Goal: Task Accomplishment & Management: Manage account settings

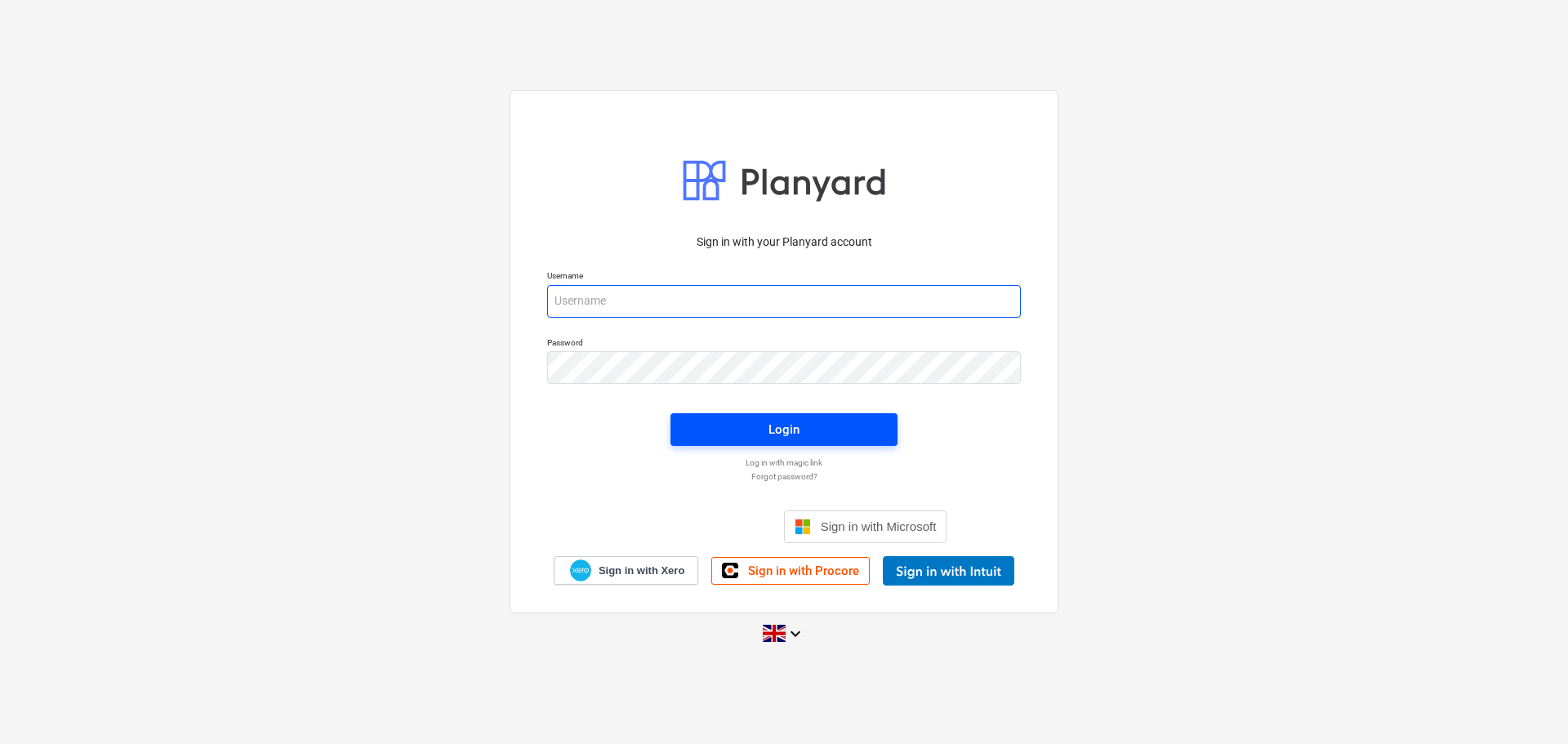
type input "[PERSON_NAME][EMAIL_ADDRESS][PERSON_NAME][DOMAIN_NAME]"
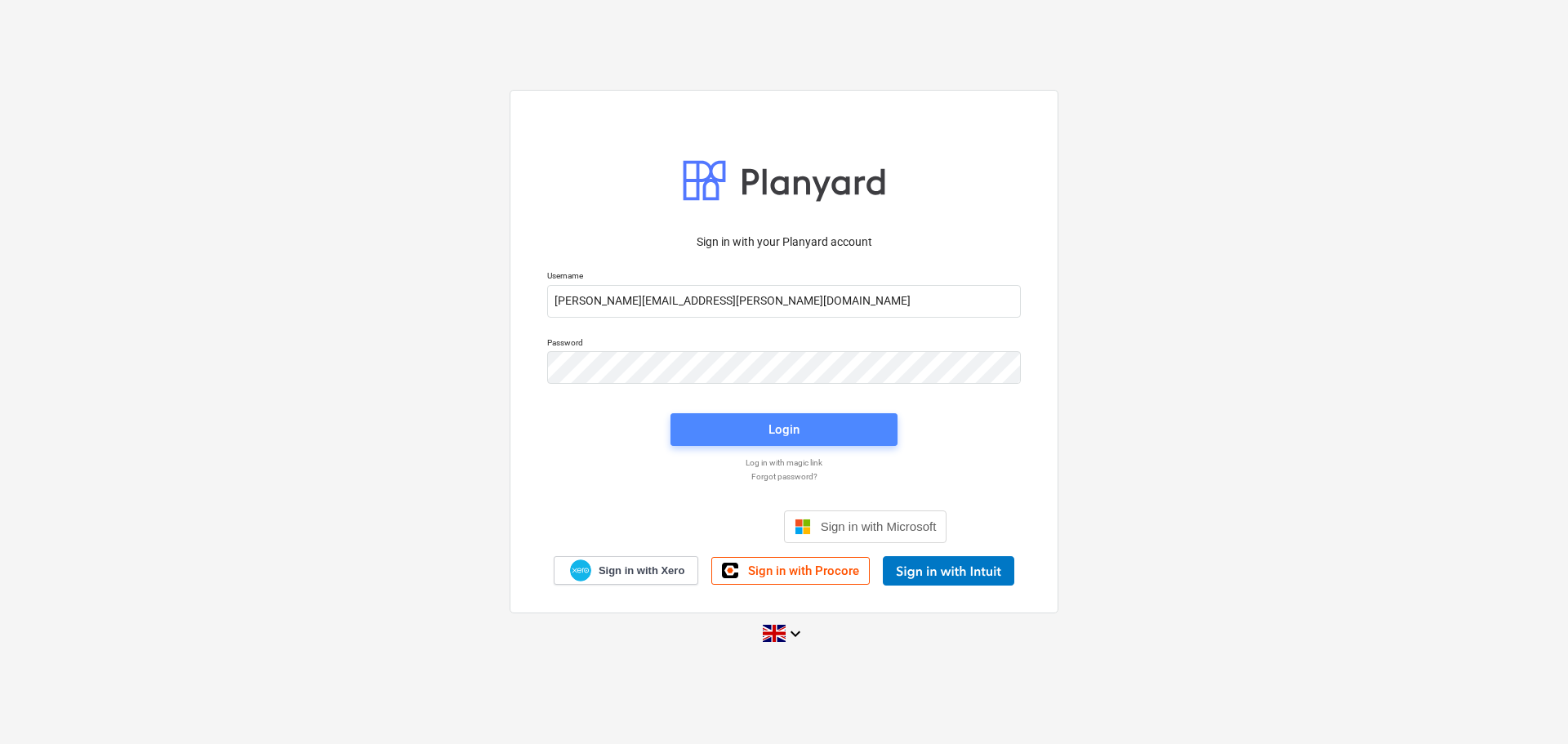
click at [751, 435] on span "Login" at bounding box center [784, 430] width 188 height 22
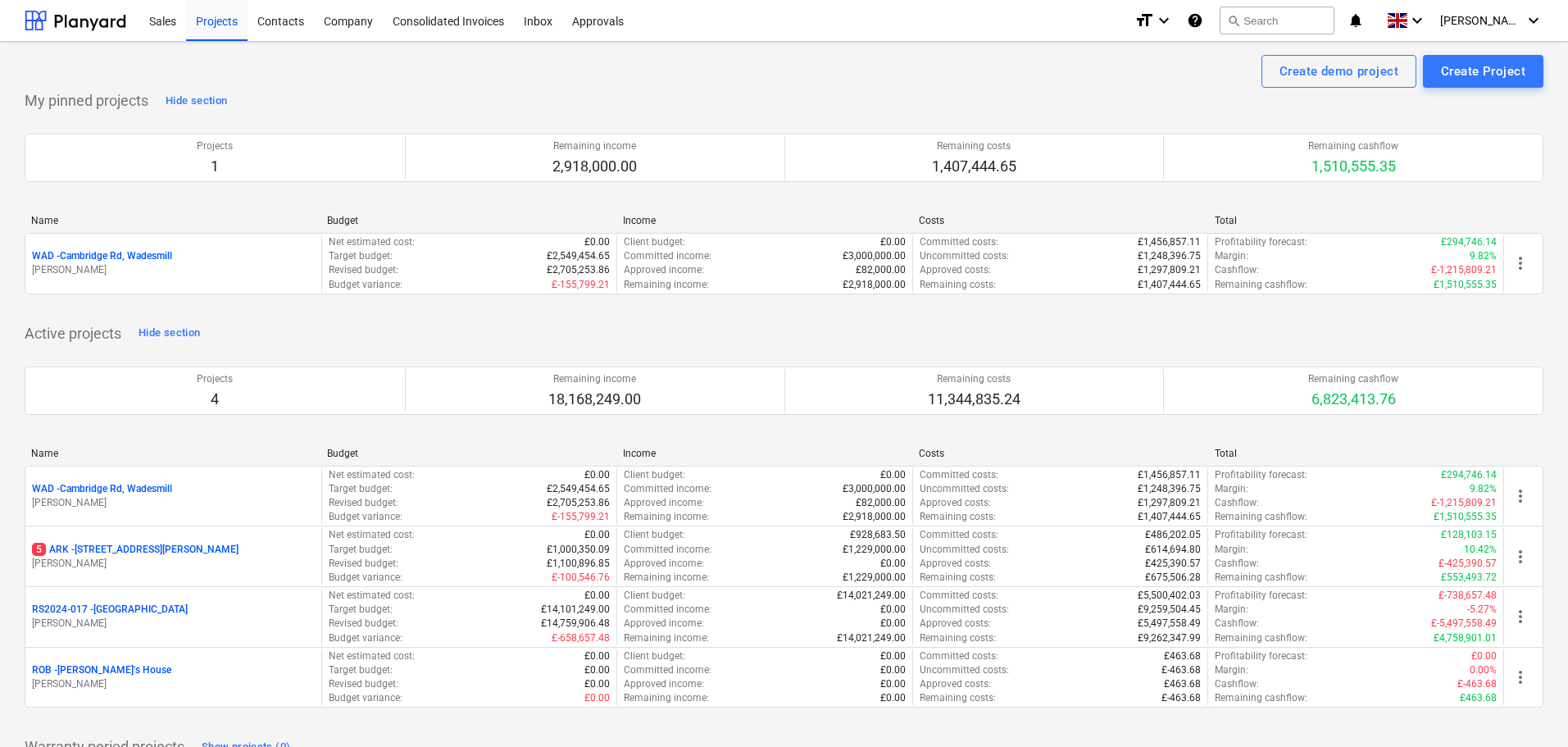
drag, startPoint x: 150, startPoint y: 552, endPoint x: 177, endPoint y: 546, distance: 27.7
click at [150, 551] on p "5 ARK - 2 Galley [PERSON_NAME]" at bounding box center [135, 550] width 207 height 14
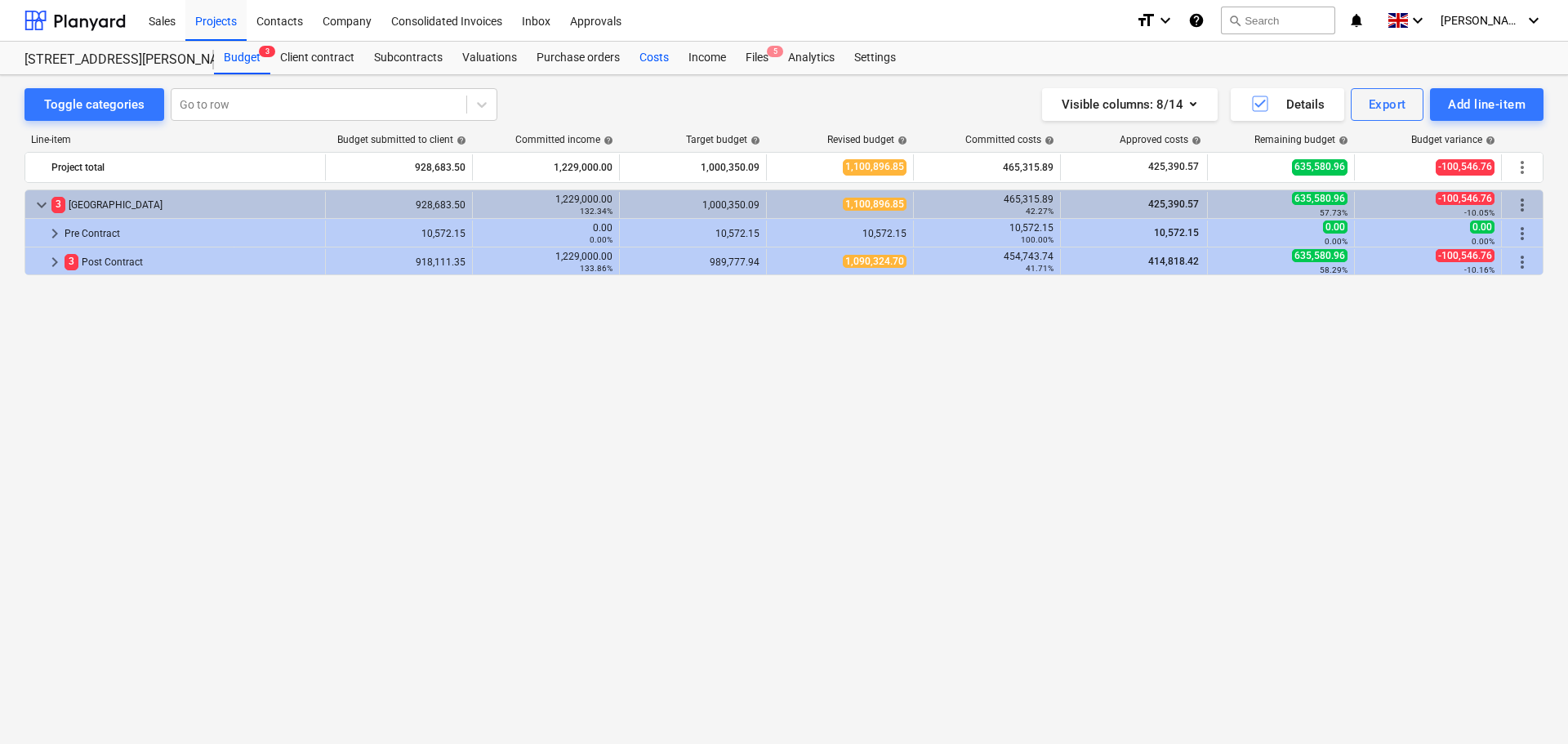
click at [655, 59] on div "Costs" at bounding box center [654, 58] width 49 height 33
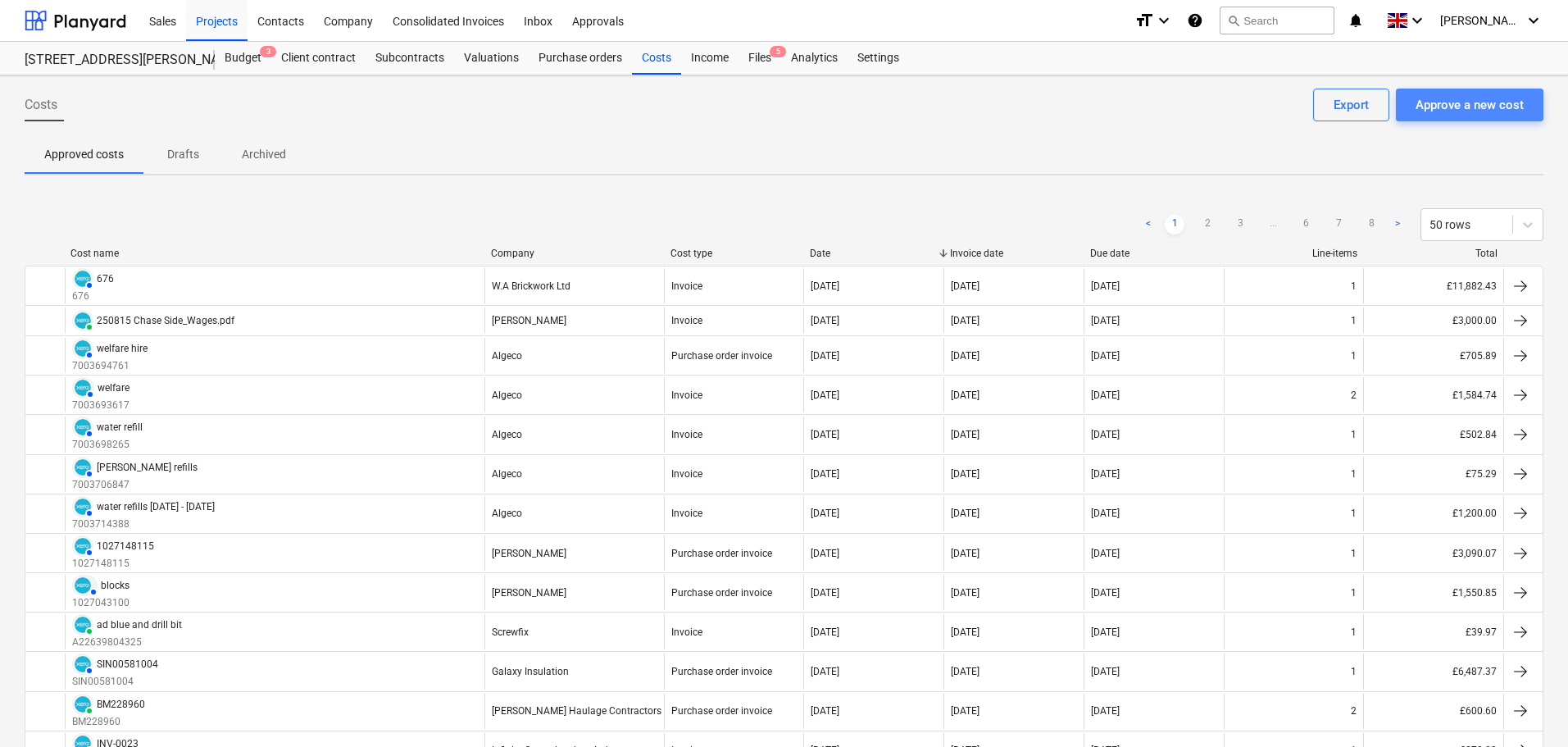
click at [1503, 107] on div "Approve a new cost" at bounding box center [1469, 105] width 108 height 22
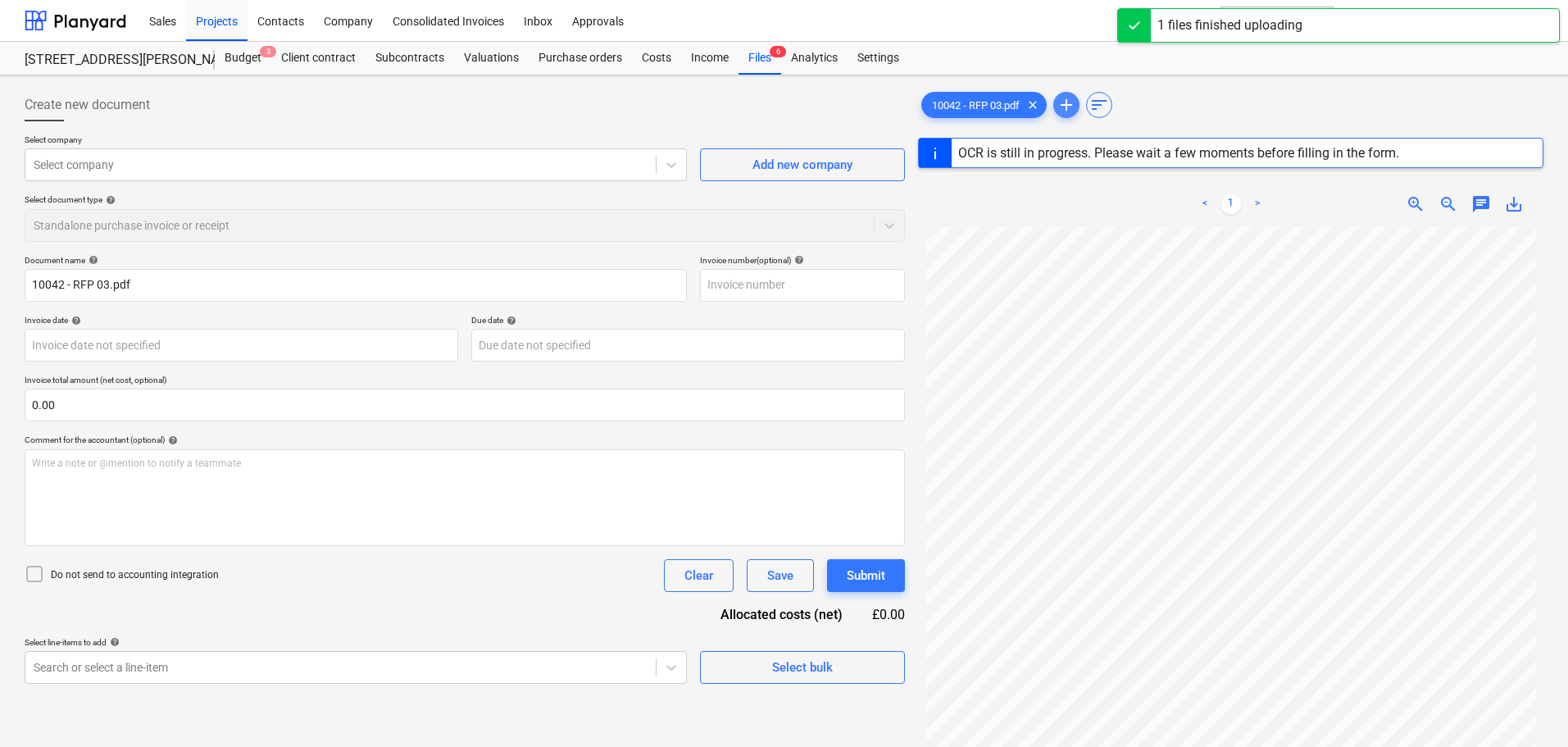
click at [1074, 99] on span "add" at bounding box center [1067, 105] width 20 height 20
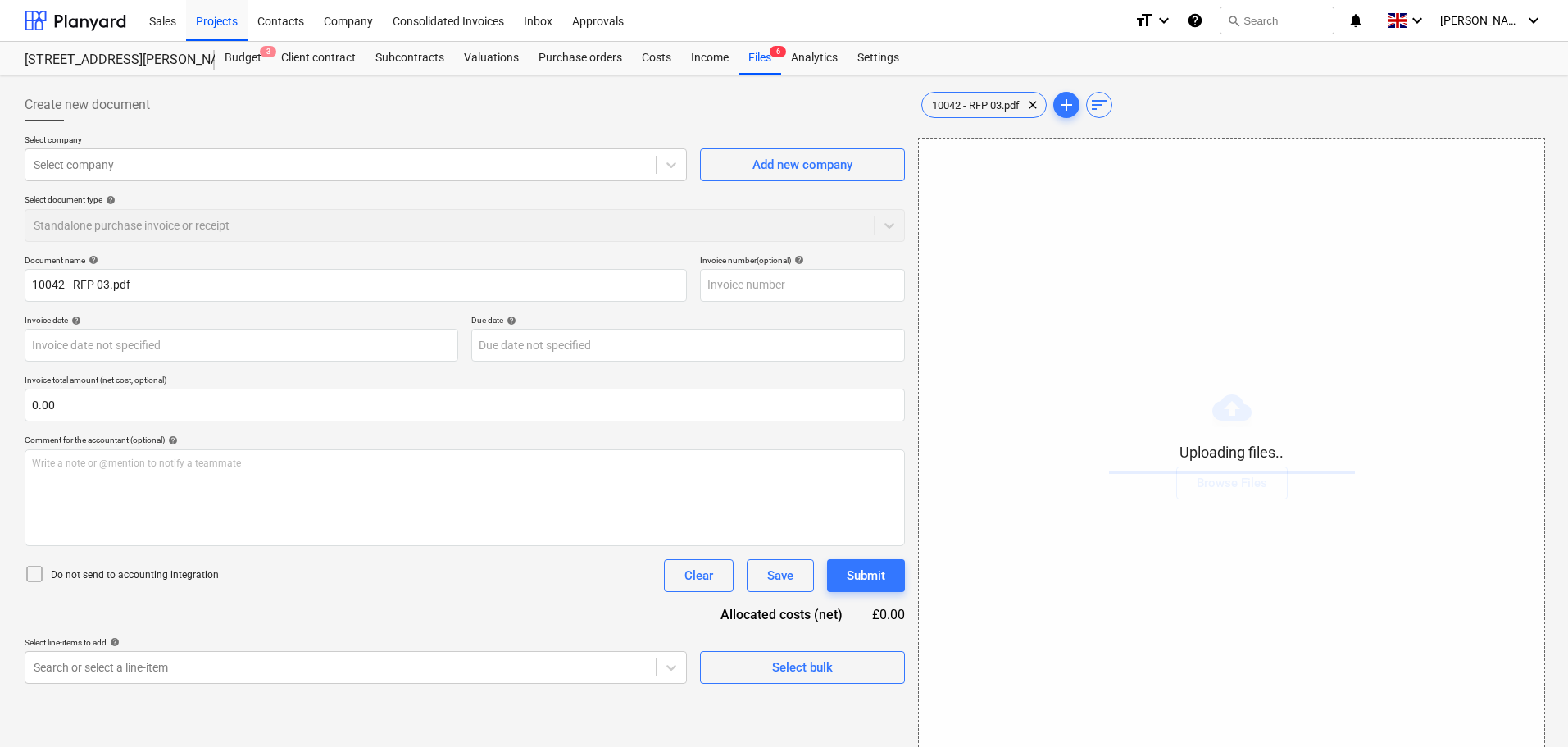
type input "21640960"
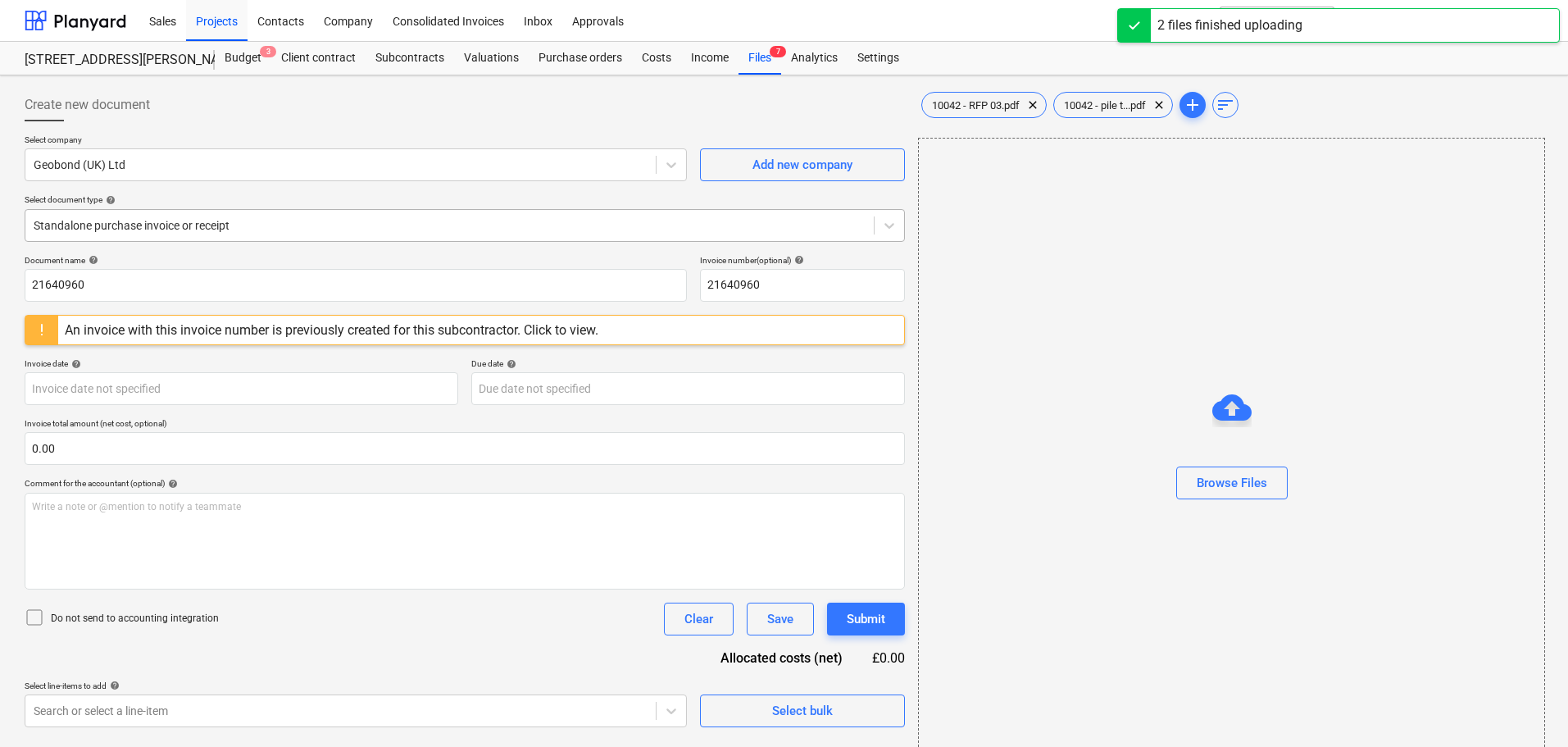
click at [157, 224] on div at bounding box center [449, 225] width 832 height 16
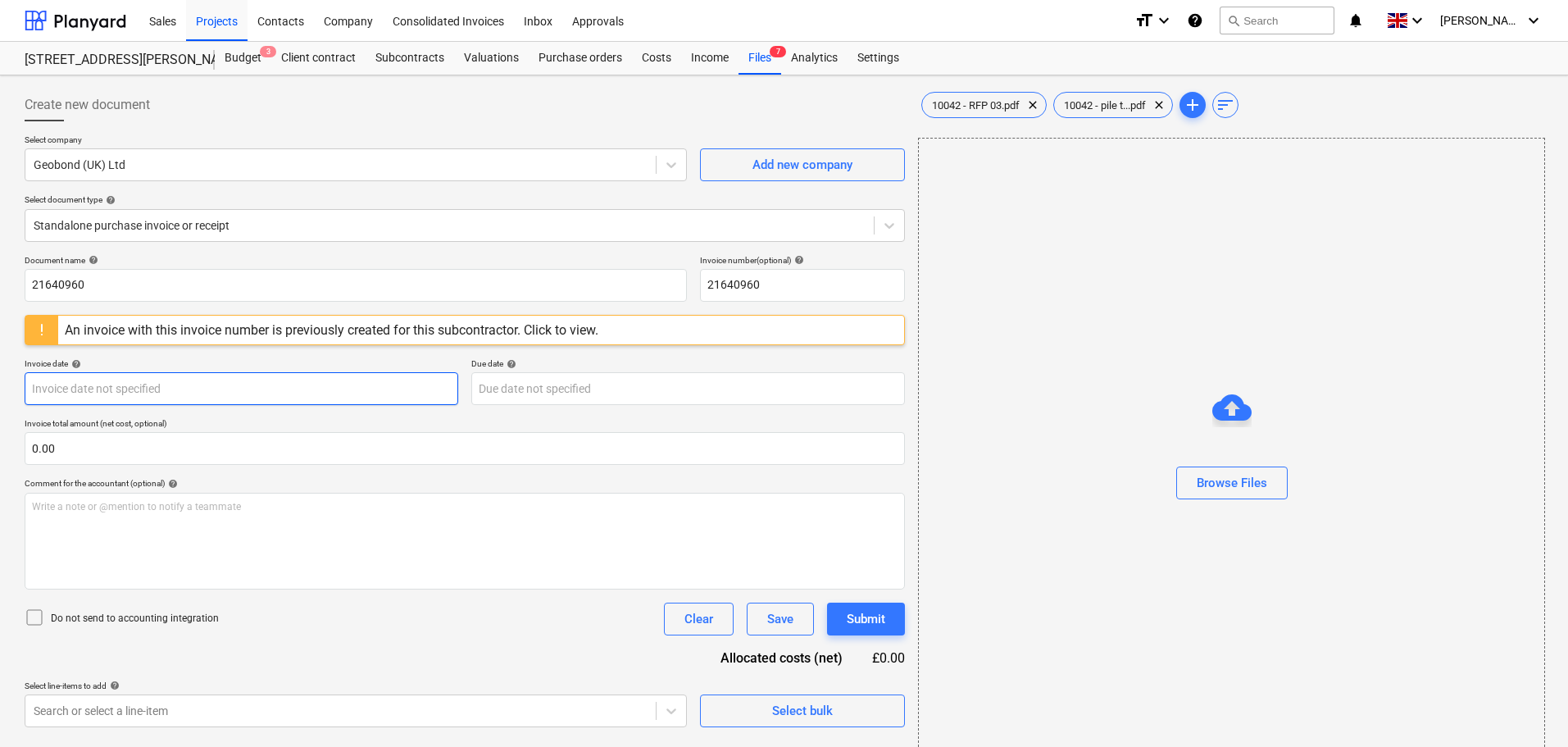
click at [141, 386] on body "Sales Projects Contacts Company Consolidated Invoices Inbox Approvals format_si…" at bounding box center [784, 374] width 1568 height 747
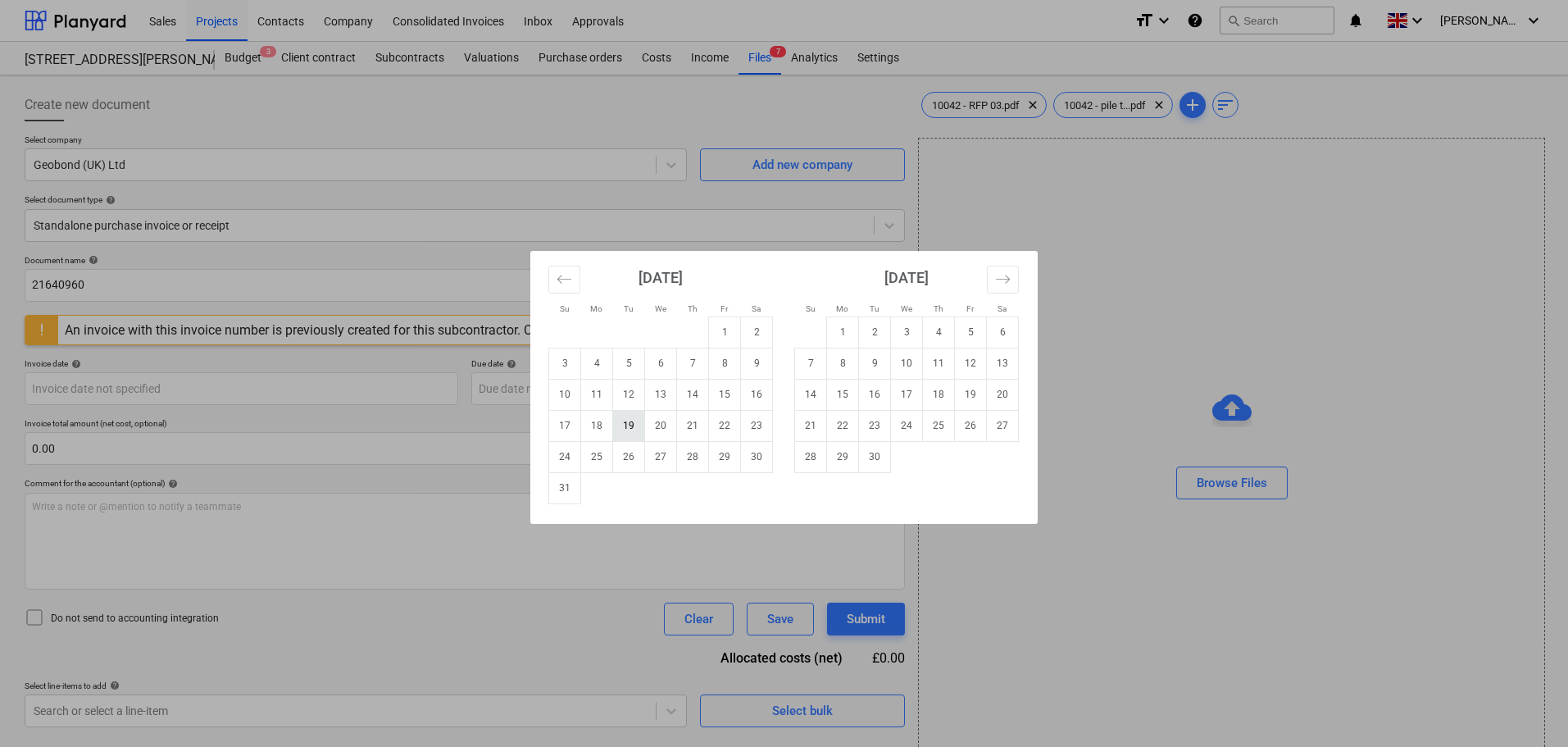
click at [629, 424] on td "19" at bounding box center [628, 425] width 32 height 31
type input "[DATE]"
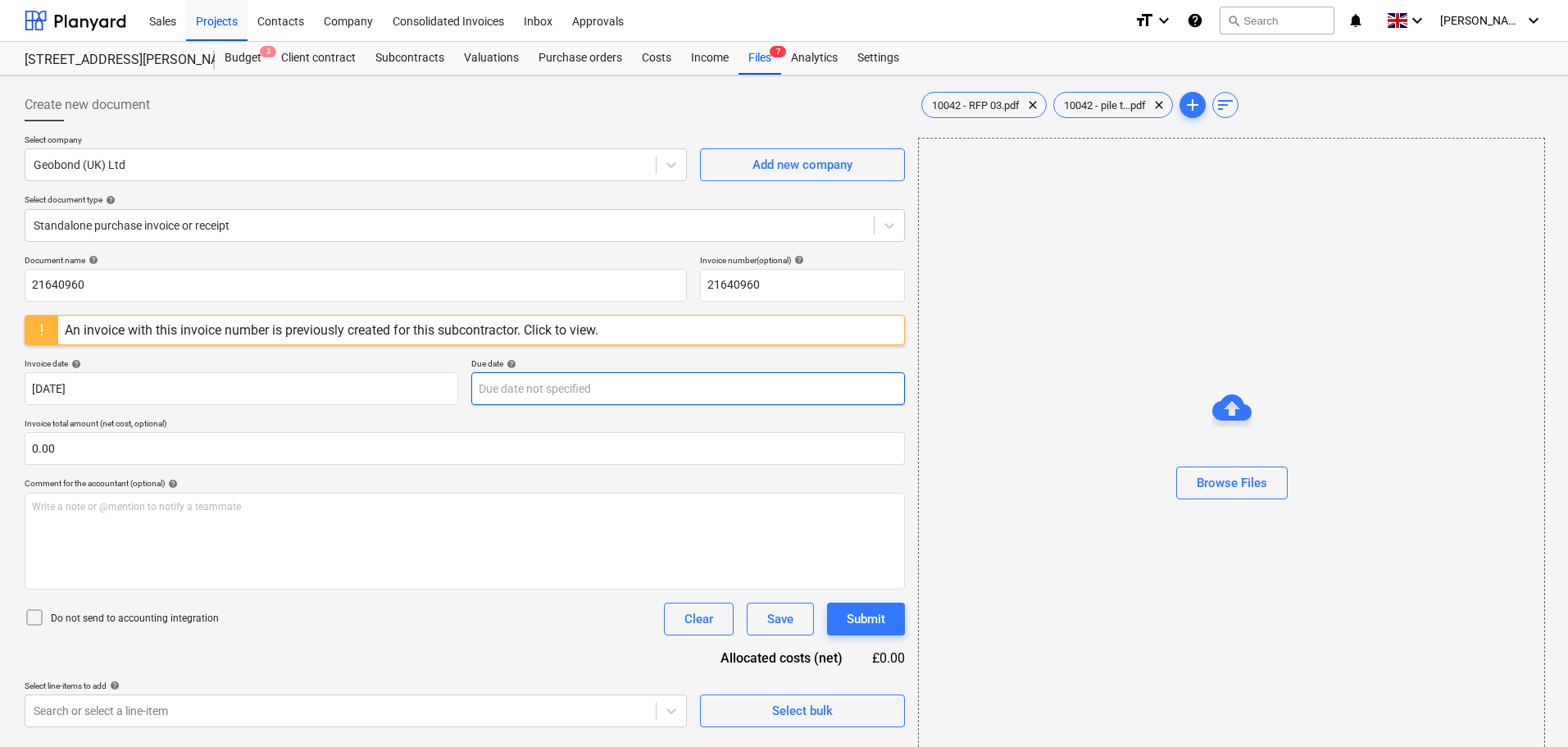
click at [534, 388] on body "Sales Projects Contacts Company Consolidated Invoices Inbox Approvals format_si…" at bounding box center [784, 374] width 1568 height 747
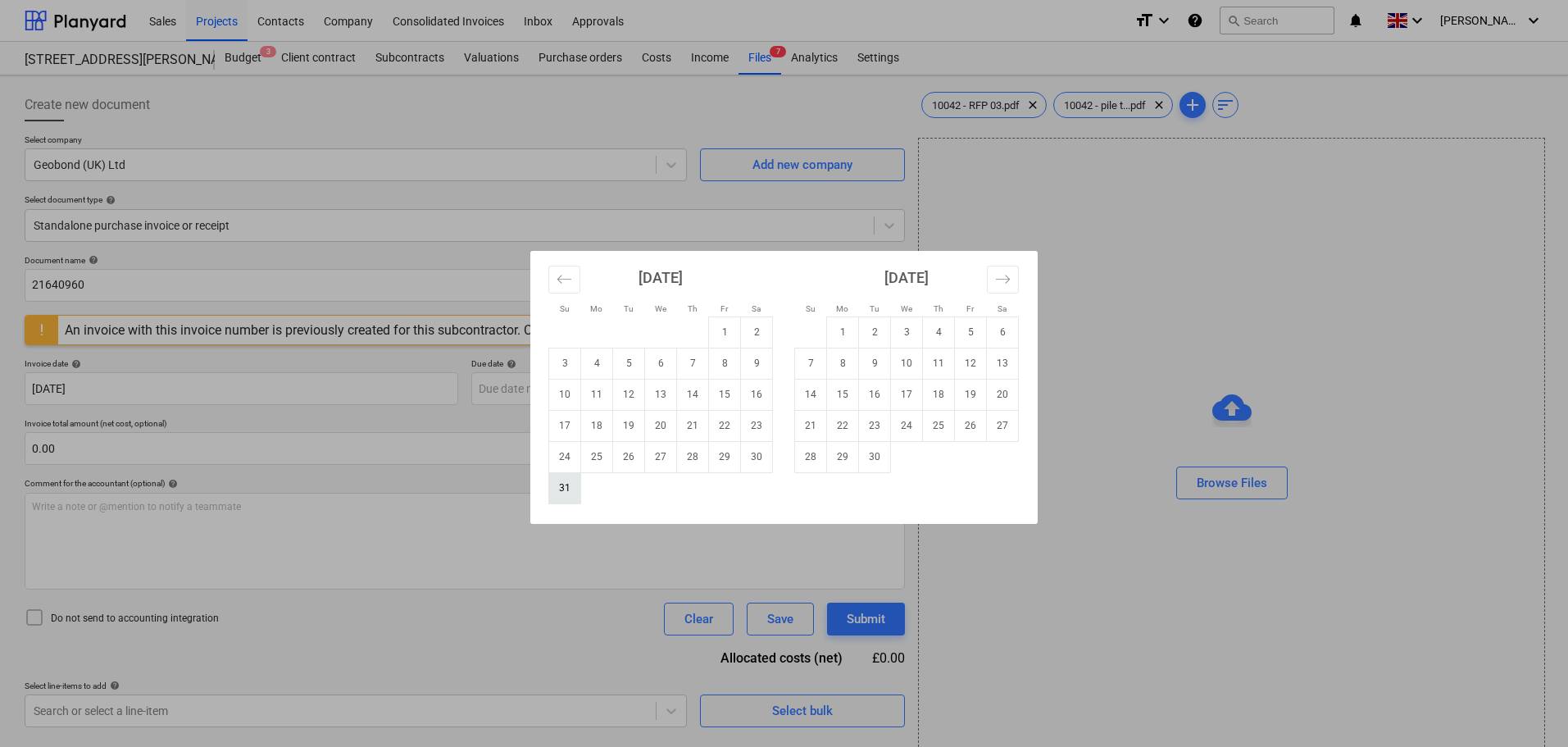
click at [566, 488] on td "31" at bounding box center [564, 488] width 32 height 31
type input "[DATE]"
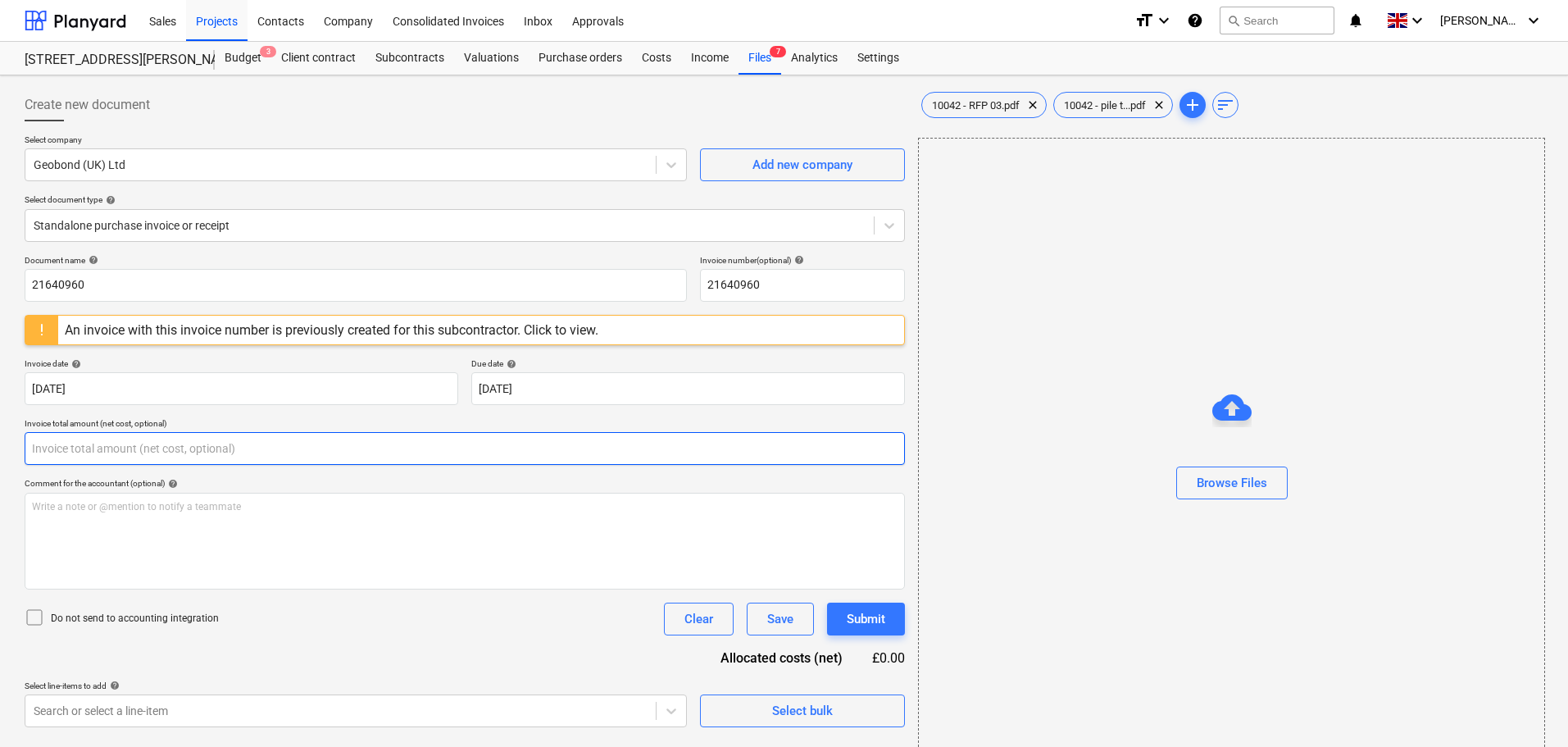
click at [73, 453] on input "text" at bounding box center [464, 449] width 881 height 33
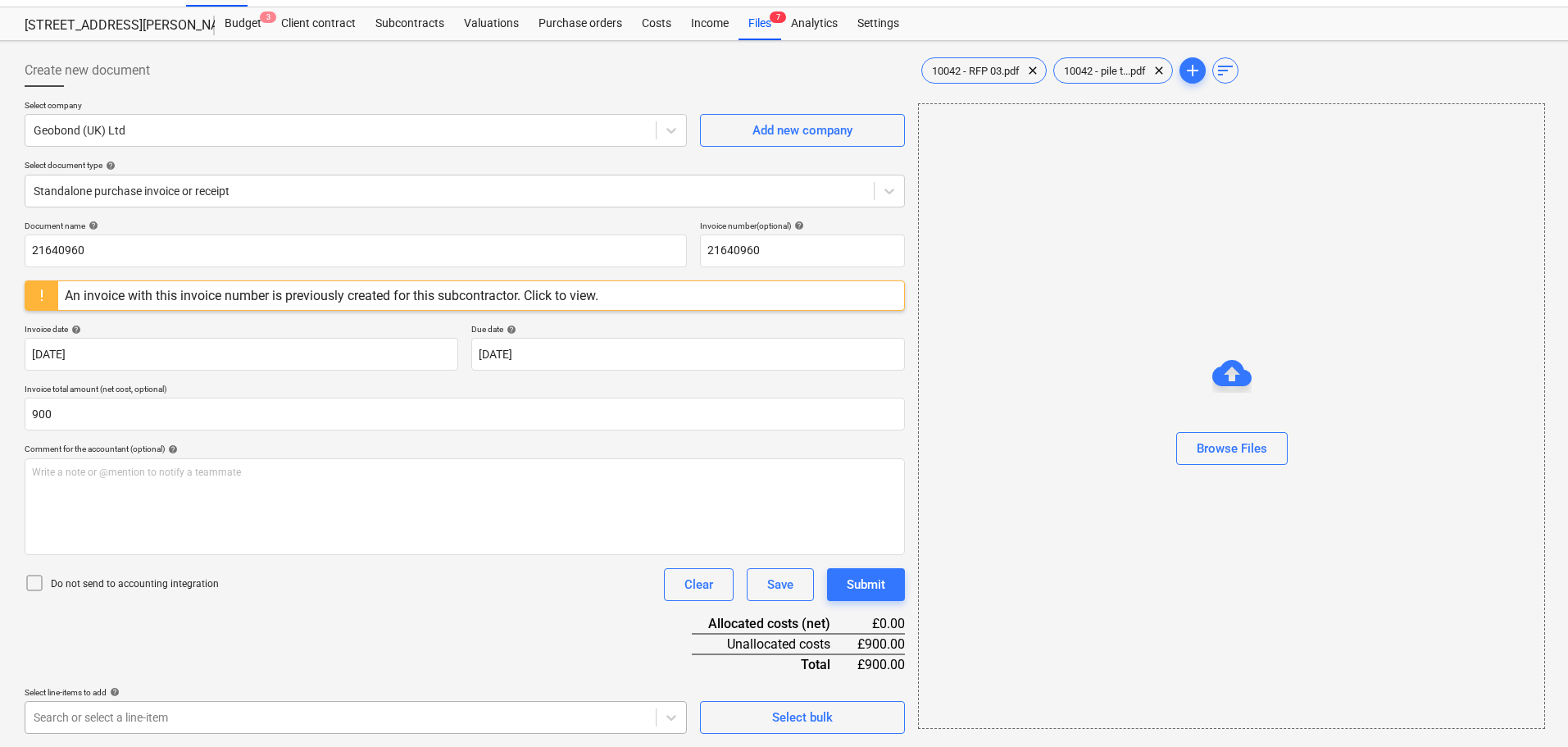
type input "900.00"
click at [151, 712] on body "Sales Projects Contacts Company Consolidated Invoices Inbox Approvals format_si…" at bounding box center [784, 339] width 1568 height 747
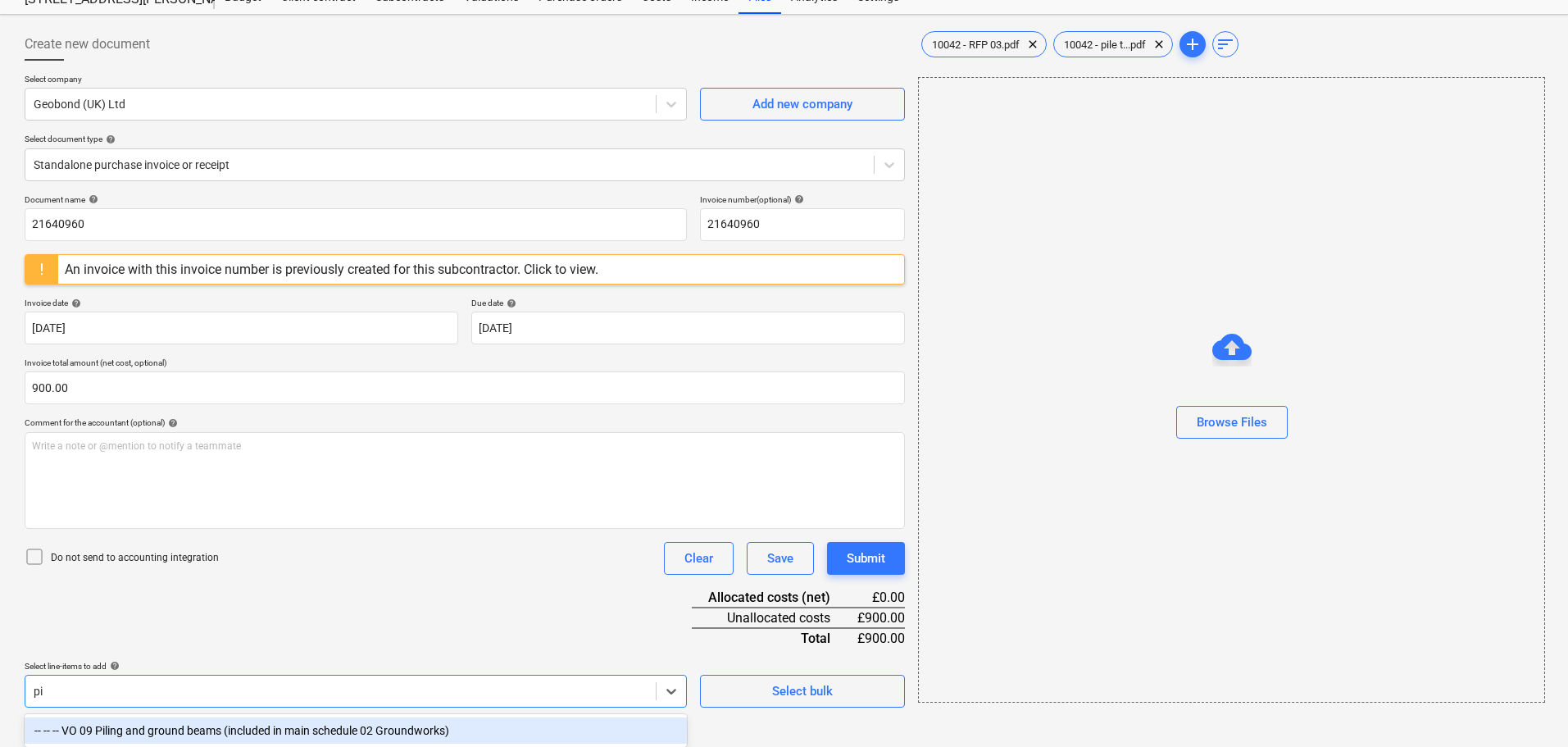
scroll to position [61, 0]
type input "pil"
click at [182, 731] on div "-- -- -- VO 09 Piling and ground beams (included in main schedule 02 Groundwork…" at bounding box center [355, 731] width 662 height 26
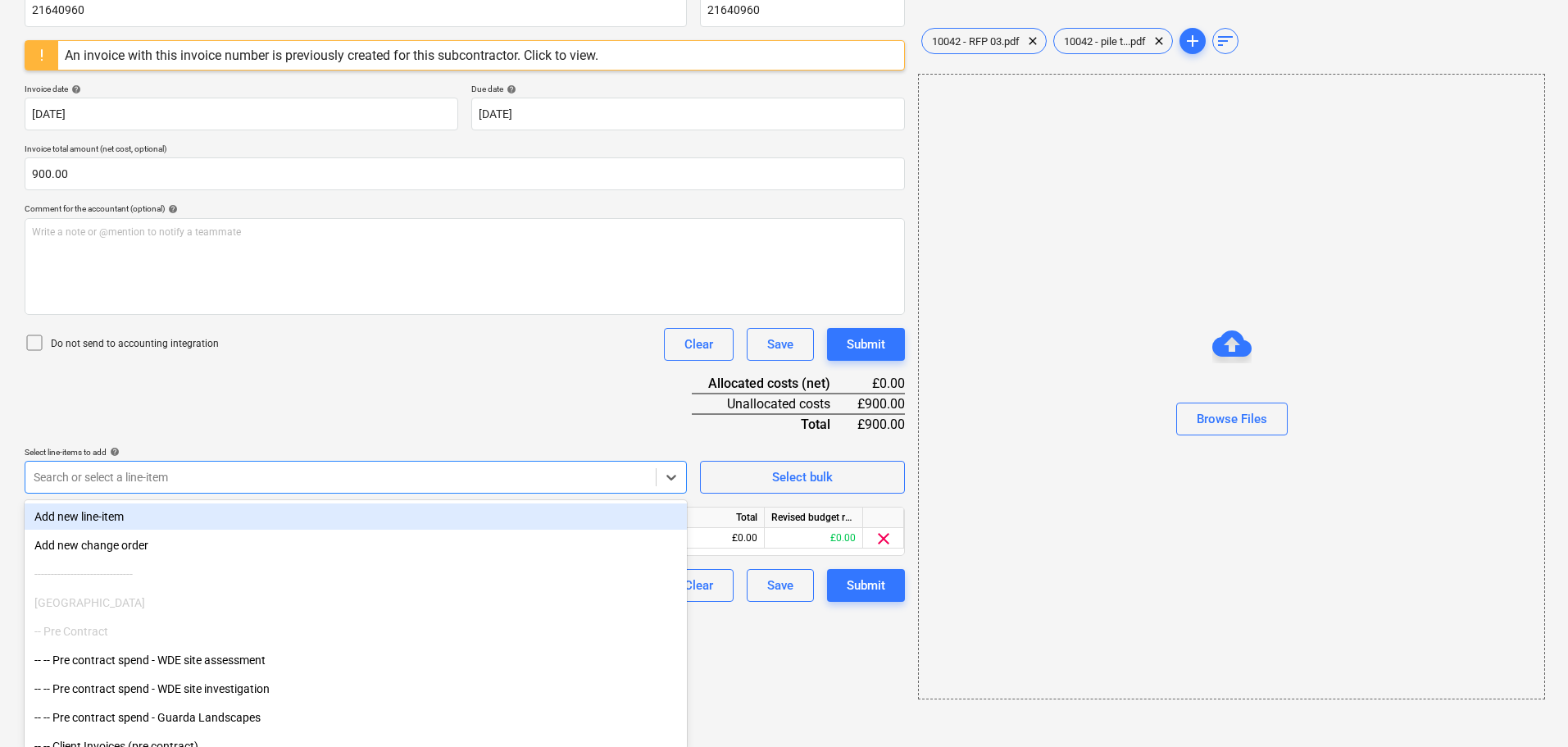
scroll to position [278, 0]
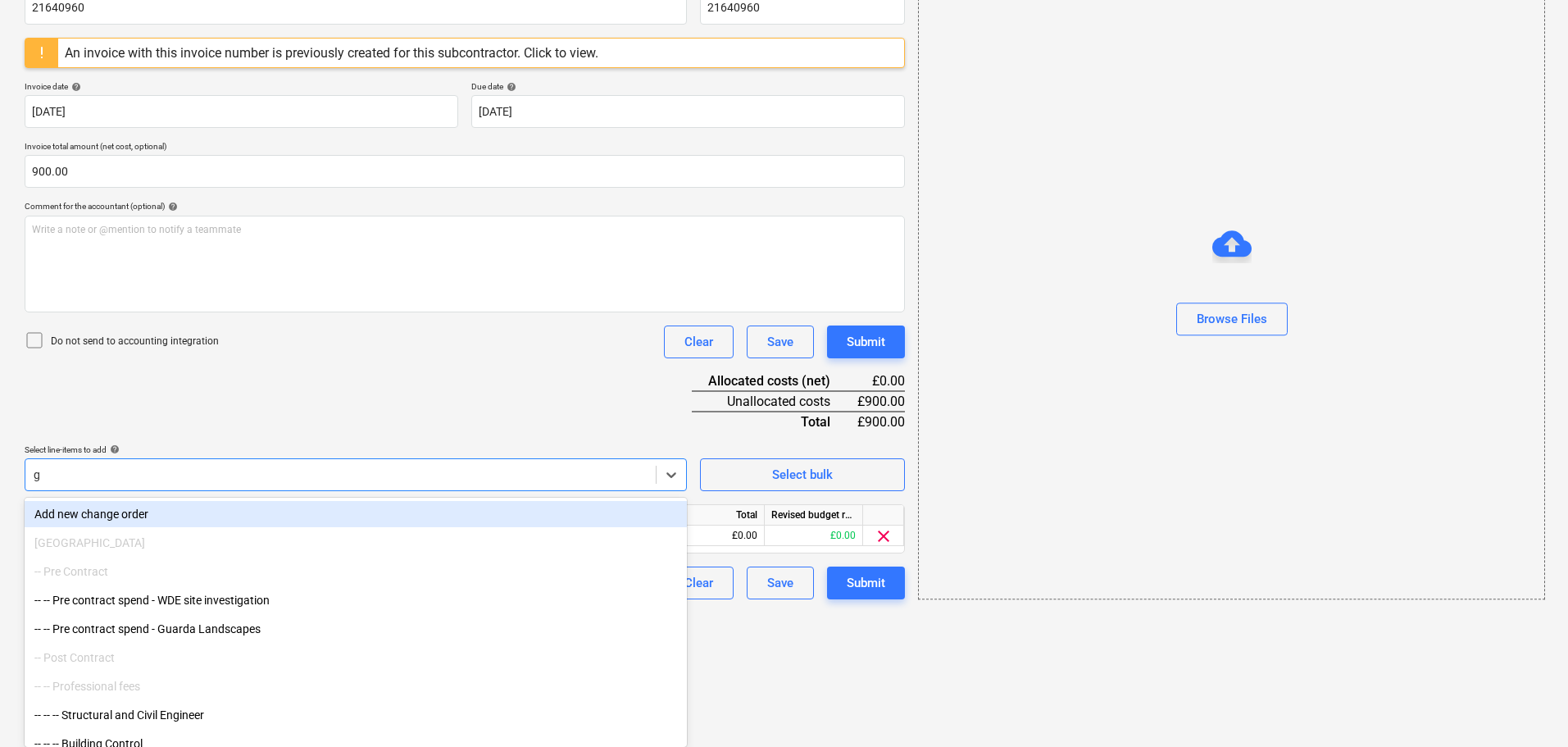
type input "gr"
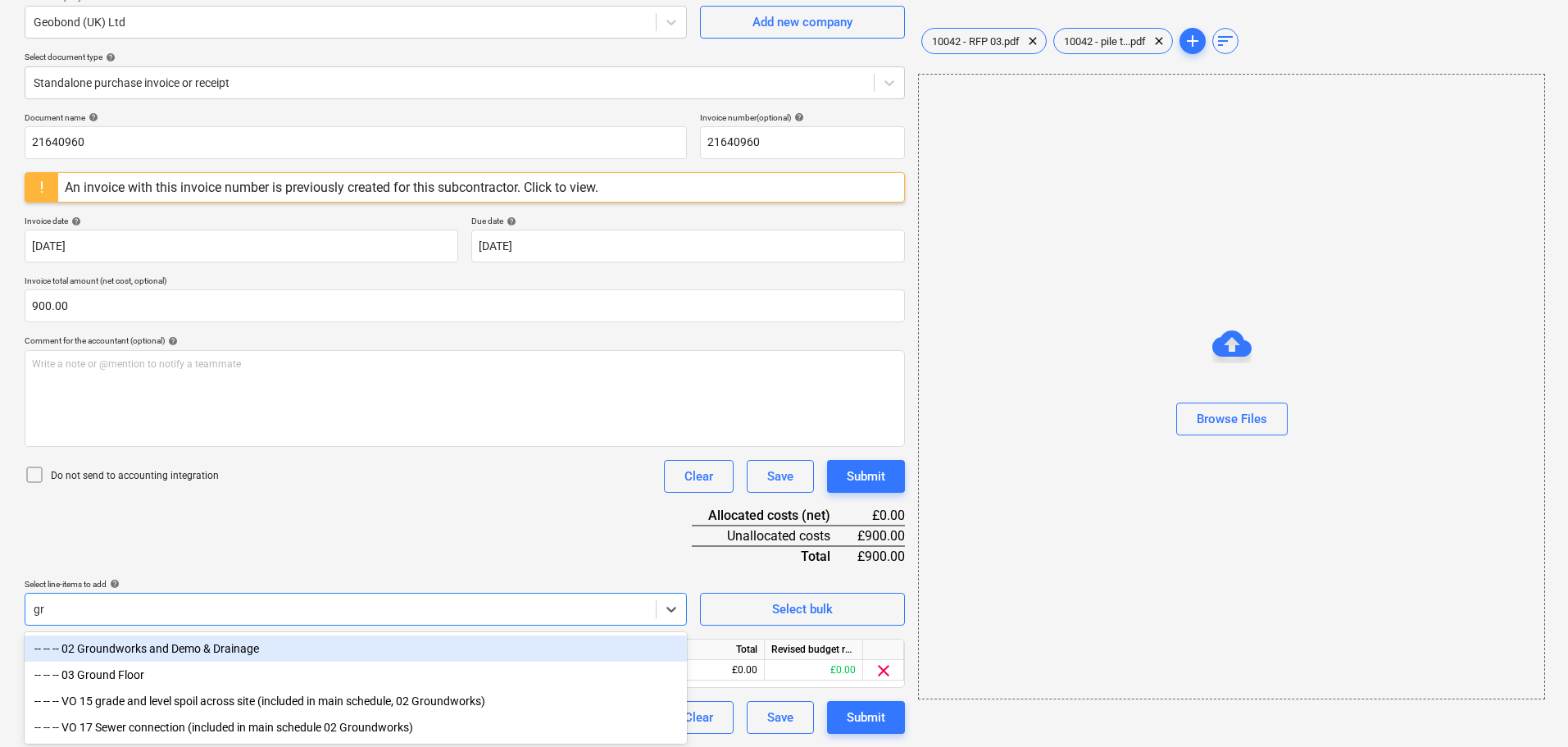
click at [199, 645] on div "-- -- -- 02 Groundworks and Demo & Drainage" at bounding box center [355, 648] width 662 height 26
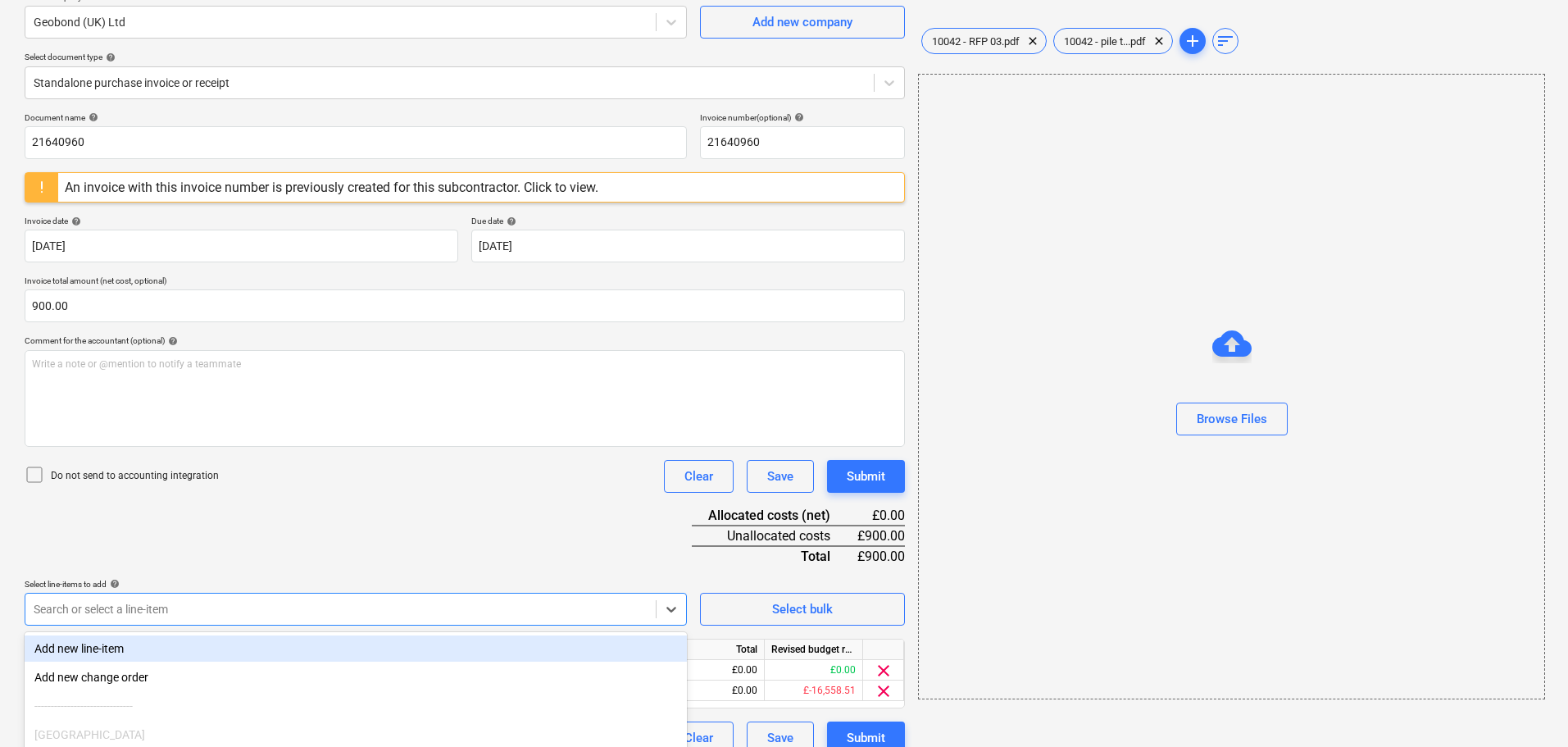
click at [276, 549] on div "Document name help 21640960 Invoice number (optional) help 21640960 An invoice …" at bounding box center [464, 433] width 881 height 642
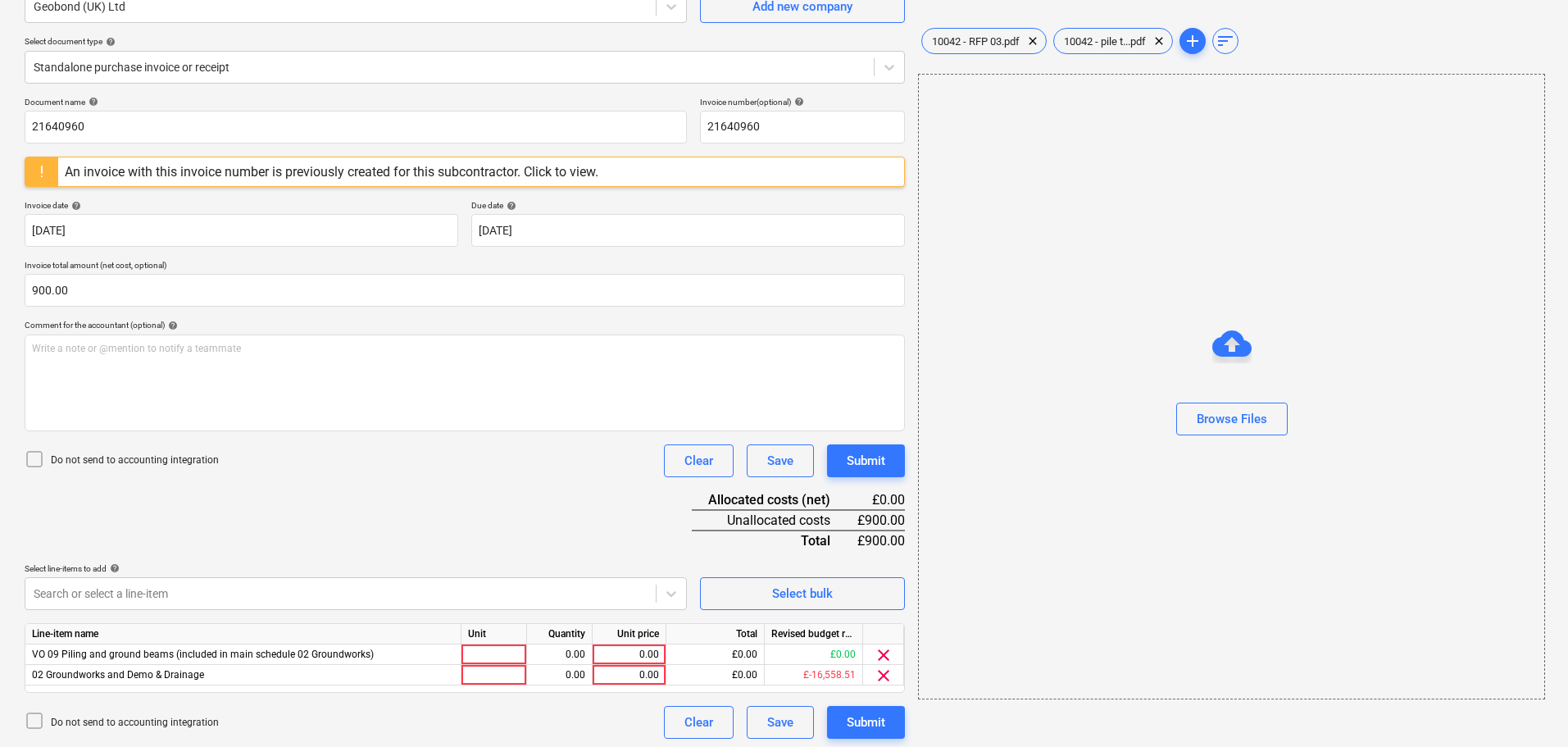
scroll to position [163, 0]
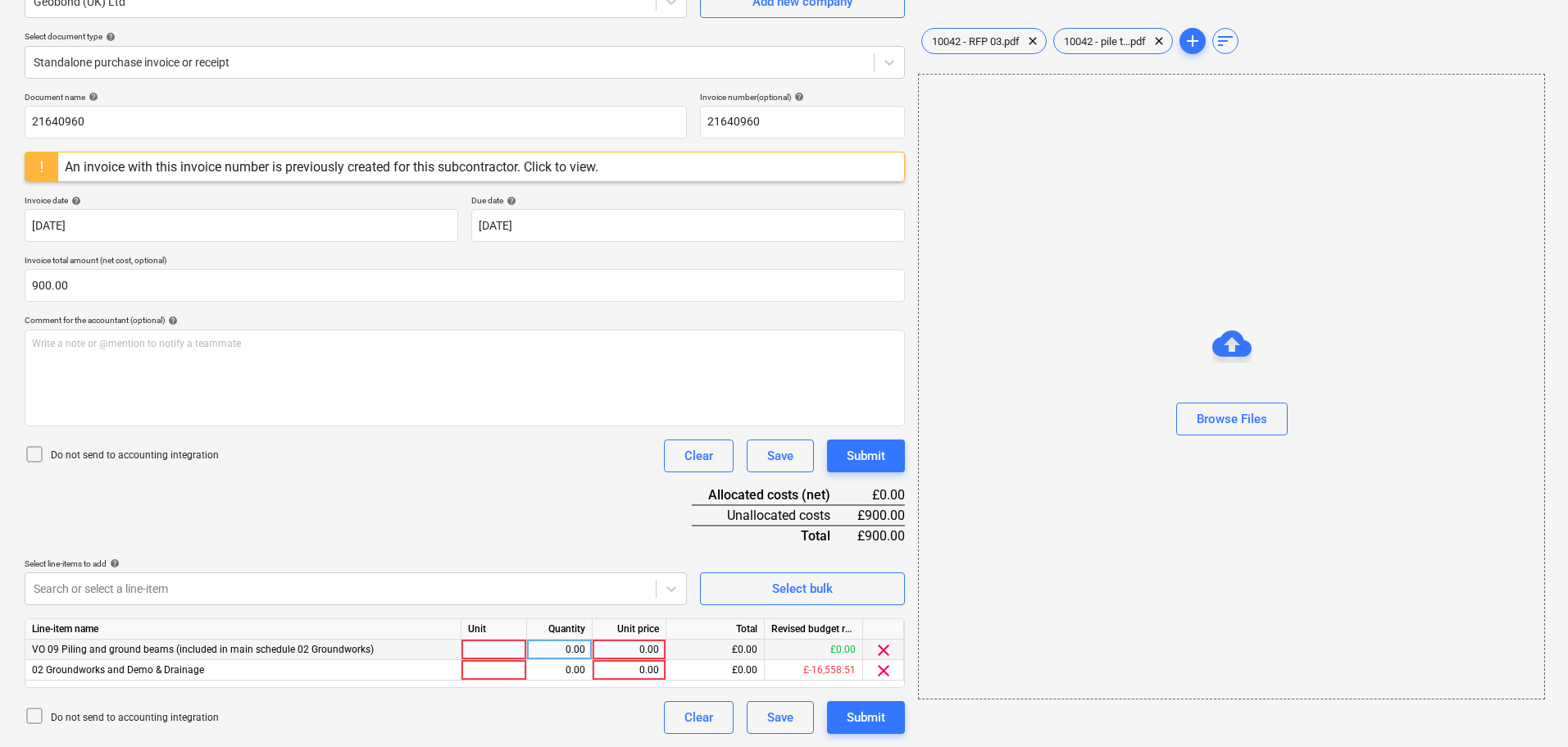
click at [890, 650] on span "clear" at bounding box center [883, 650] width 20 height 20
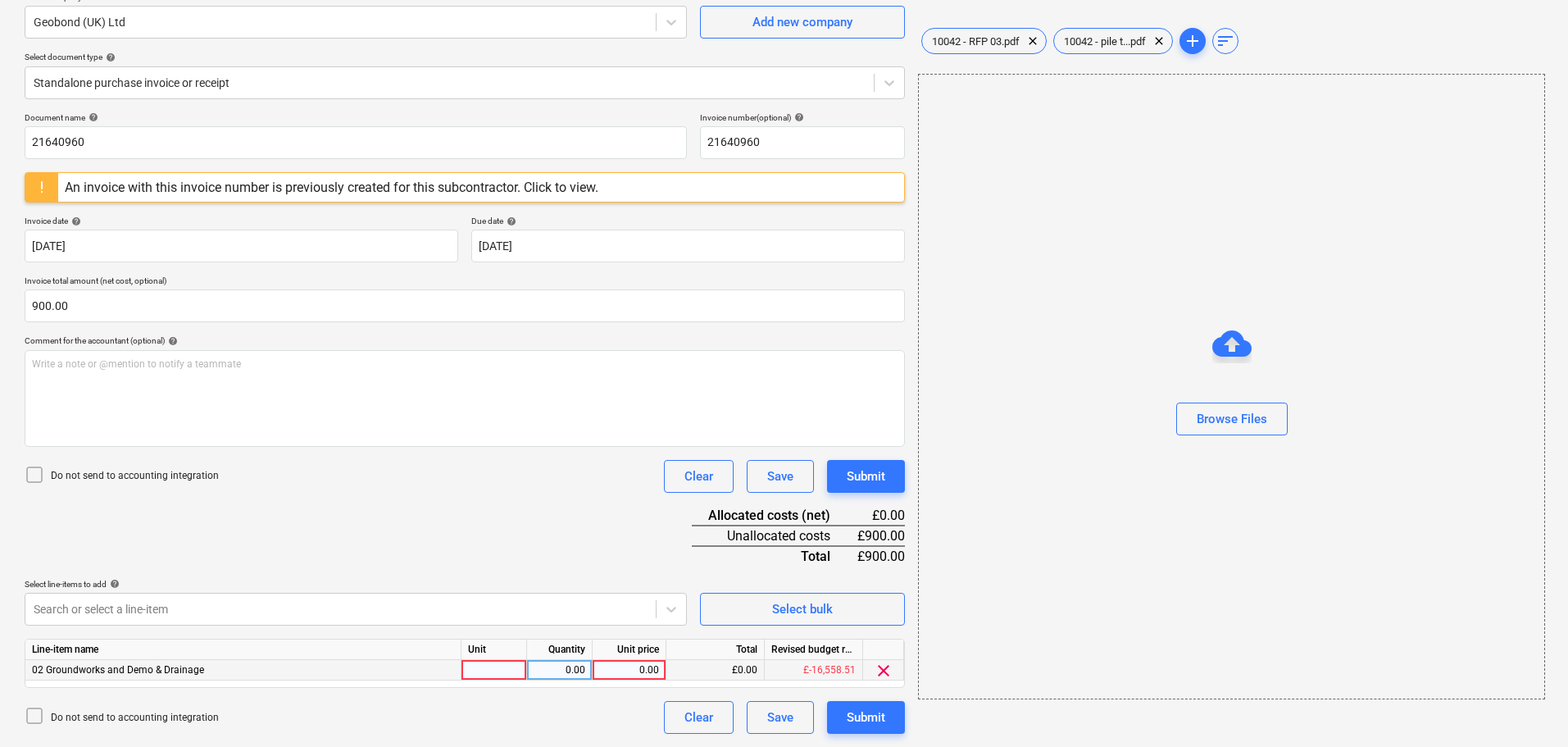
scroll to position [143, 0]
click at [500, 677] on div at bounding box center [494, 670] width 66 height 21
type input "item"
type input "900"
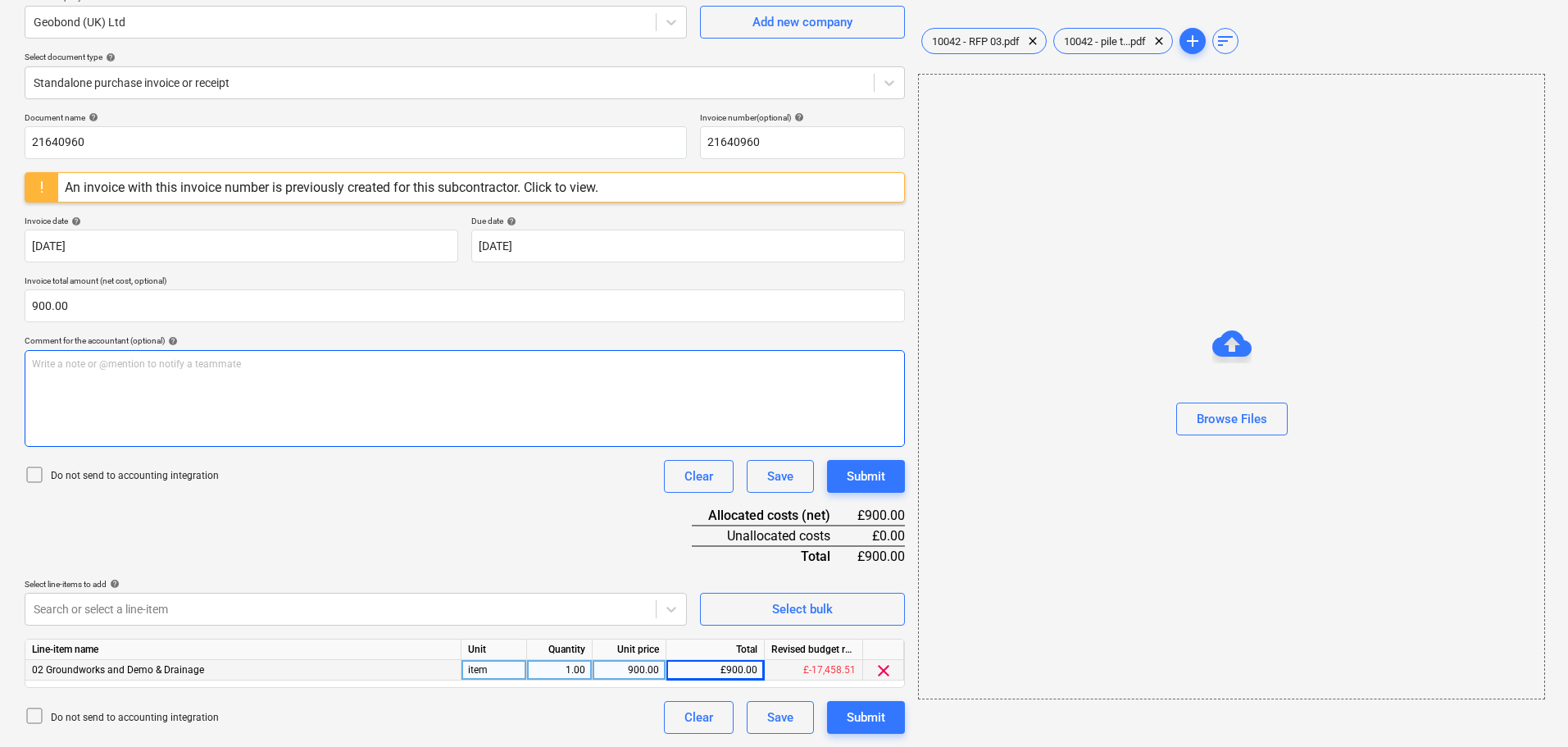
scroll to position [0, 0]
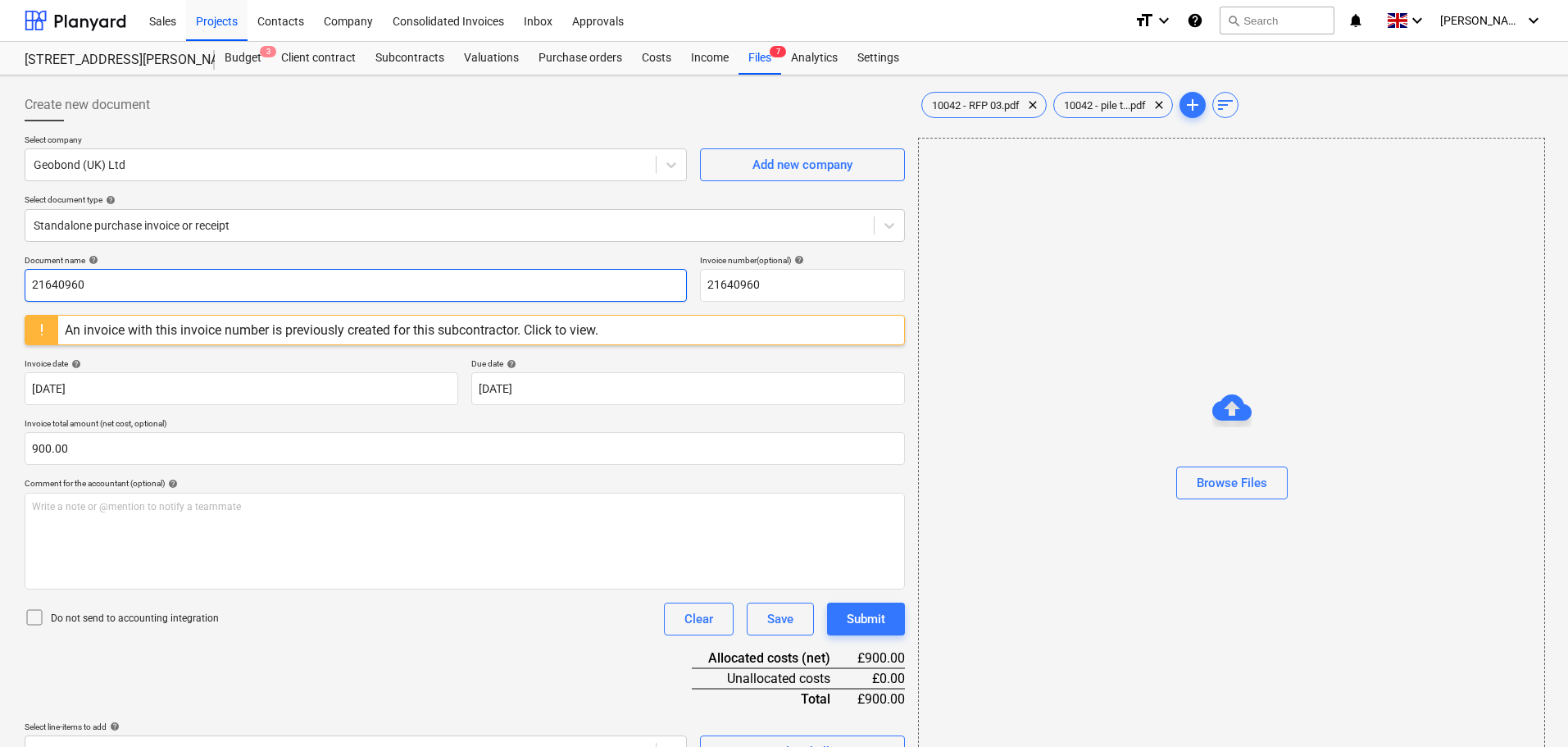
drag, startPoint x: 214, startPoint y: 279, endPoint x: 124, endPoint y: 284, distance: 90.1
click at [213, 279] on input "21640960" at bounding box center [355, 285] width 662 height 33
drag, startPoint x: 119, startPoint y: 286, endPoint x: -129, endPoint y: 272, distance: 248.4
click at [0, 272] on html "Sales Projects Contacts Company Consolidated Invoices Inbox Approvals format_si…" at bounding box center [784, 374] width 1568 height 747
type input "pile tests"
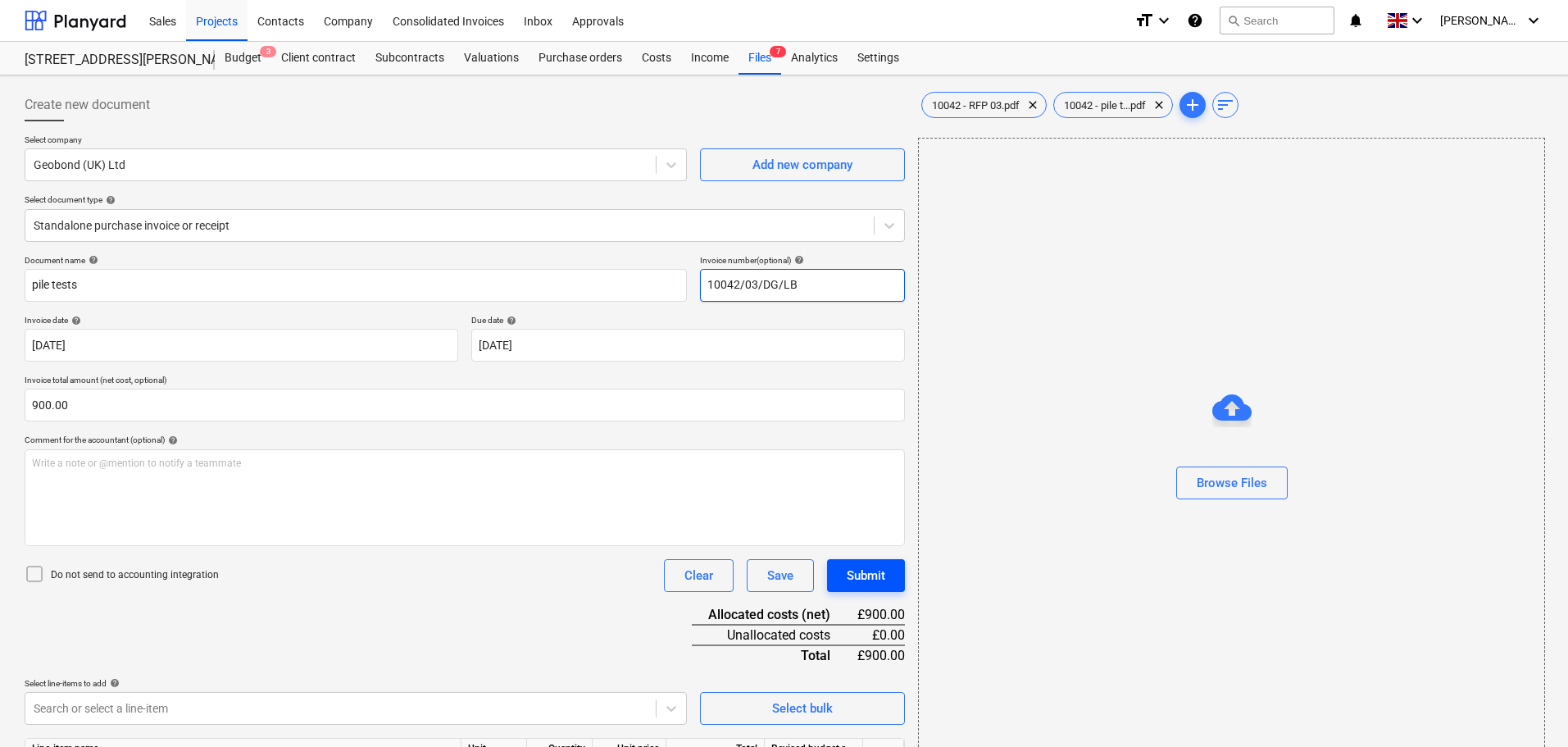
type input "10042/03/DG/LB"
click at [872, 571] on div "Submit" at bounding box center [866, 575] width 39 height 22
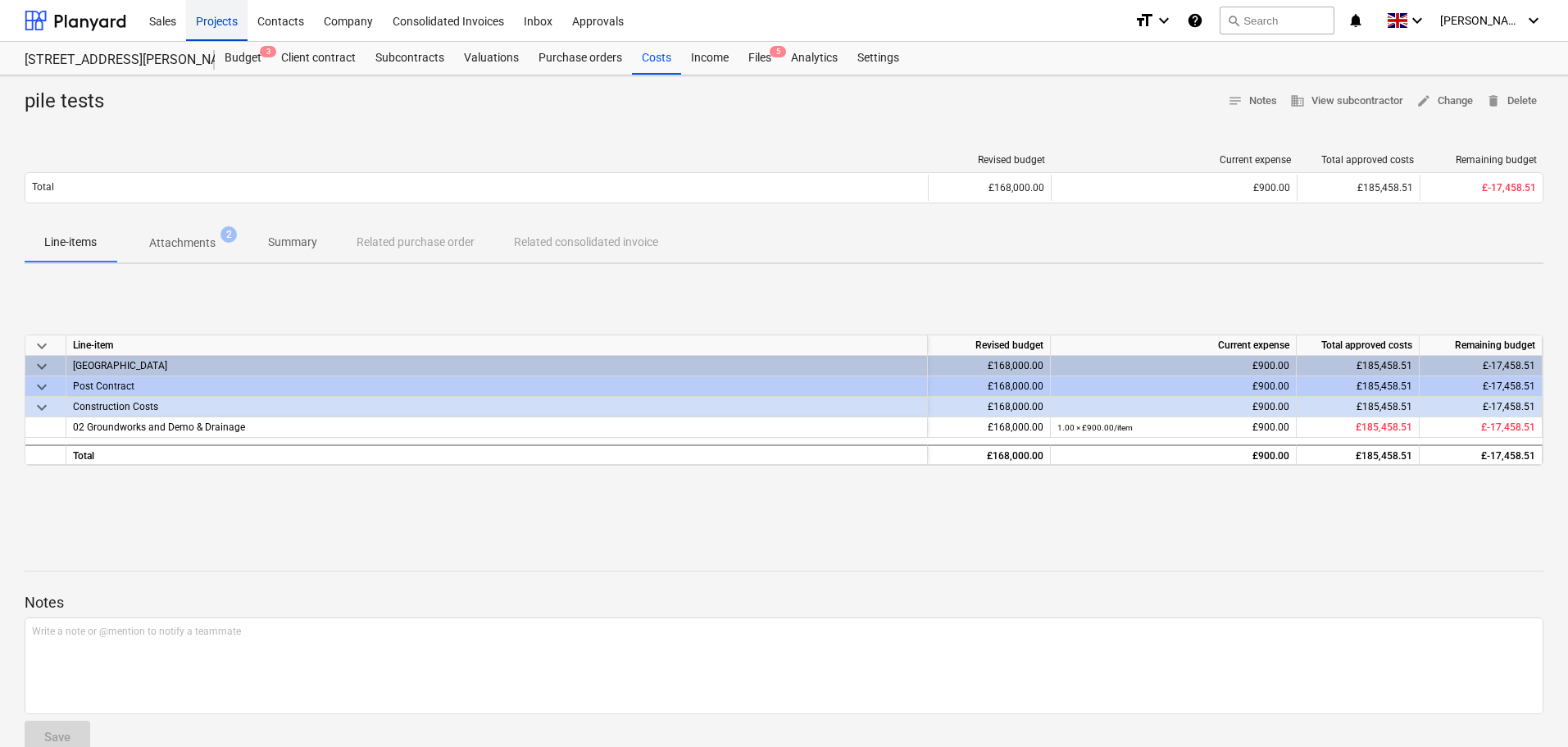
click at [223, 27] on div "Projects" at bounding box center [216, 20] width 61 height 42
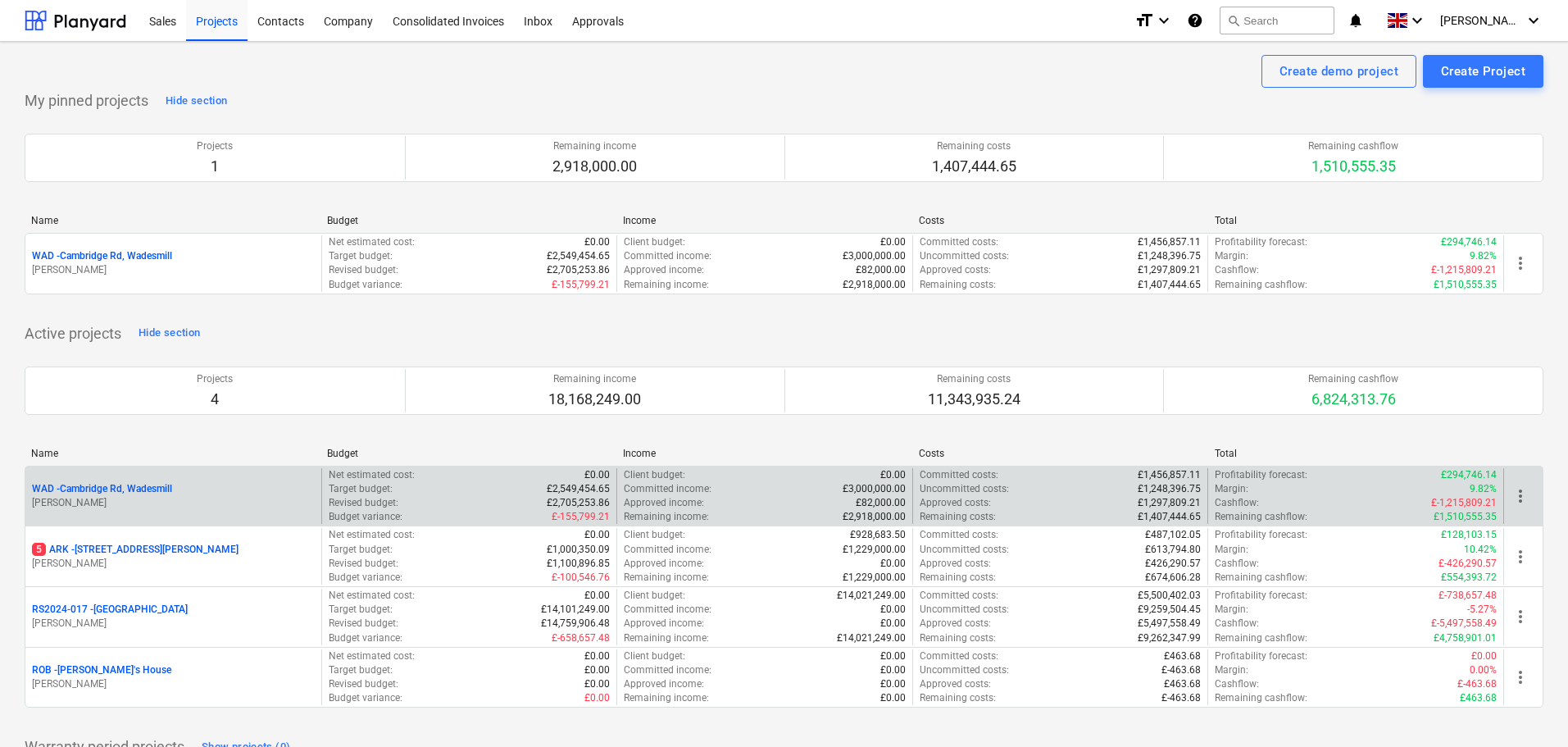
drag, startPoint x: 118, startPoint y: 490, endPoint x: 169, endPoint y: 483, distance: 51.5
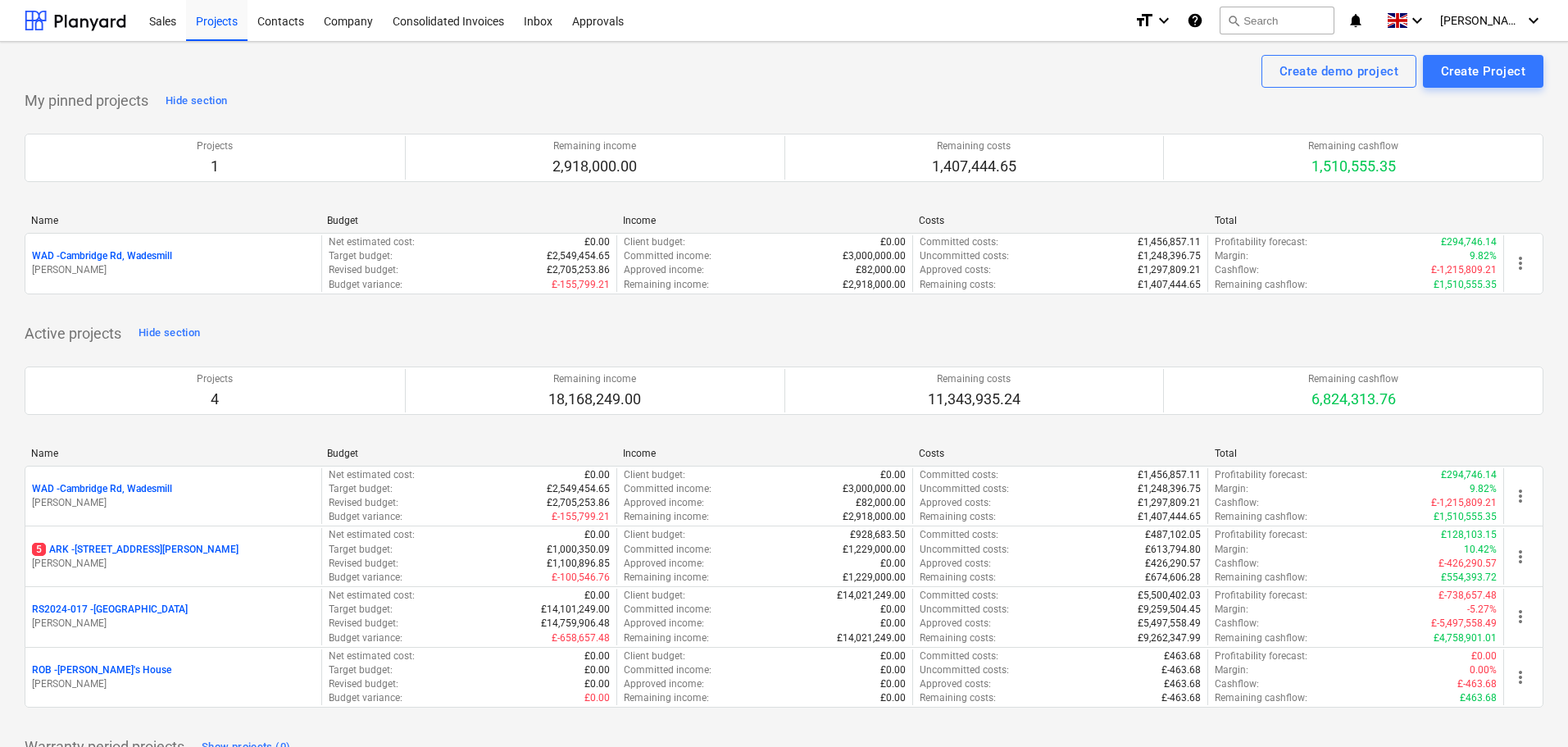
click at [118, 489] on p "WAD - Cambridge Rd, Wadesmill" at bounding box center [102, 489] width 140 height 14
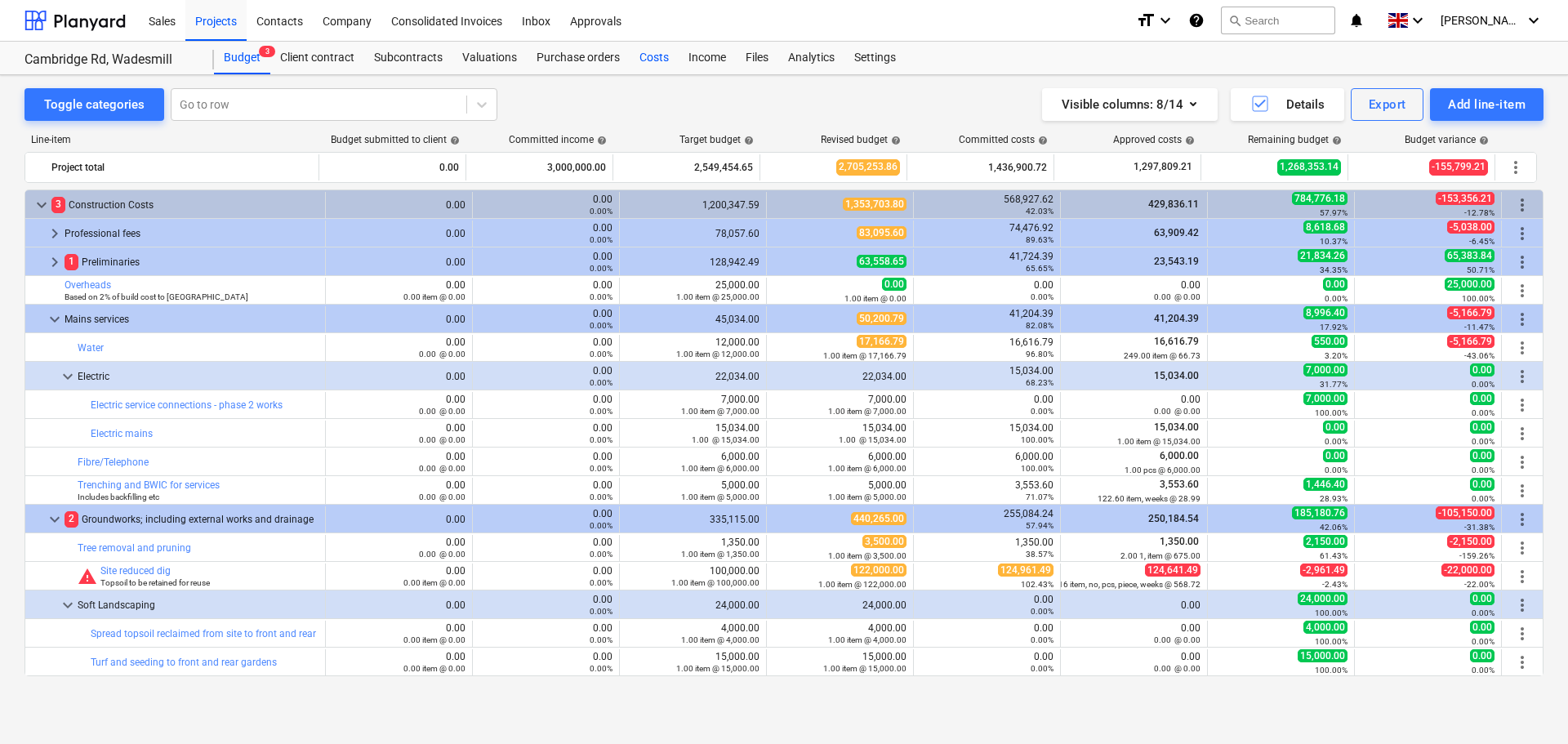
click at [643, 55] on div "Costs" at bounding box center [654, 58] width 49 height 33
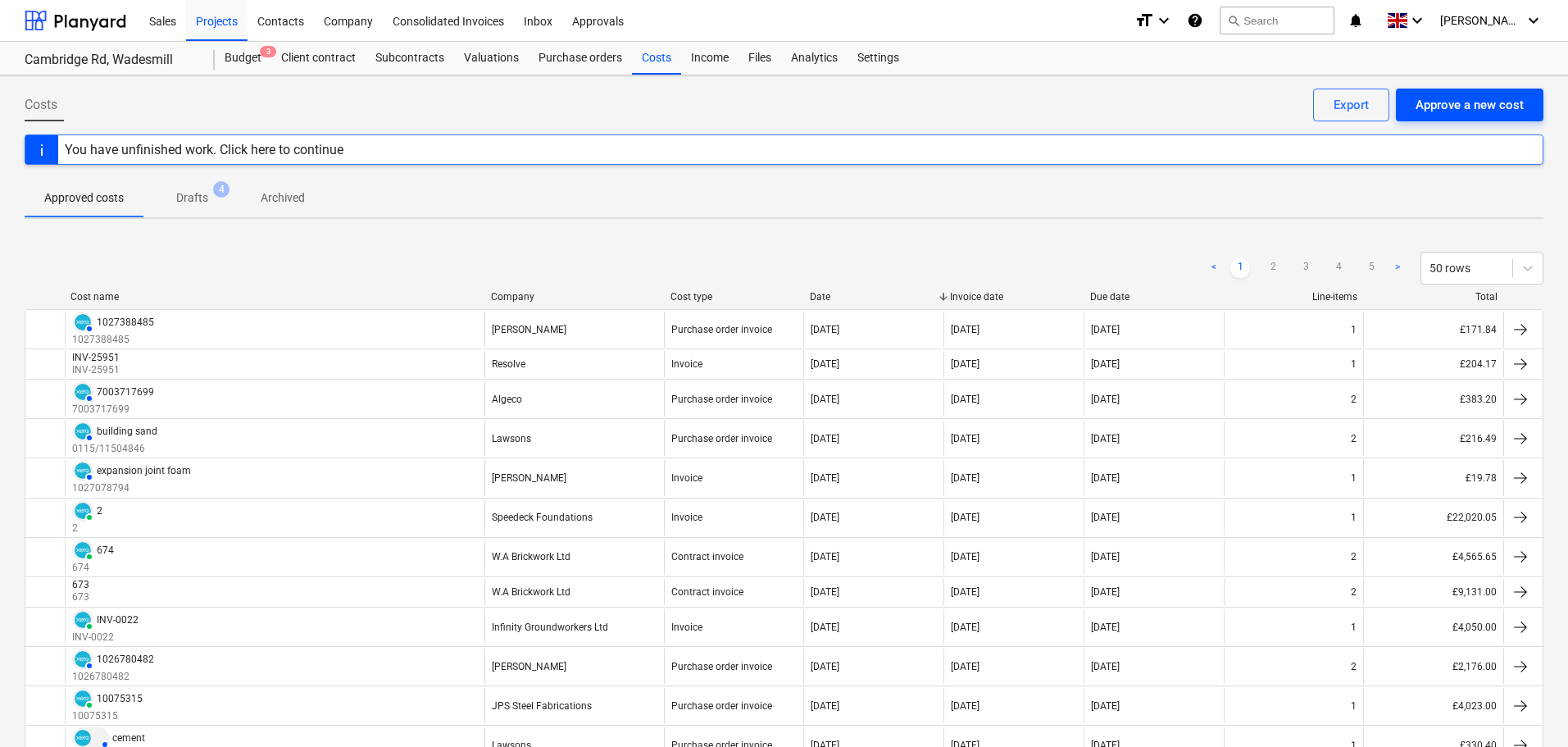
click at [1447, 99] on div "Approve a new cost" at bounding box center [1469, 105] width 108 height 22
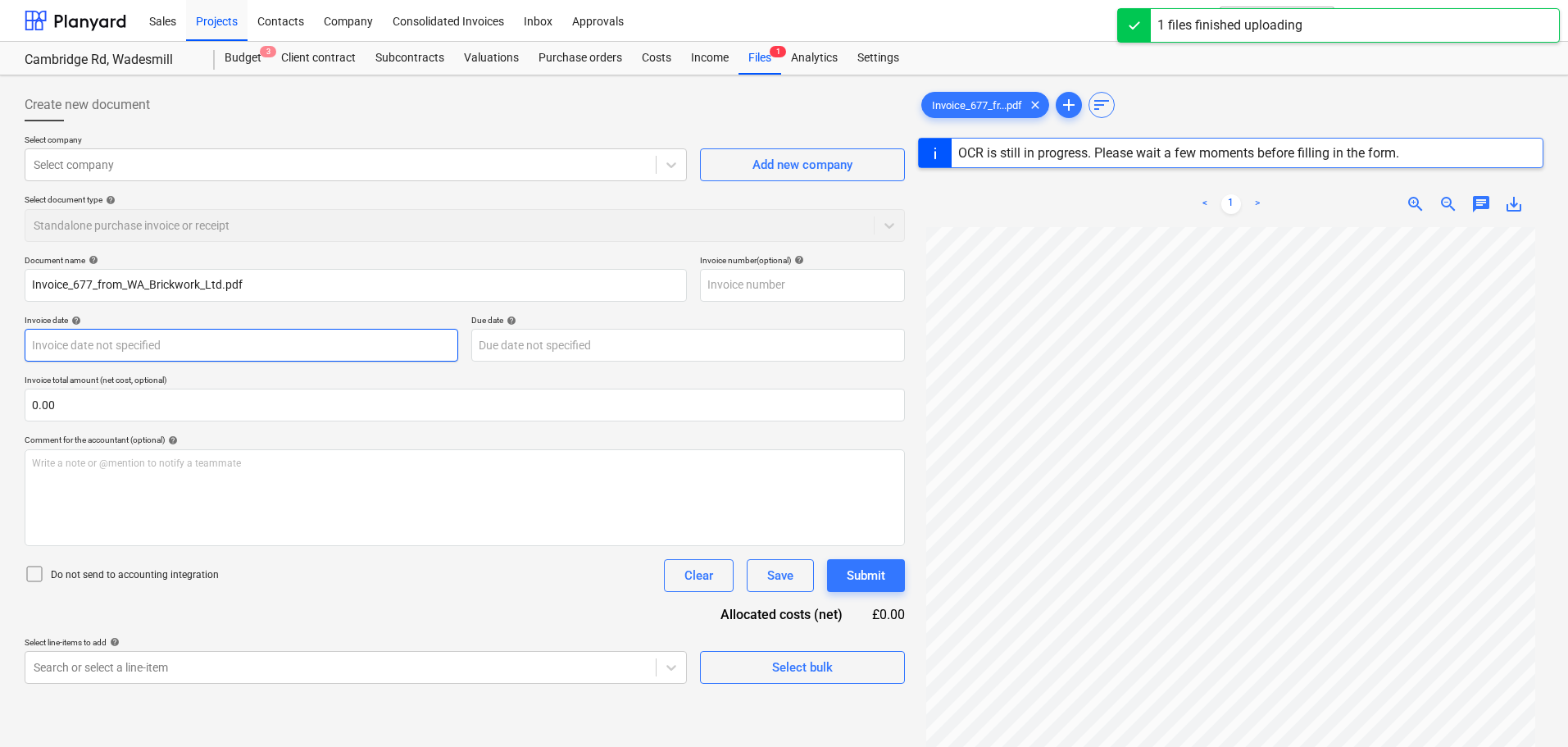
type input "677"
type input "[DATE]"
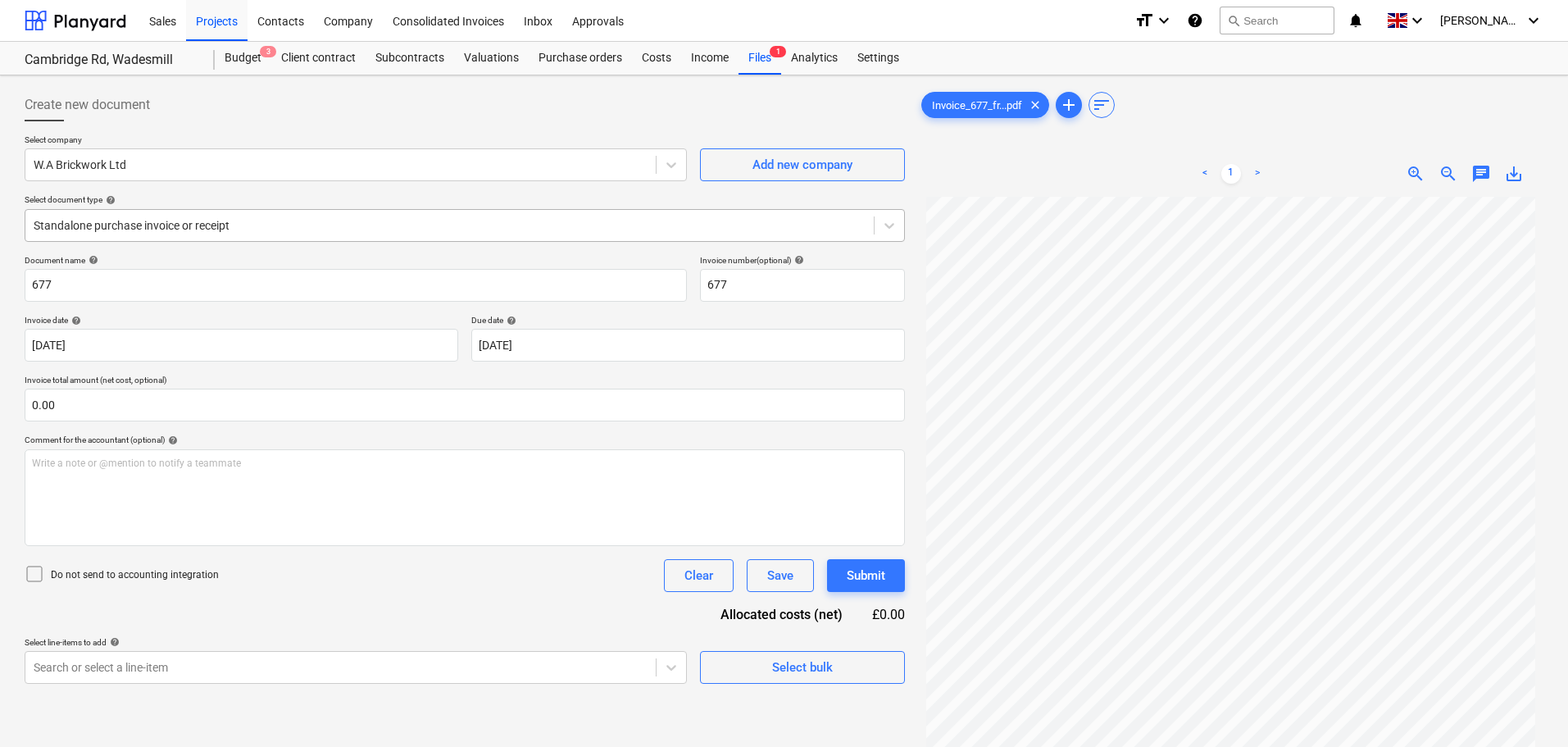
click at [202, 218] on div at bounding box center [449, 225] width 832 height 16
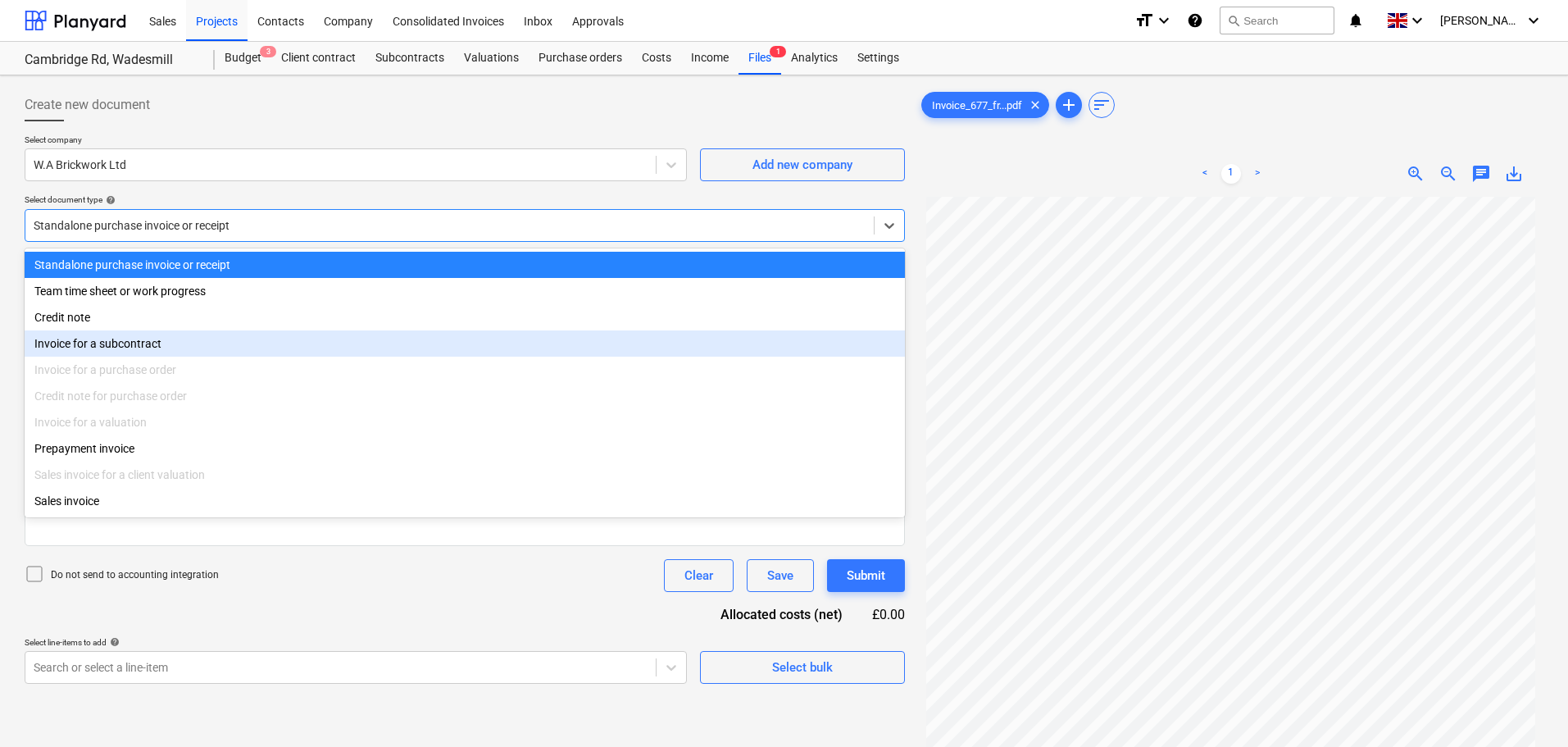
click at [104, 345] on div "Invoice for a subcontract" at bounding box center [464, 343] width 881 height 26
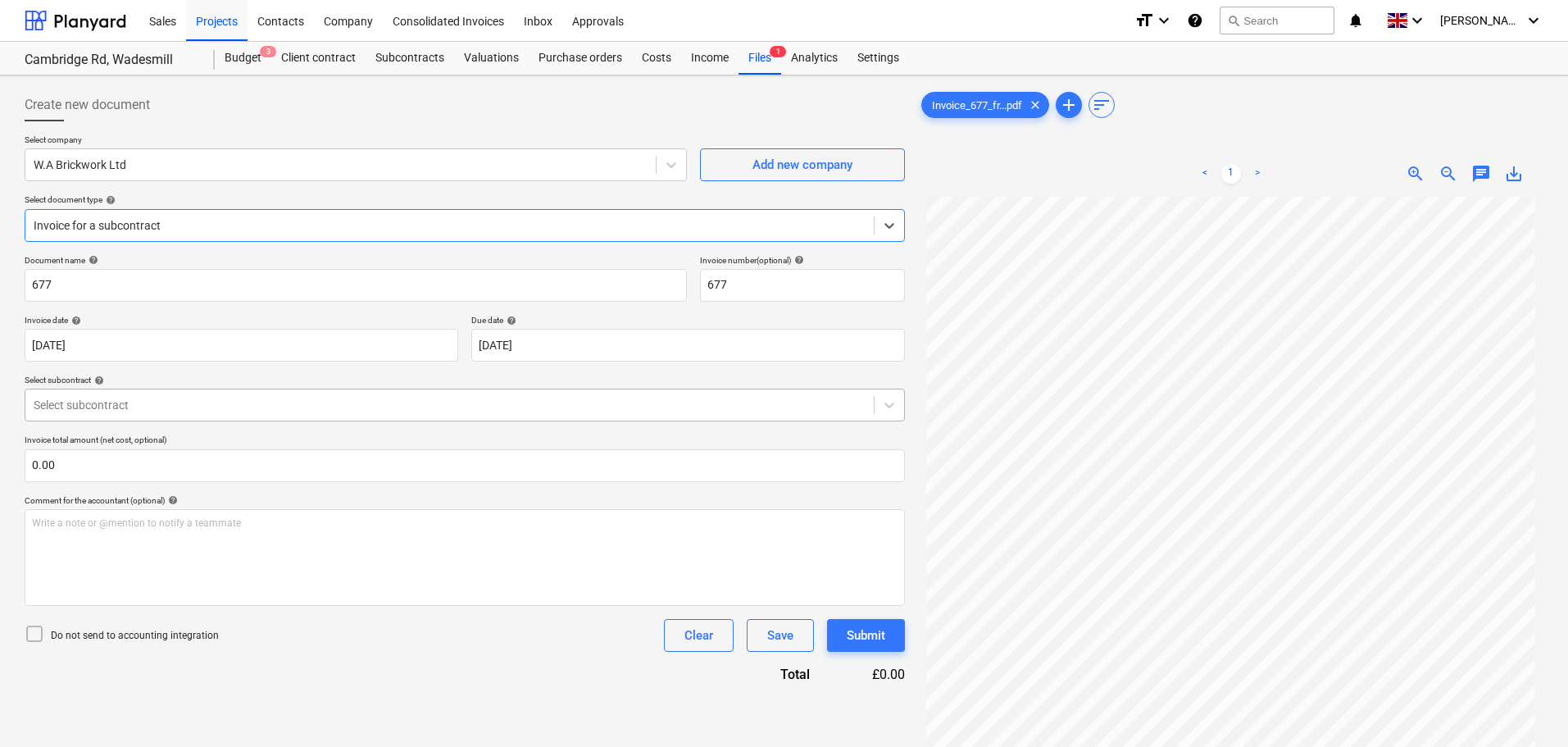
click at [129, 406] on div at bounding box center [449, 405] width 832 height 16
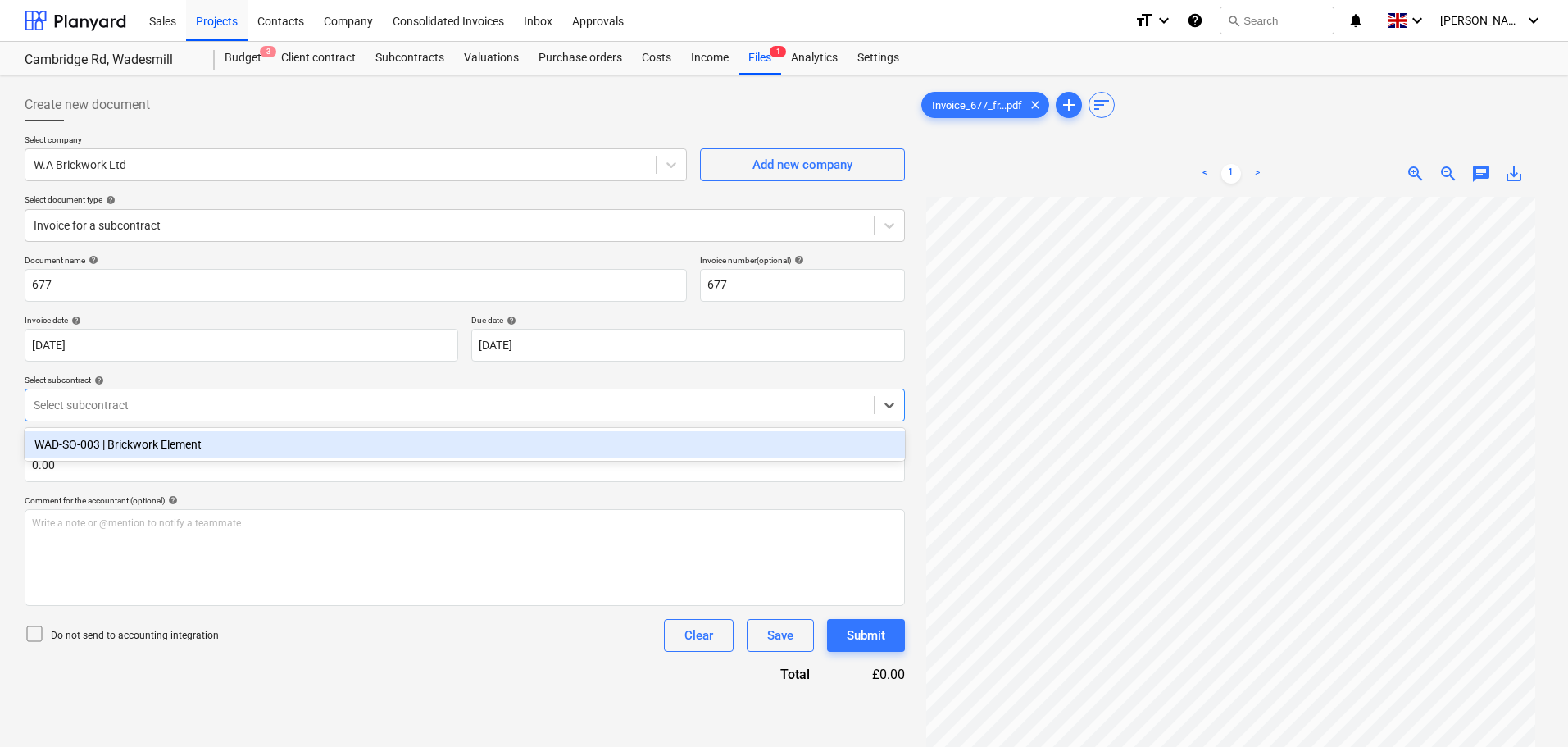
click at [126, 445] on div "WAD-SO-003 | Brickwork Element" at bounding box center [464, 444] width 881 height 26
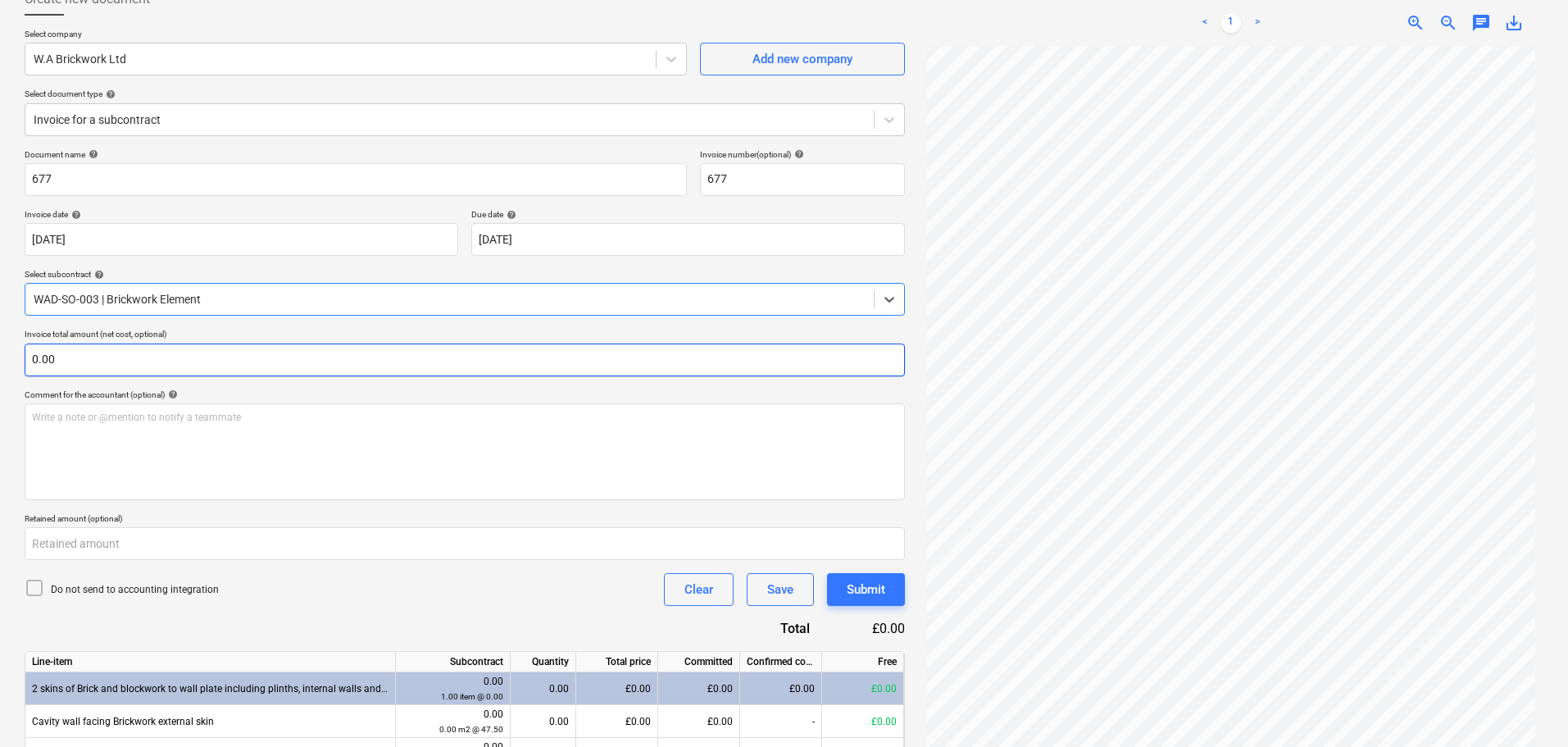
scroll to position [565, 0]
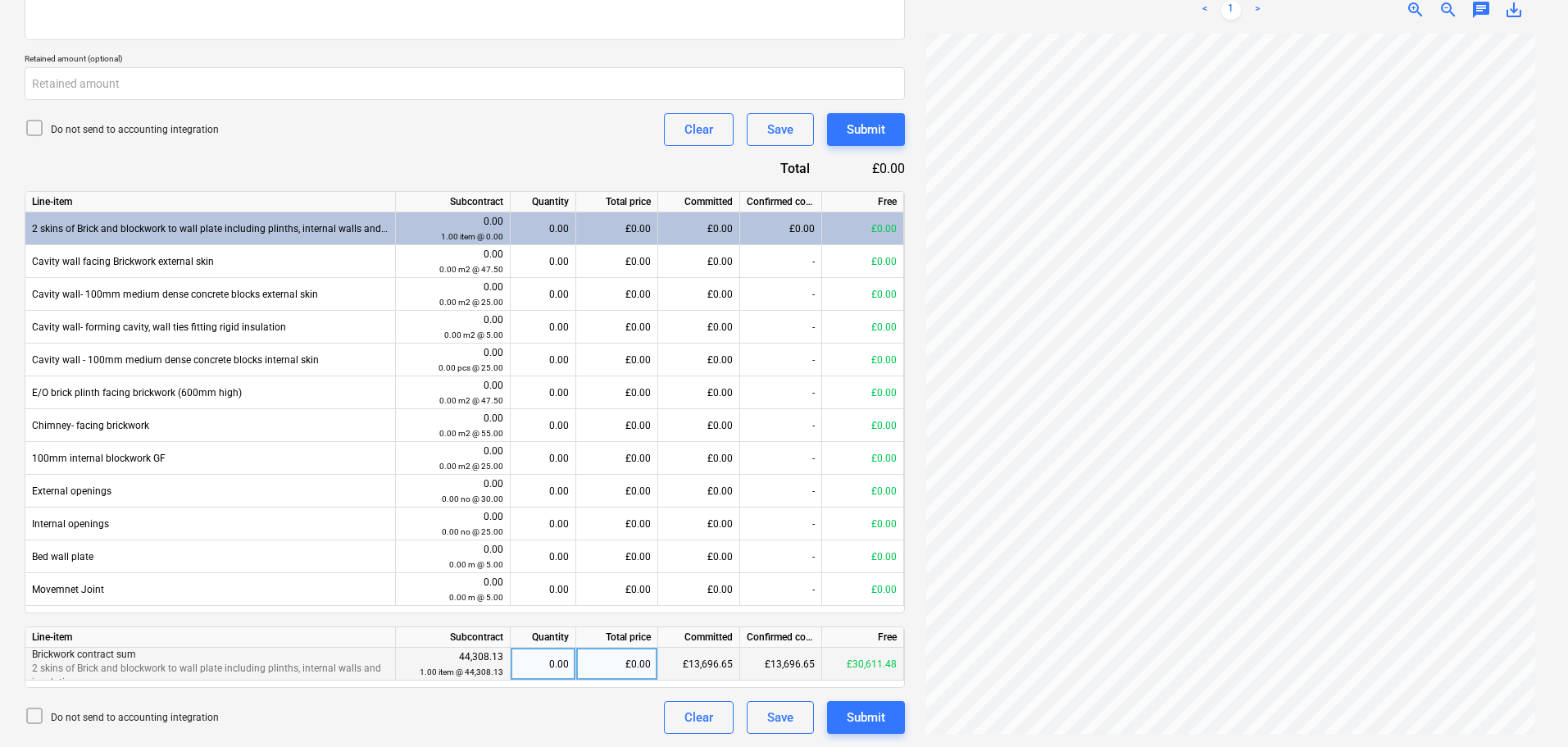
click at [544, 663] on div "0.00" at bounding box center [543, 664] width 52 height 33
type input "1"
click at [563, 665] on div "1.00" at bounding box center [543, 664] width 52 height 33
click at [541, 708] on div "Do not send to accounting integration Clear Save Submit" at bounding box center [464, 718] width 881 height 33
click at [628, 664] on div "£0.00" at bounding box center [617, 664] width 82 height 33
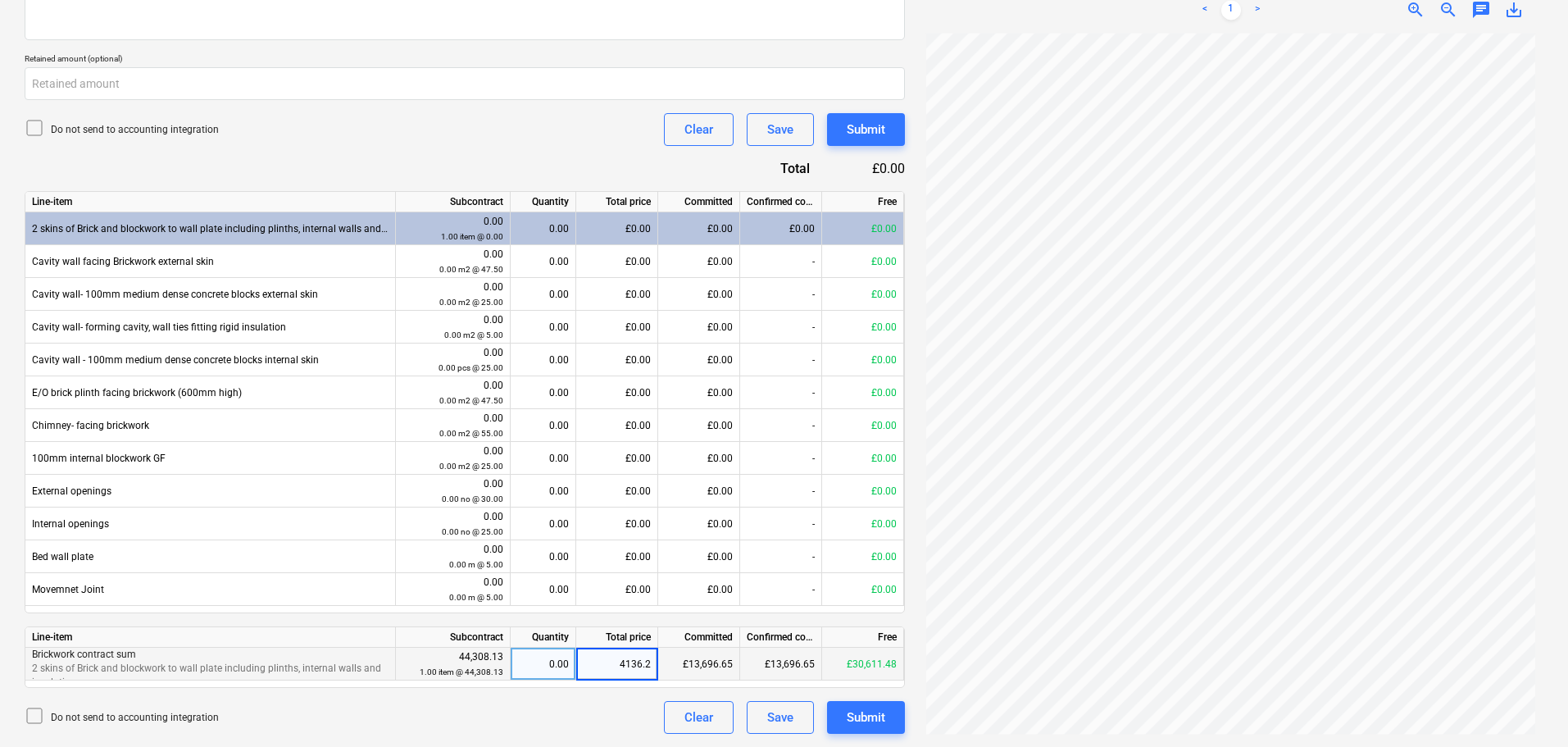
type input "4136.25"
click at [611, 707] on div "Do not send to accounting integration Clear Save Submit" at bounding box center [464, 718] width 881 height 33
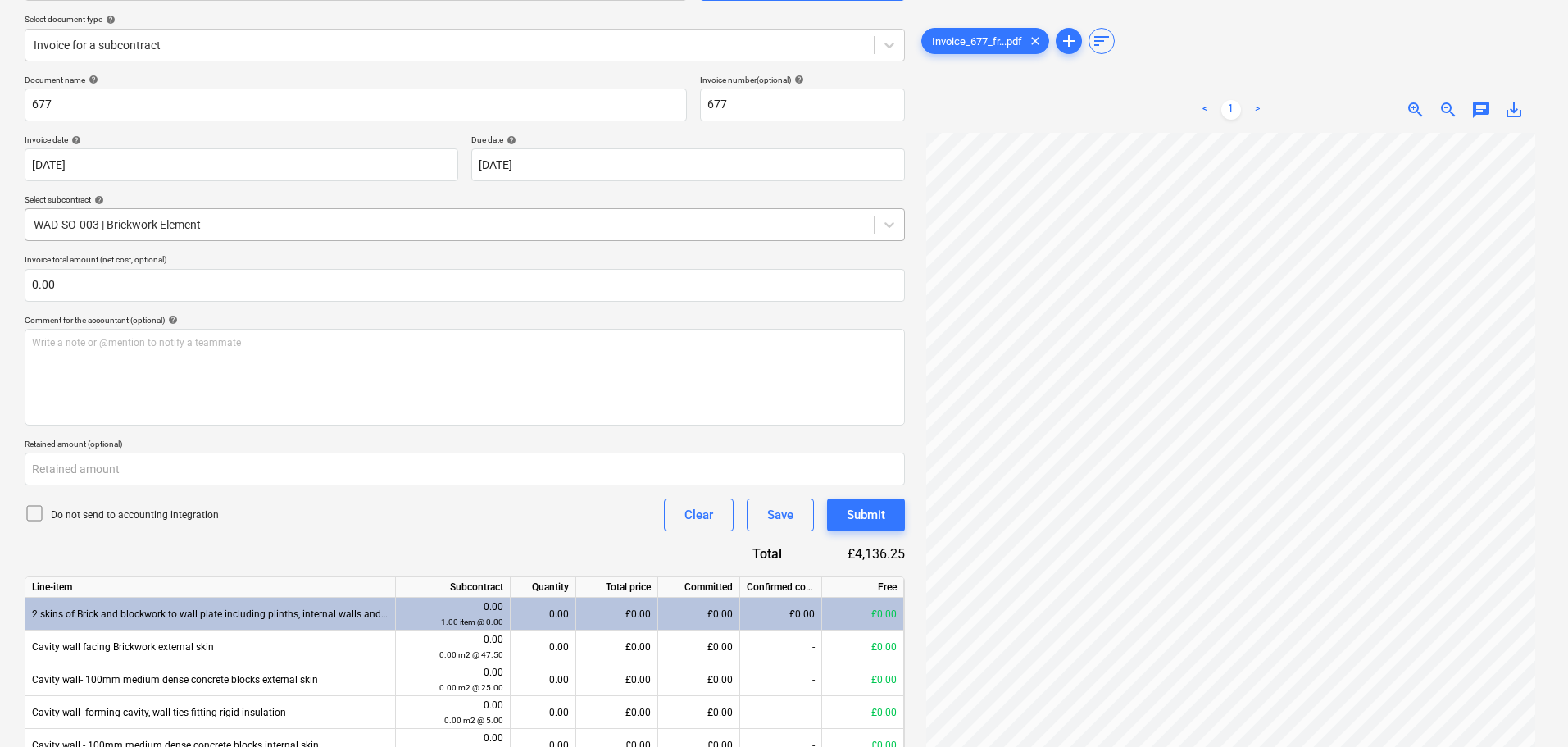
scroll to position [156, 0]
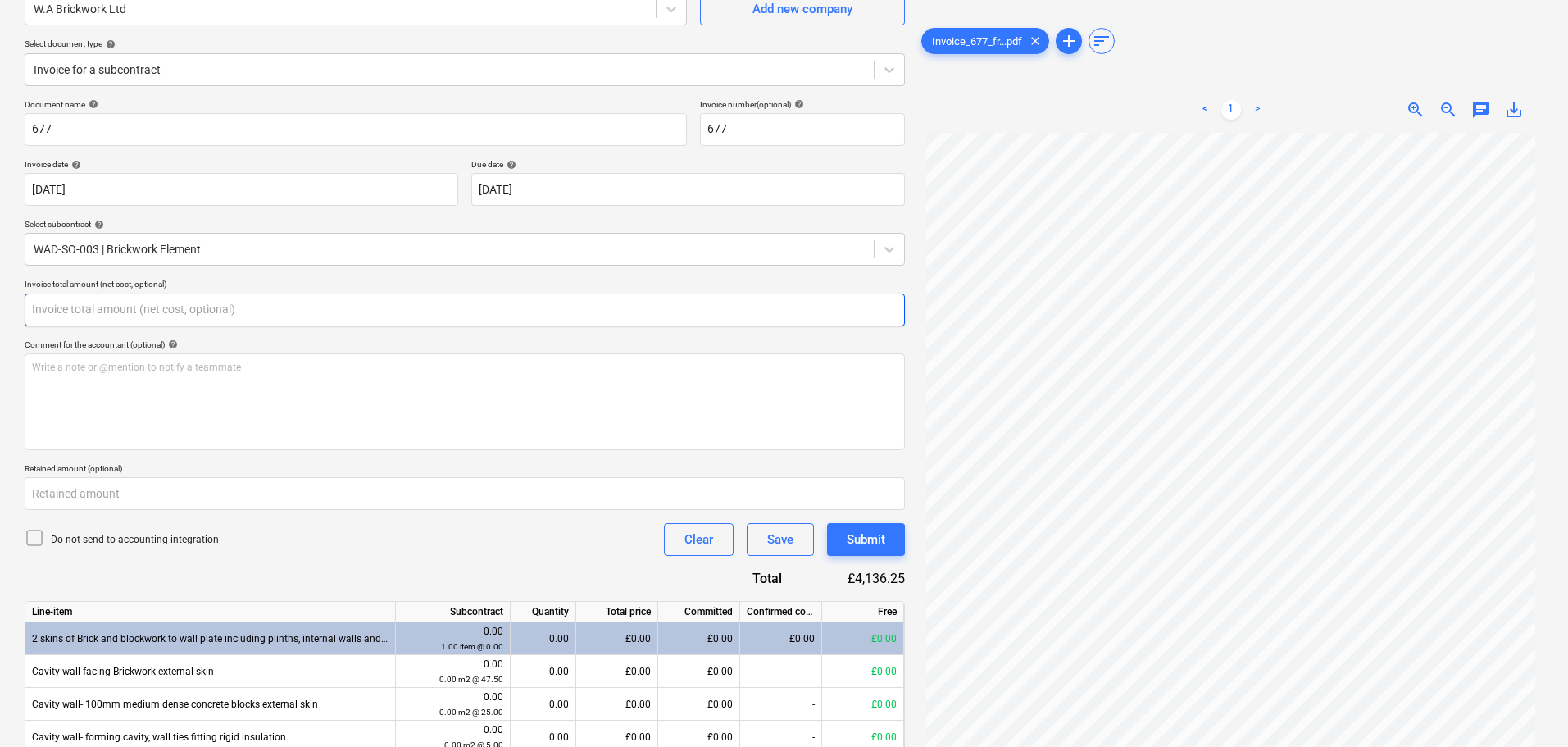
click at [89, 306] on input "text" at bounding box center [464, 310] width 881 height 33
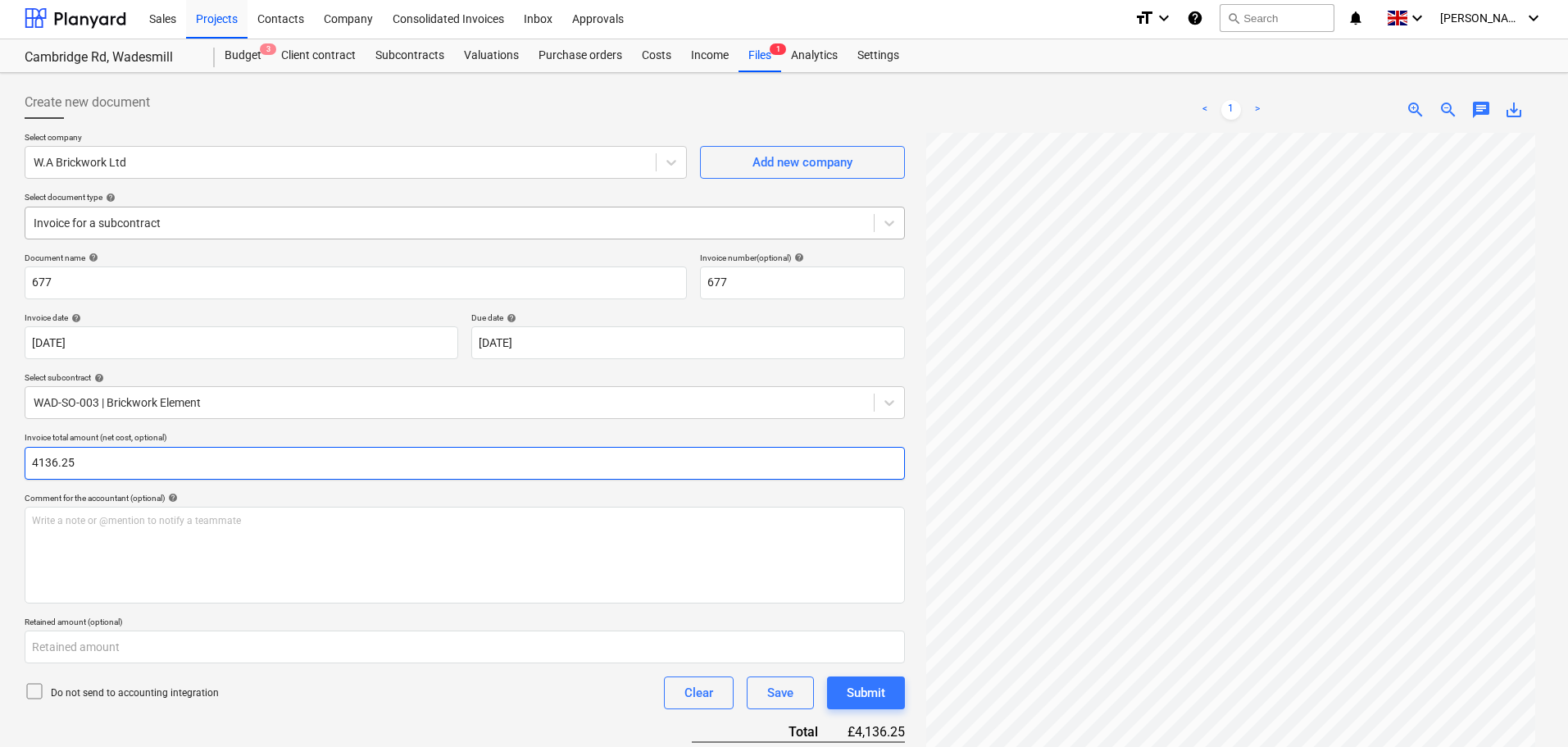
scroll to position [0, 0]
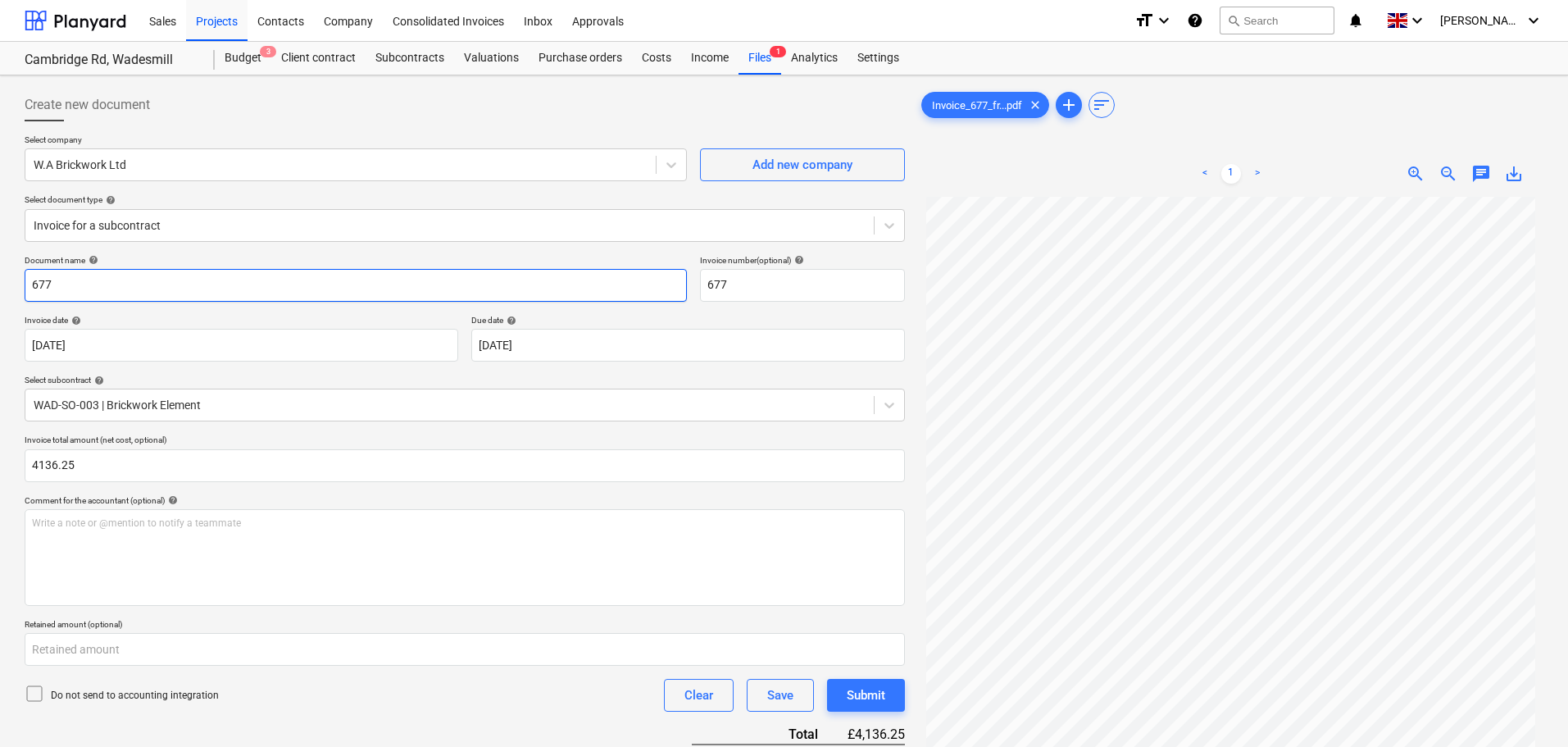
type input "4,136.25"
click at [76, 296] on input "677" at bounding box center [355, 285] width 662 height 33
drag, startPoint x: 87, startPoint y: 284, endPoint x: -22, endPoint y: 278, distance: 109.2
click at [0, 278] on html "Sales Projects Contacts Company Consolidated Invoices Inbox Approvals format_si…" at bounding box center [784, 374] width 1568 height 747
type input "f"
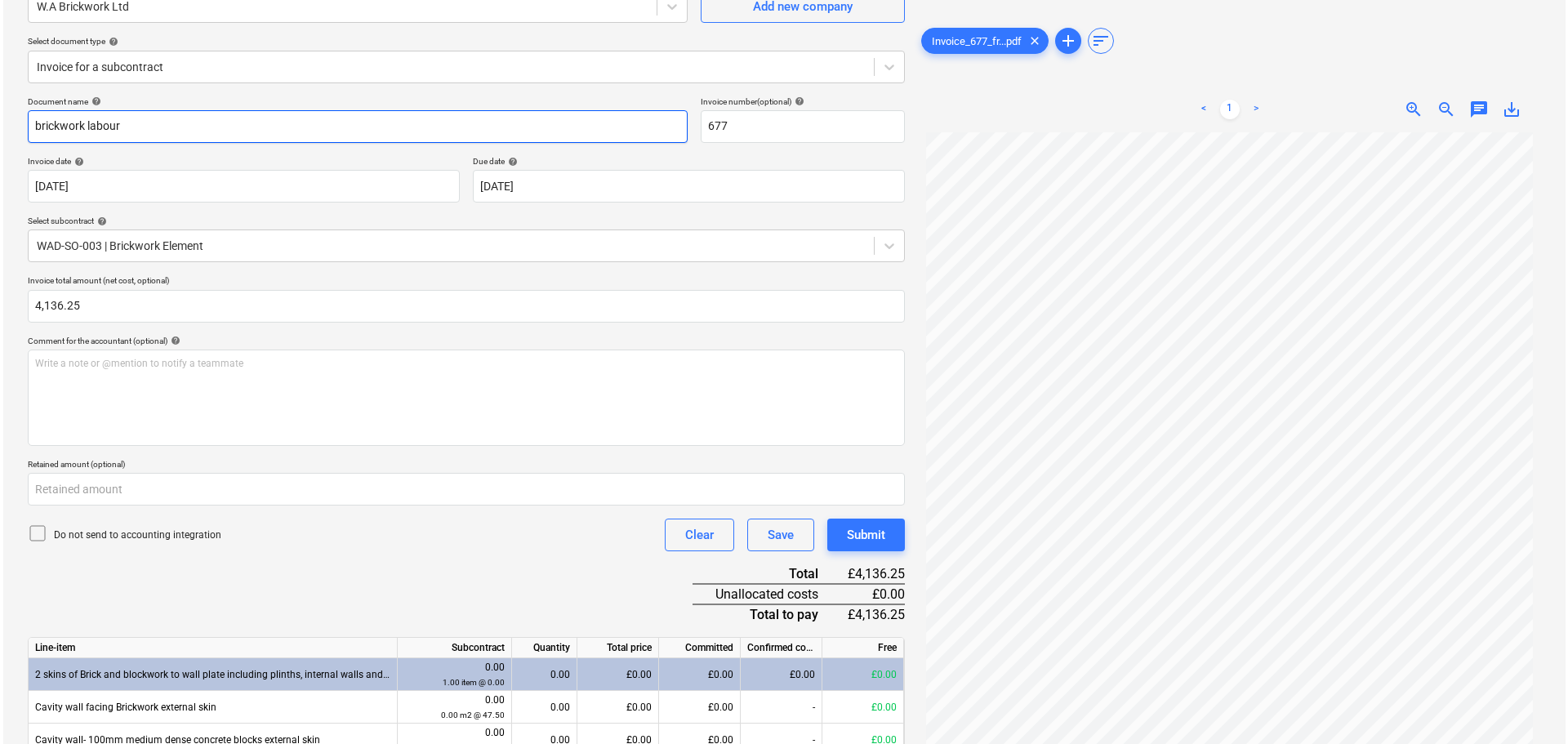
scroll to position [33, 0]
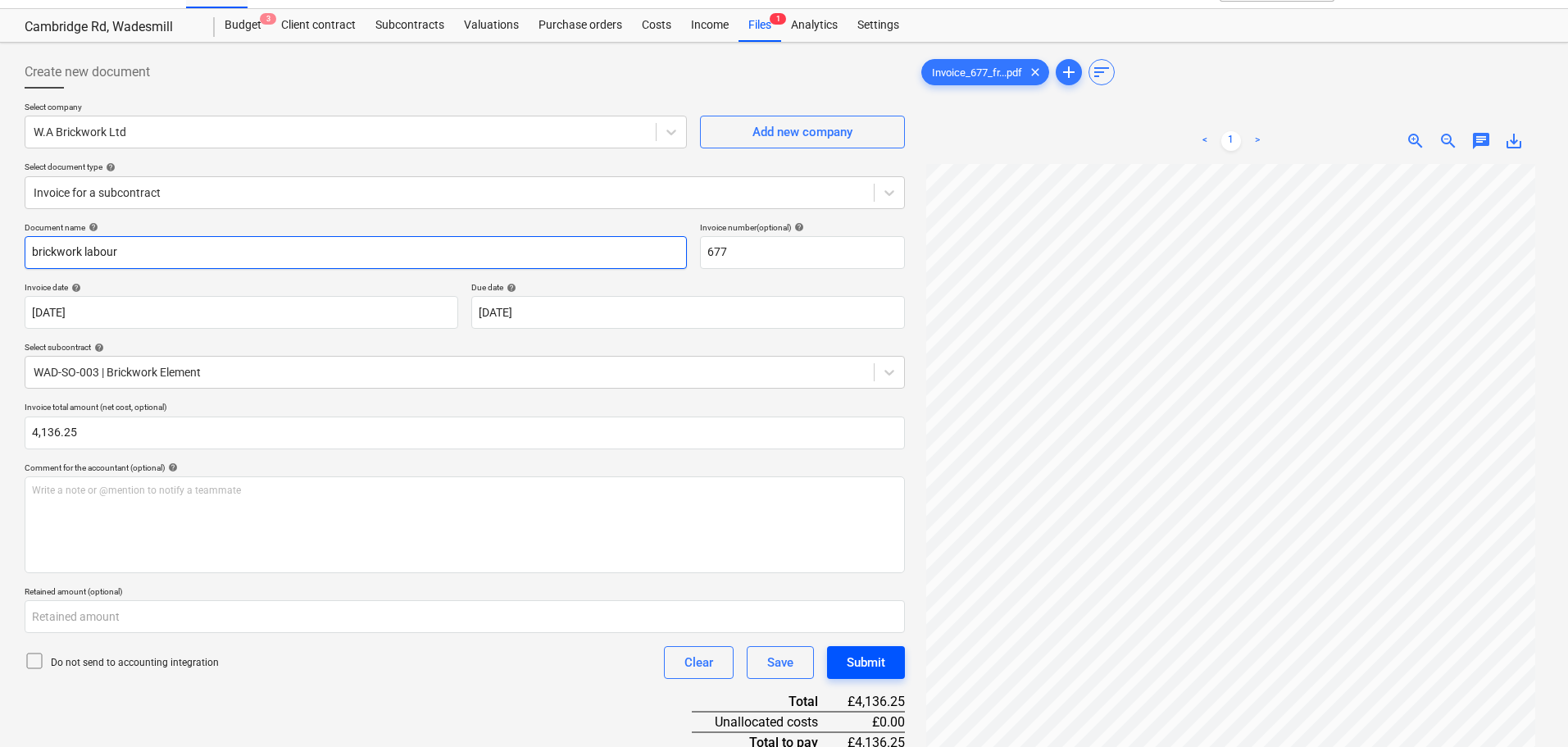
type input "brickwork labour"
click at [853, 660] on div "Submit" at bounding box center [866, 662] width 39 height 22
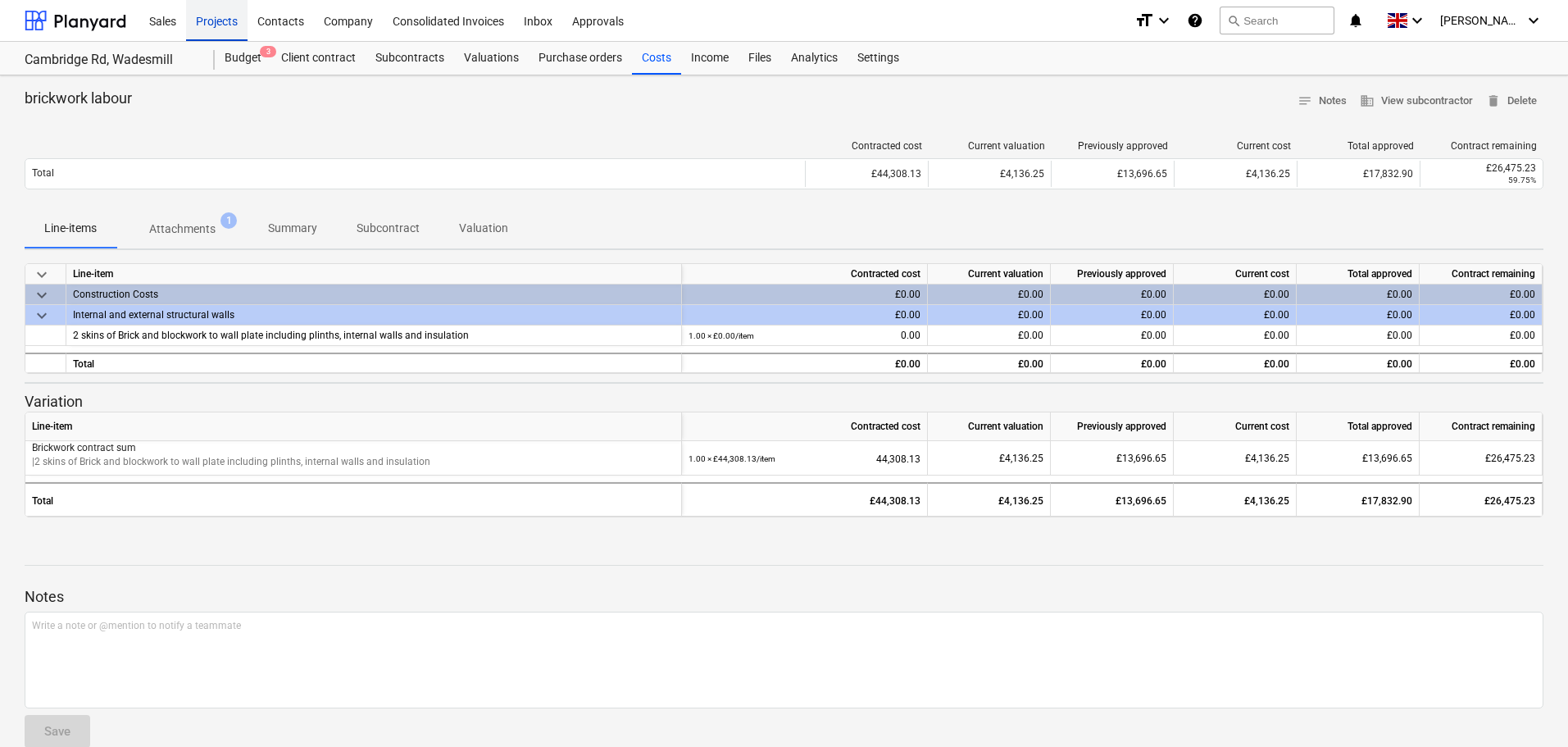
click at [215, 24] on div "Projects" at bounding box center [216, 20] width 61 height 42
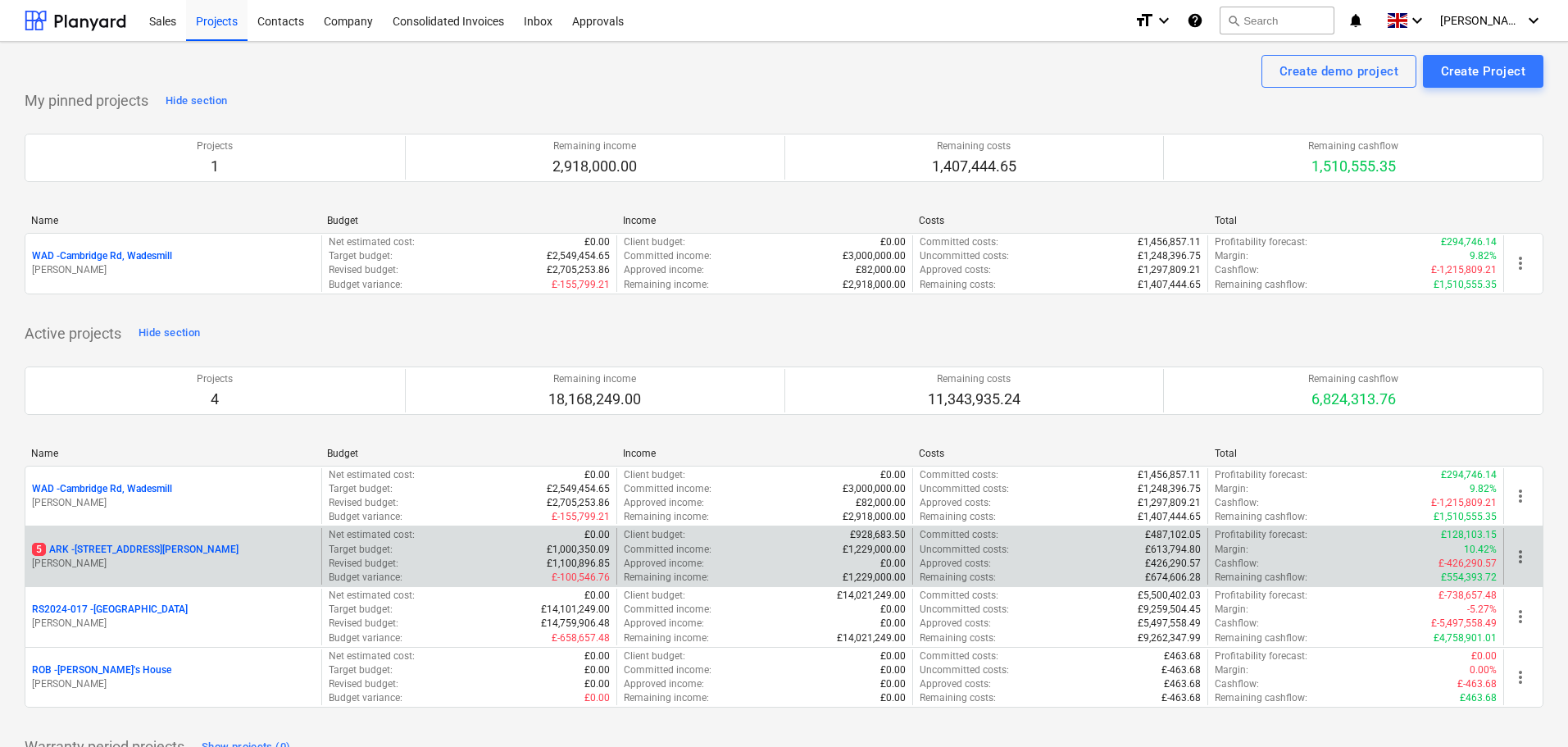
click at [118, 549] on p "5 ARK - 2 Galley [PERSON_NAME]" at bounding box center [135, 550] width 207 height 14
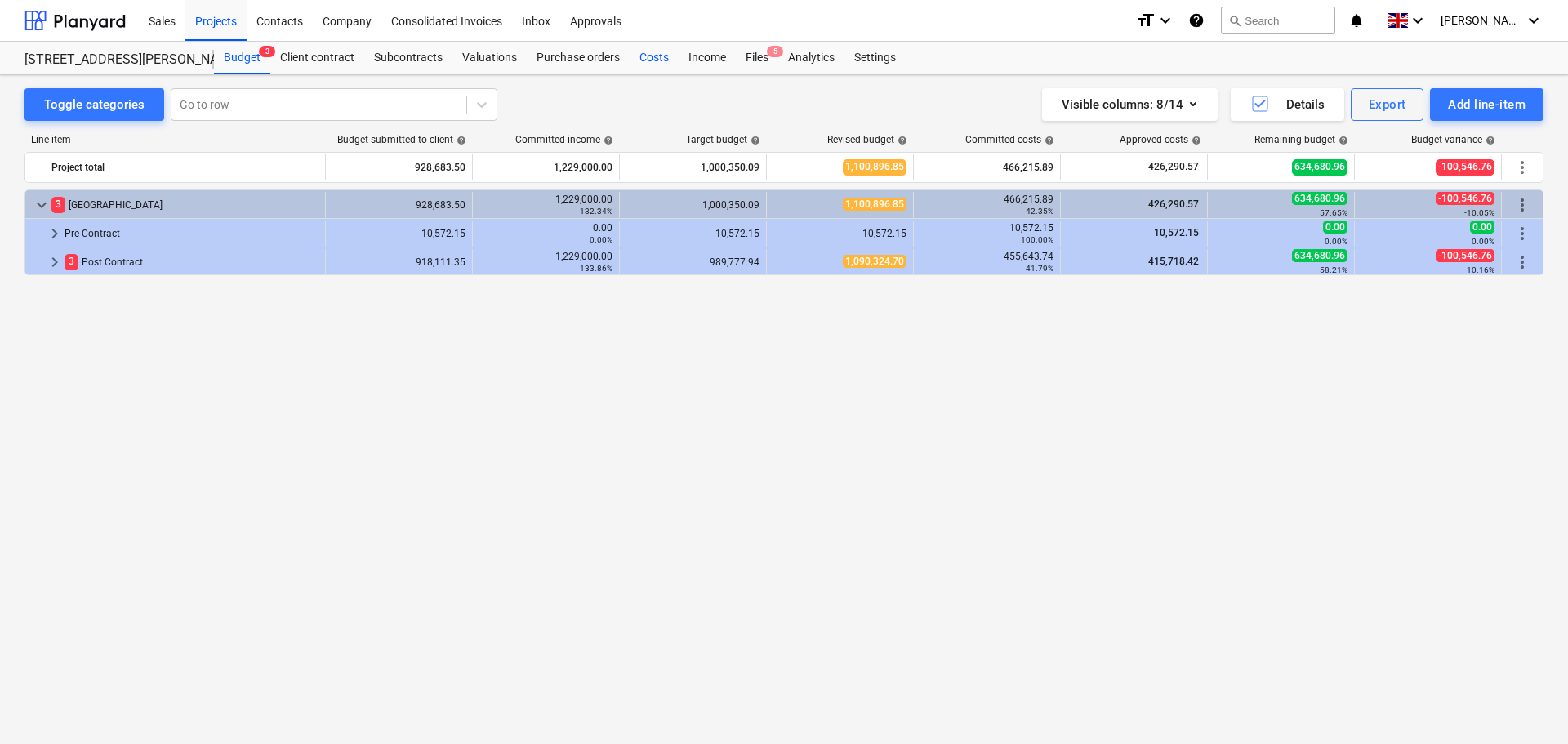
drag, startPoint x: 651, startPoint y: 56, endPoint x: 664, endPoint y: 56, distance: 13.0
click at [651, 56] on div "Costs" at bounding box center [654, 58] width 49 height 33
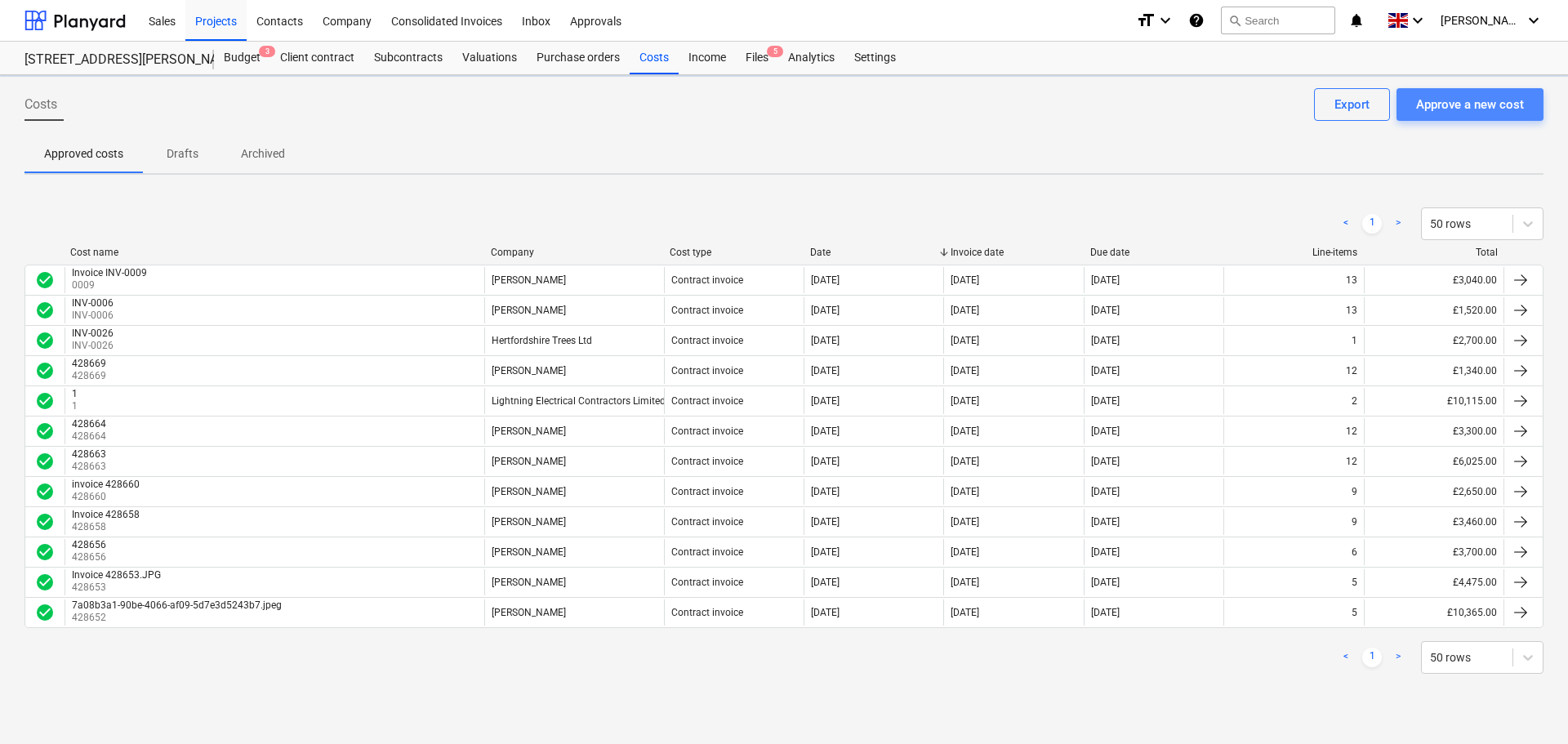
click at [1460, 102] on div "Approve a new cost" at bounding box center [1470, 104] width 108 height 22
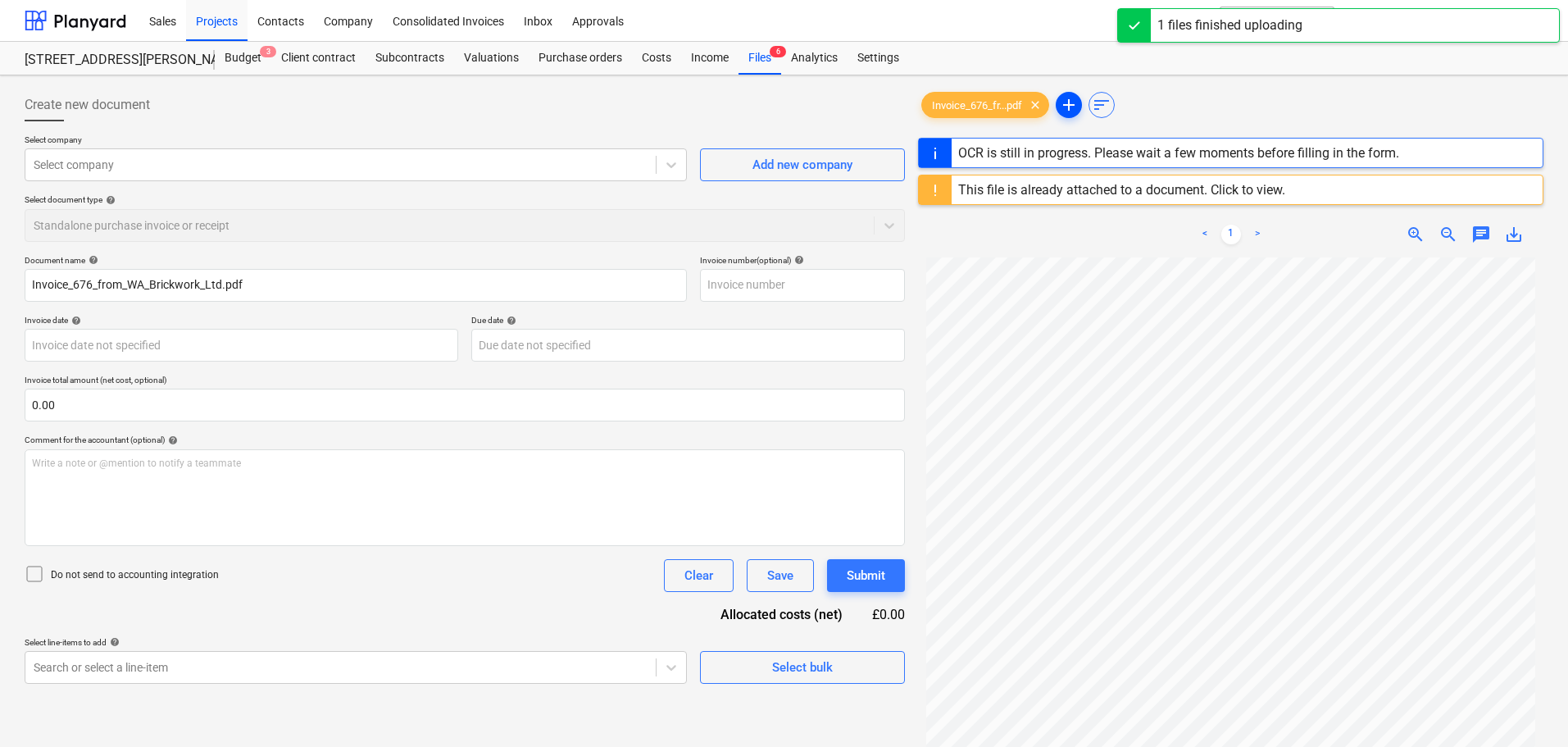
click at [1079, 106] on span "add" at bounding box center [1068, 105] width 20 height 20
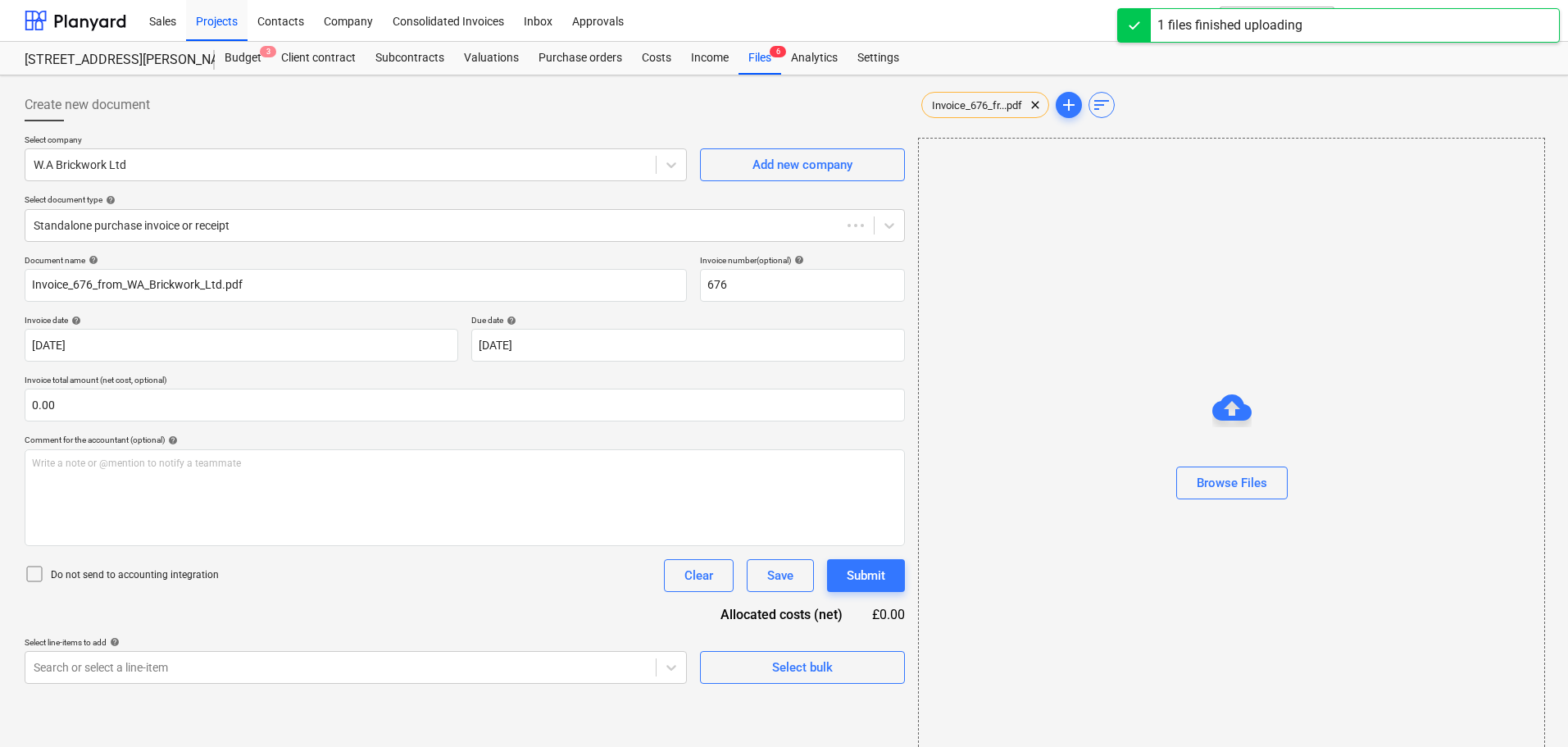
type input "676"
type input "[DATE]"
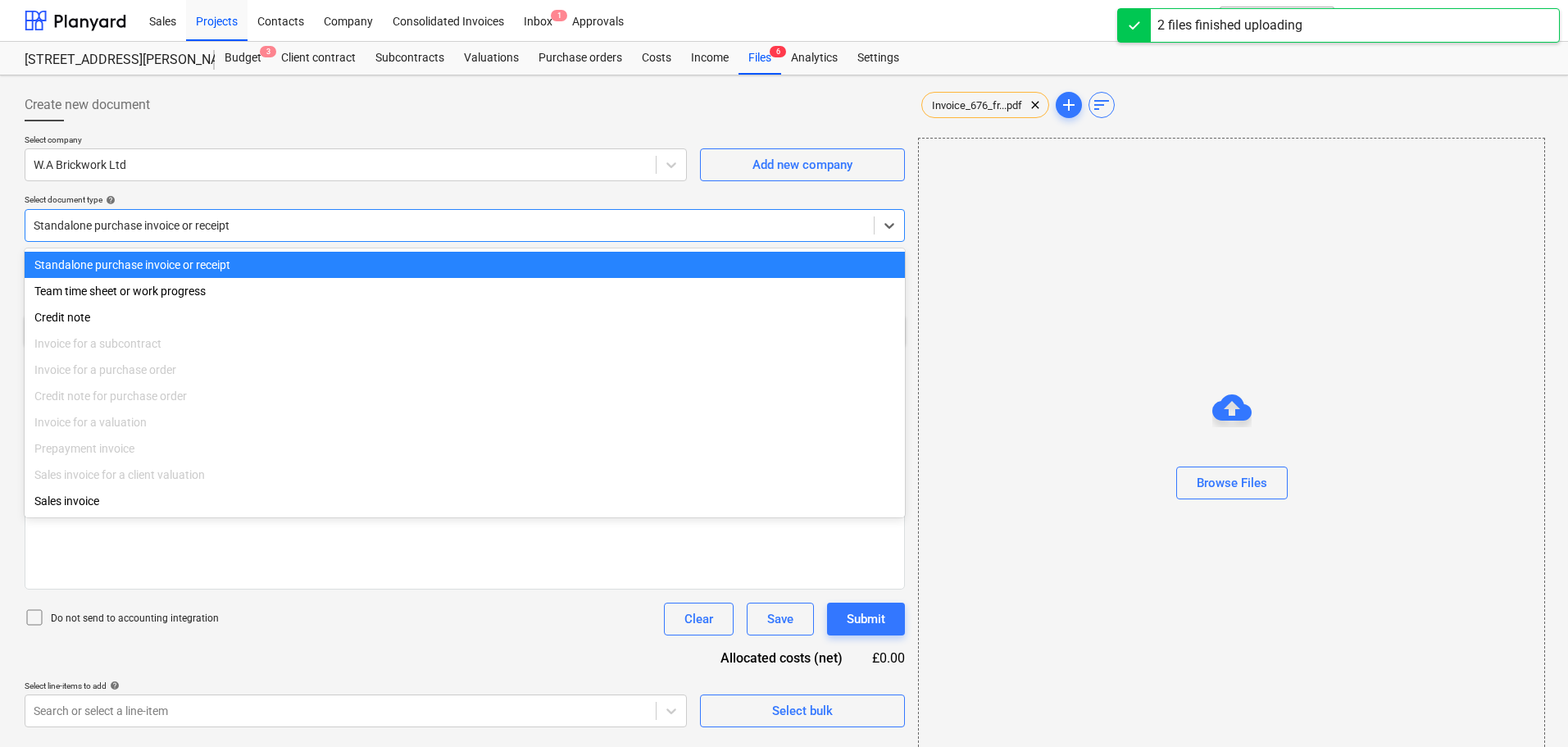
click at [140, 222] on div at bounding box center [449, 225] width 832 height 16
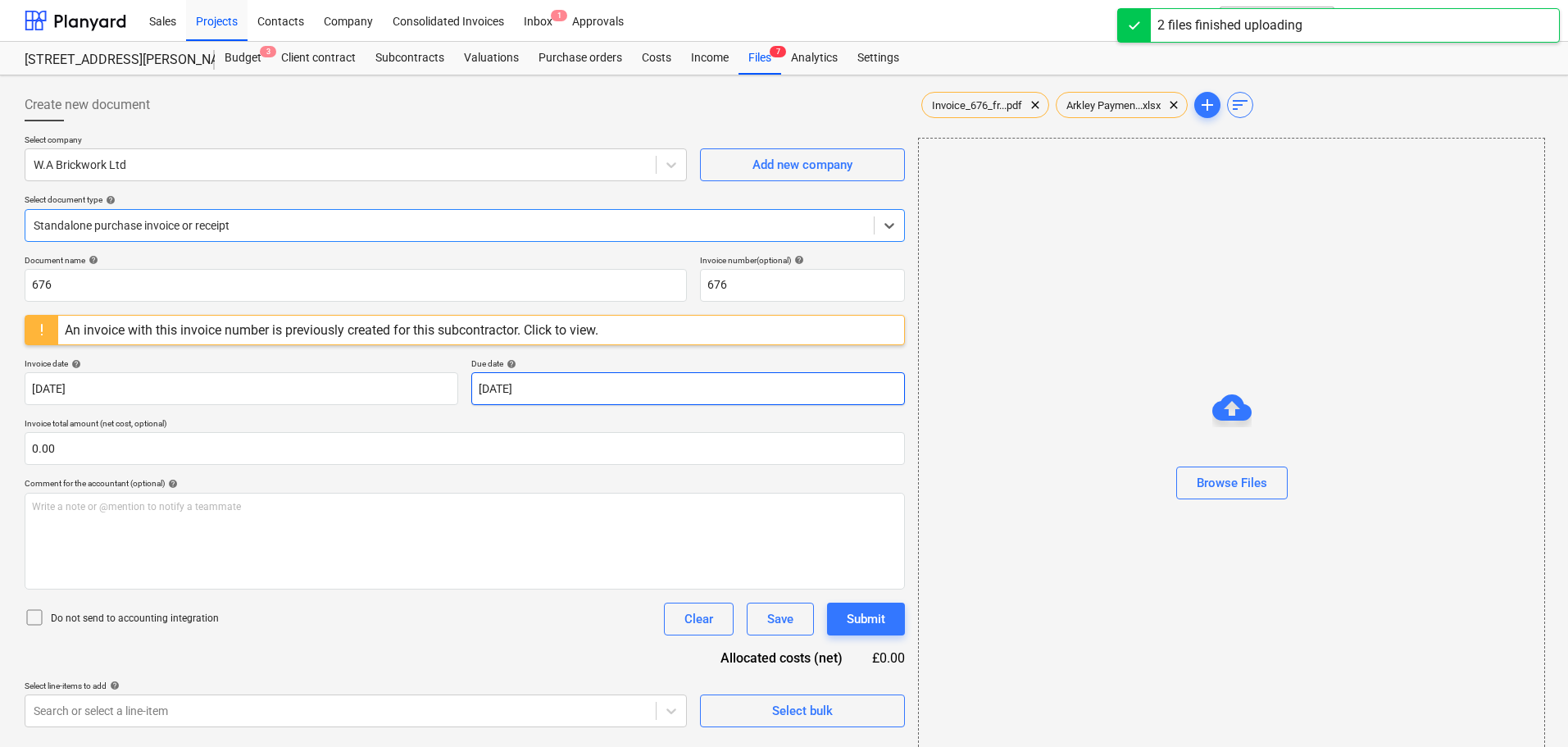
click at [533, 391] on body "Sales Projects Contacts Company Consolidated Invoices Inbox 1 Approvals format_…" at bounding box center [784, 374] width 1568 height 747
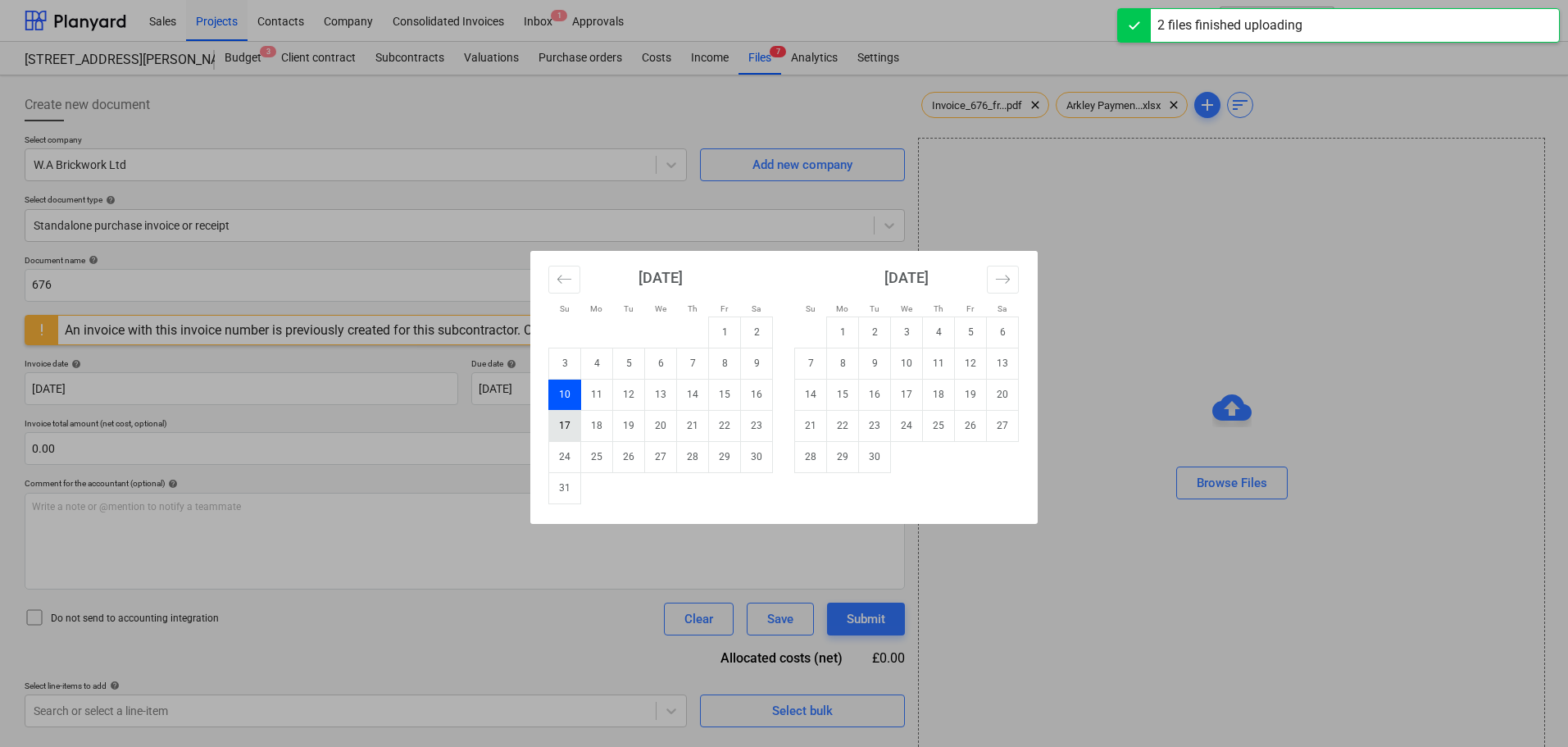
click at [571, 428] on td "17" at bounding box center [564, 425] width 32 height 31
type input "[DATE]"
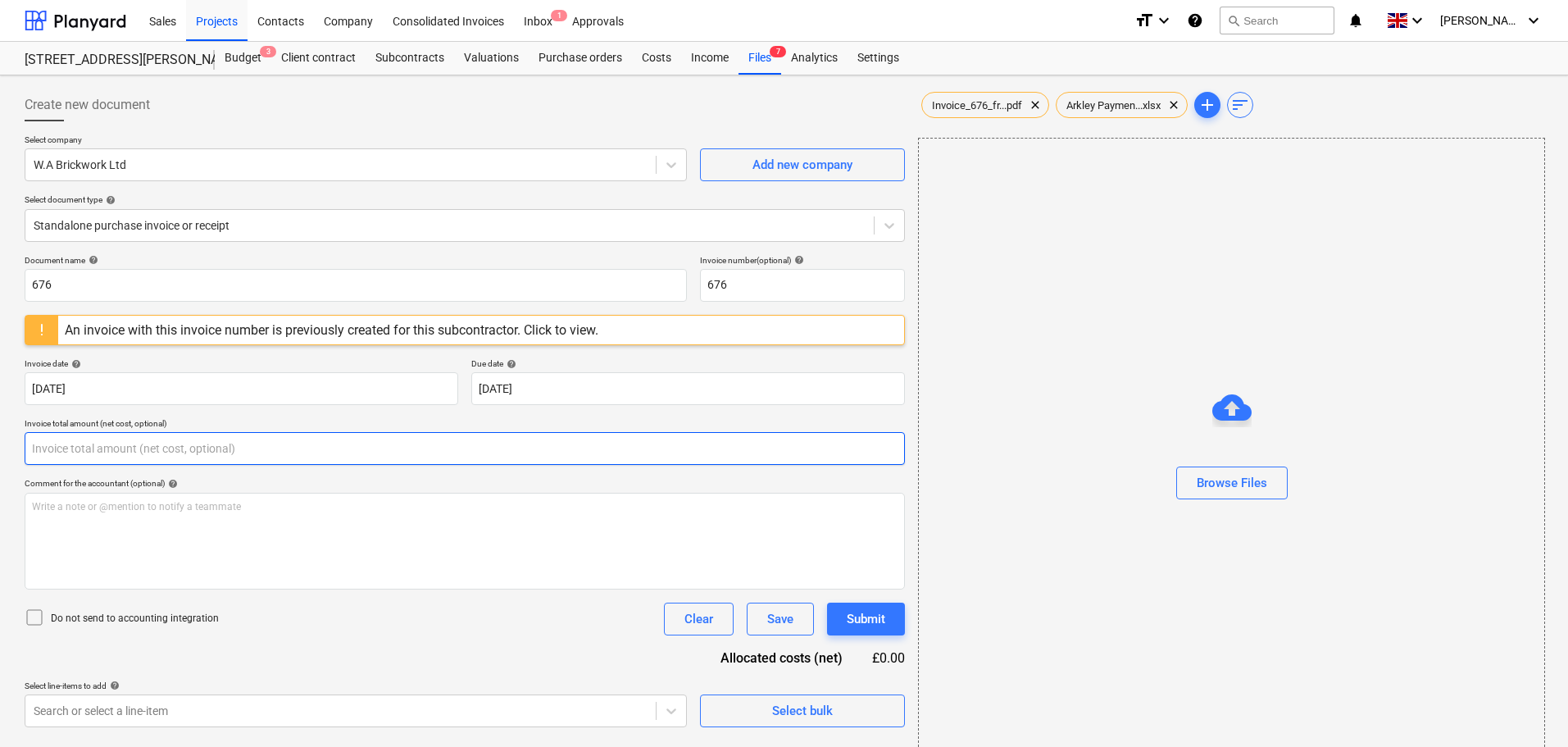
click at [87, 444] on input "text" at bounding box center [464, 449] width 881 height 33
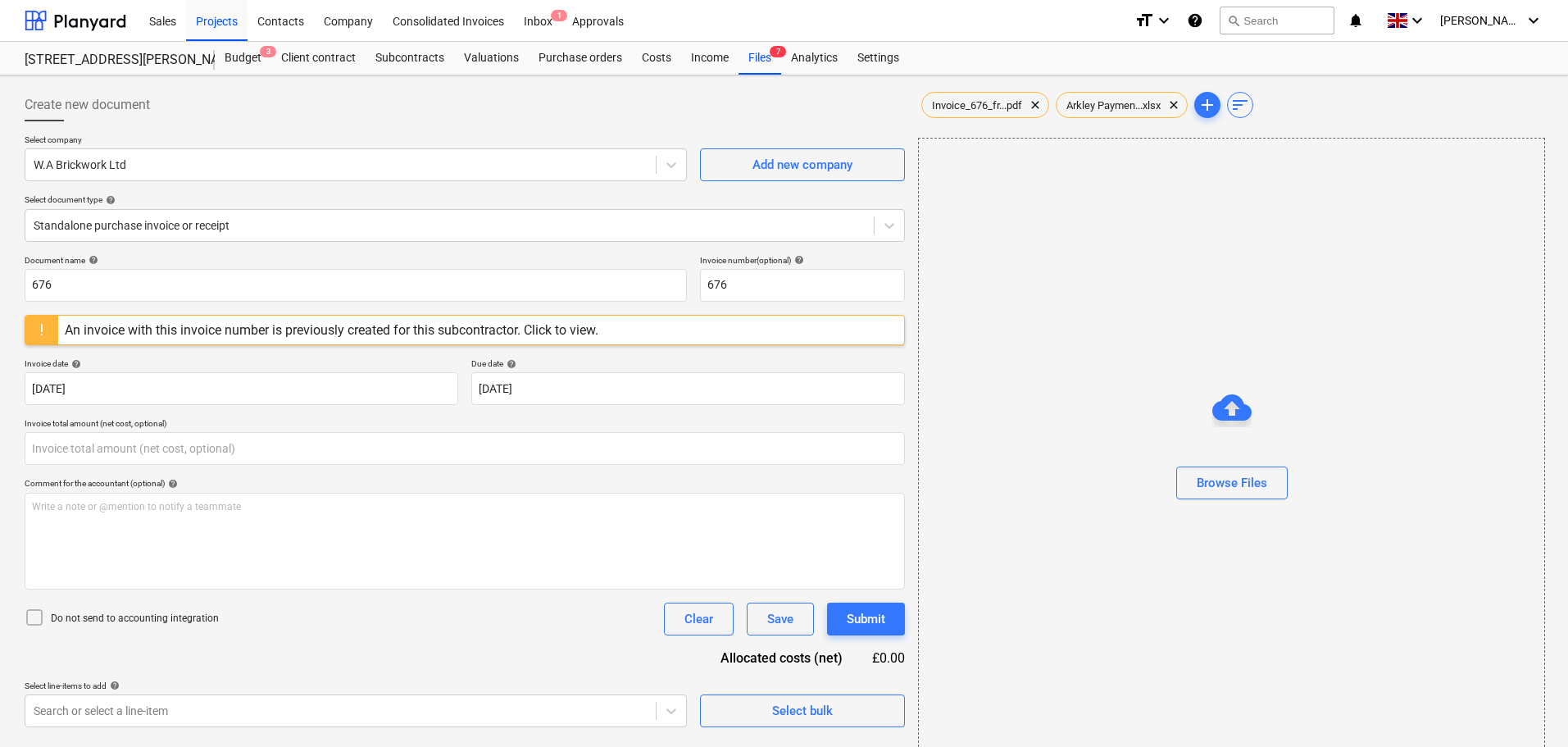
type input "0.00"
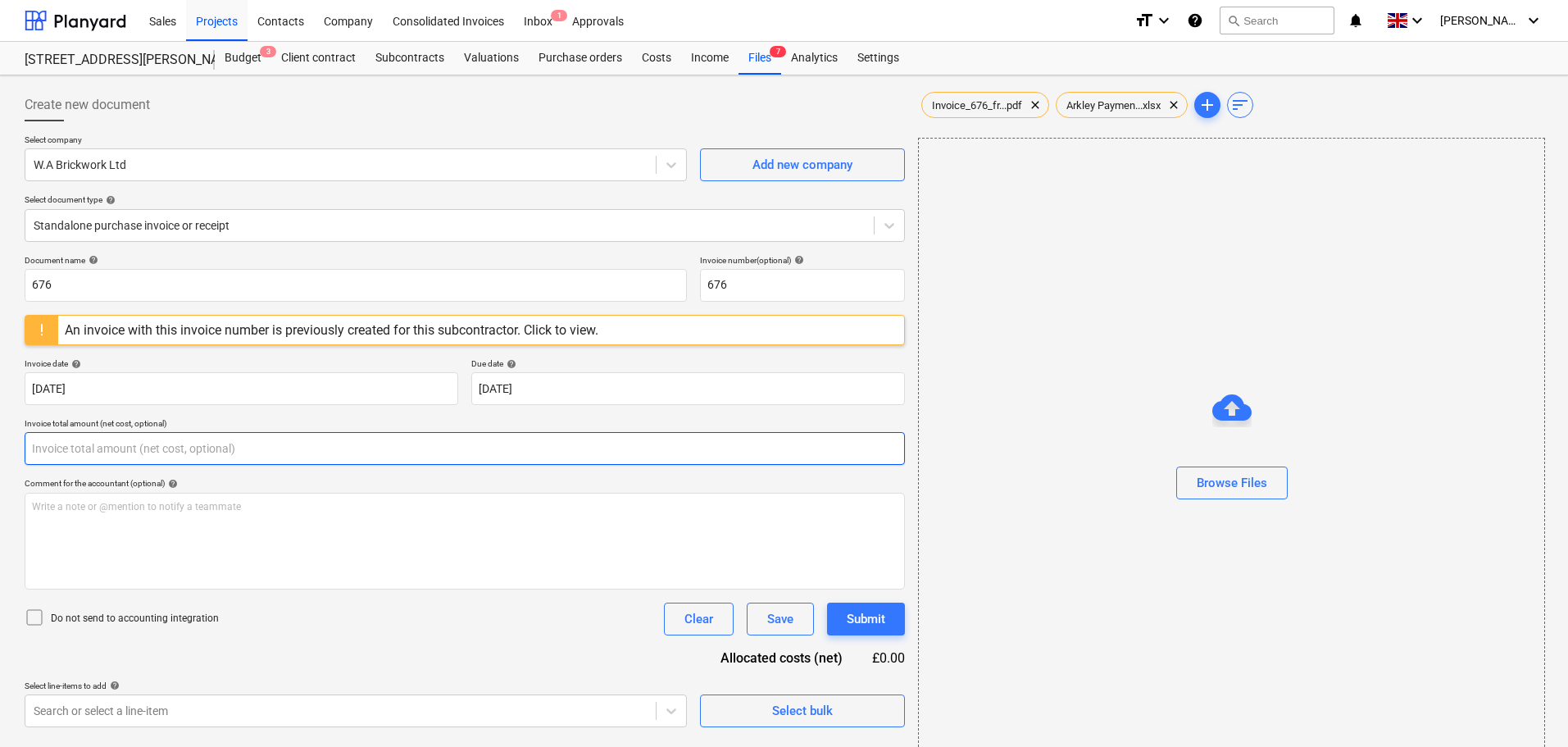
click at [80, 448] on input "text" at bounding box center [464, 449] width 881 height 33
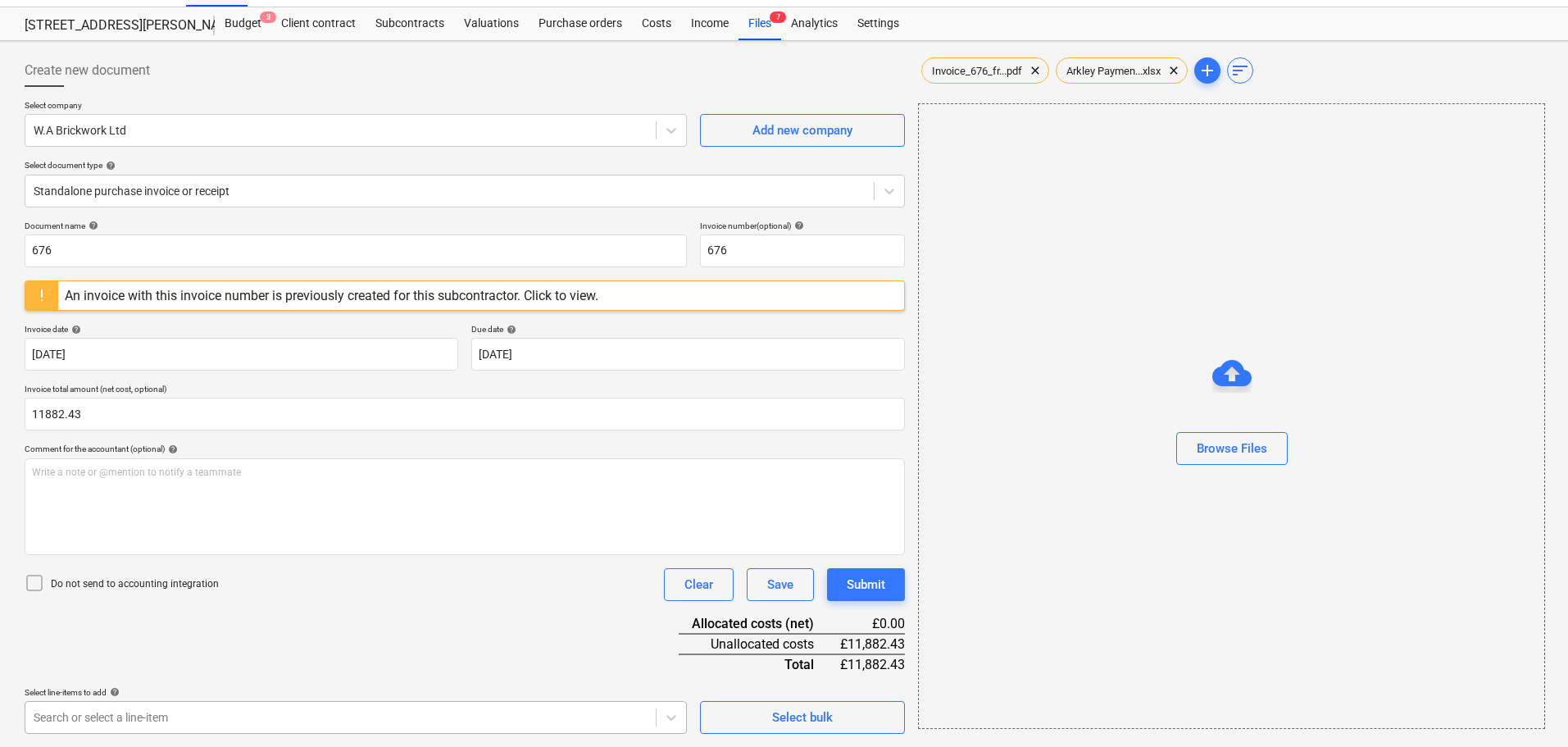
type input "11,882.43"
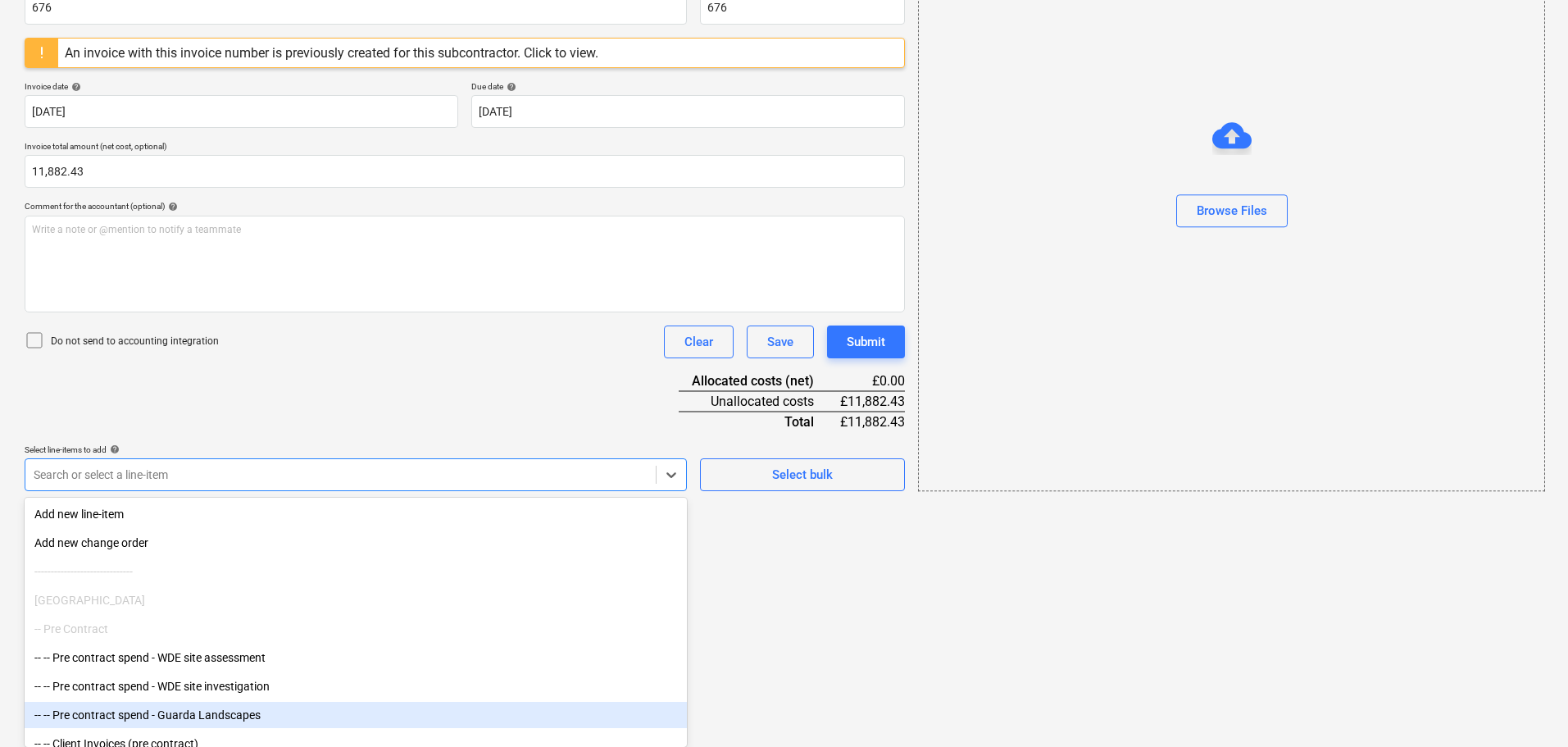
click at [172, 469] on body "Sales Projects Contacts Company Consolidated Invoices Inbox 1 Approvals format_…" at bounding box center [784, 96] width 1568 height 747
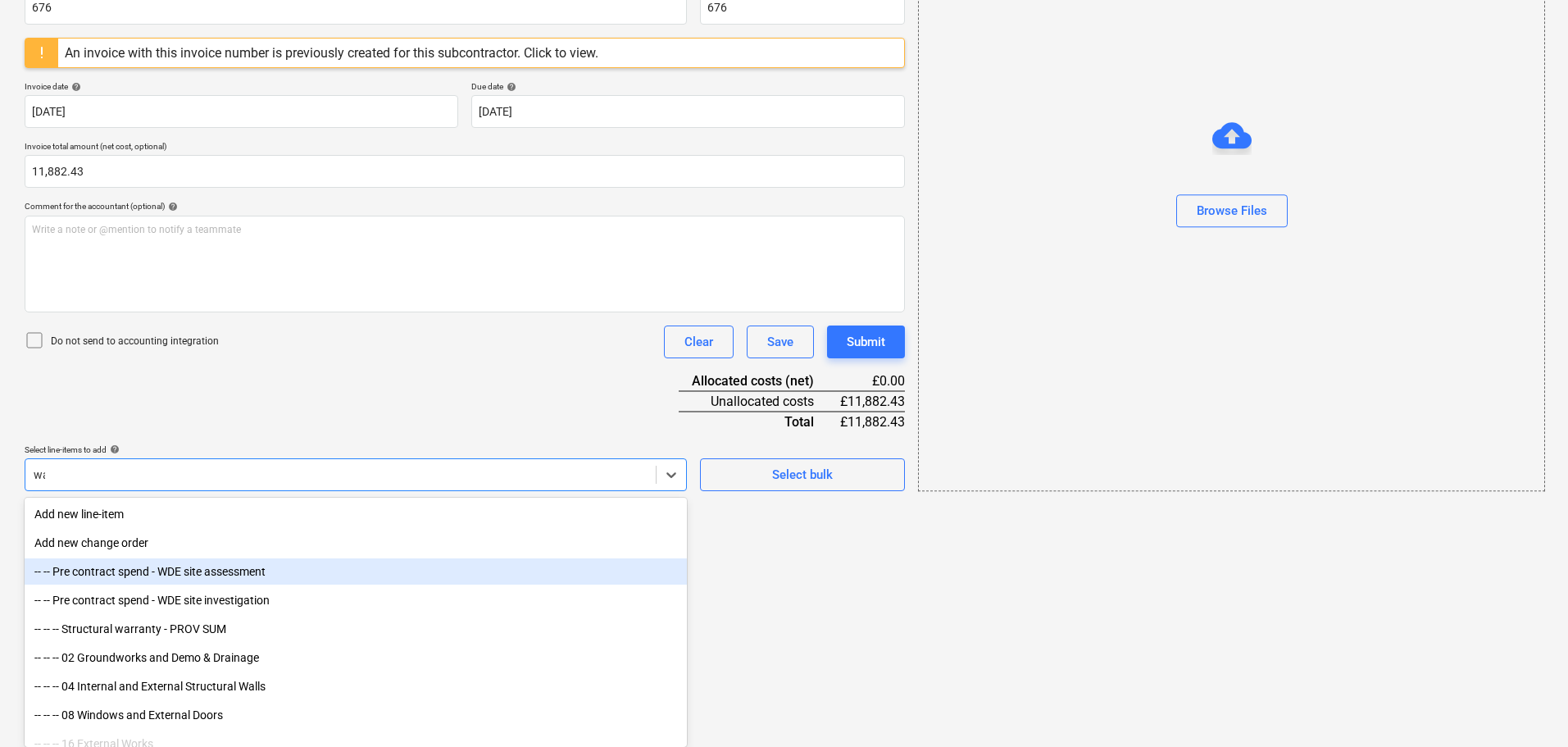
scroll to position [61, 0]
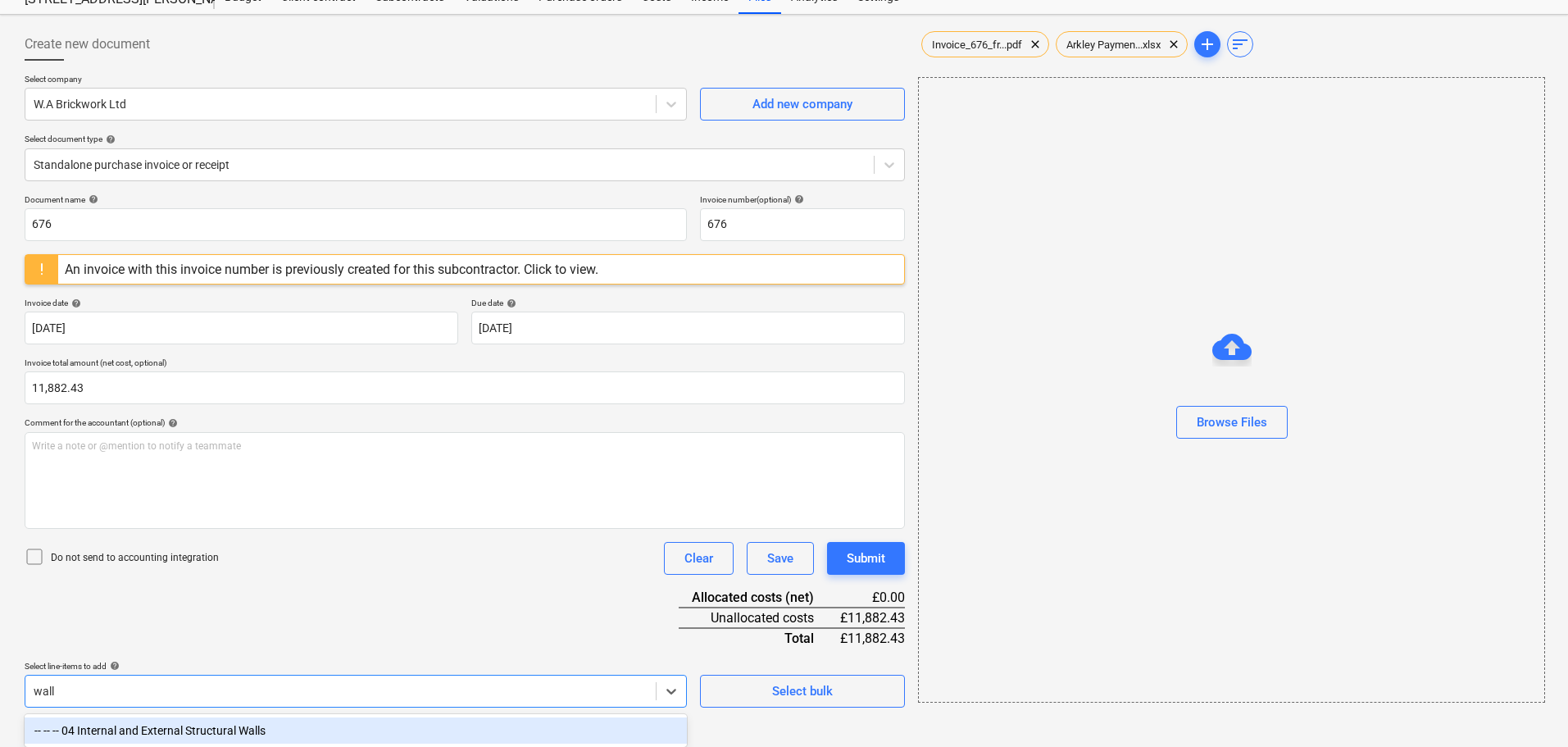
type input "walls"
click at [290, 727] on div "-- -- -- 04 Internal and External Structural Walls" at bounding box center [355, 731] width 662 height 26
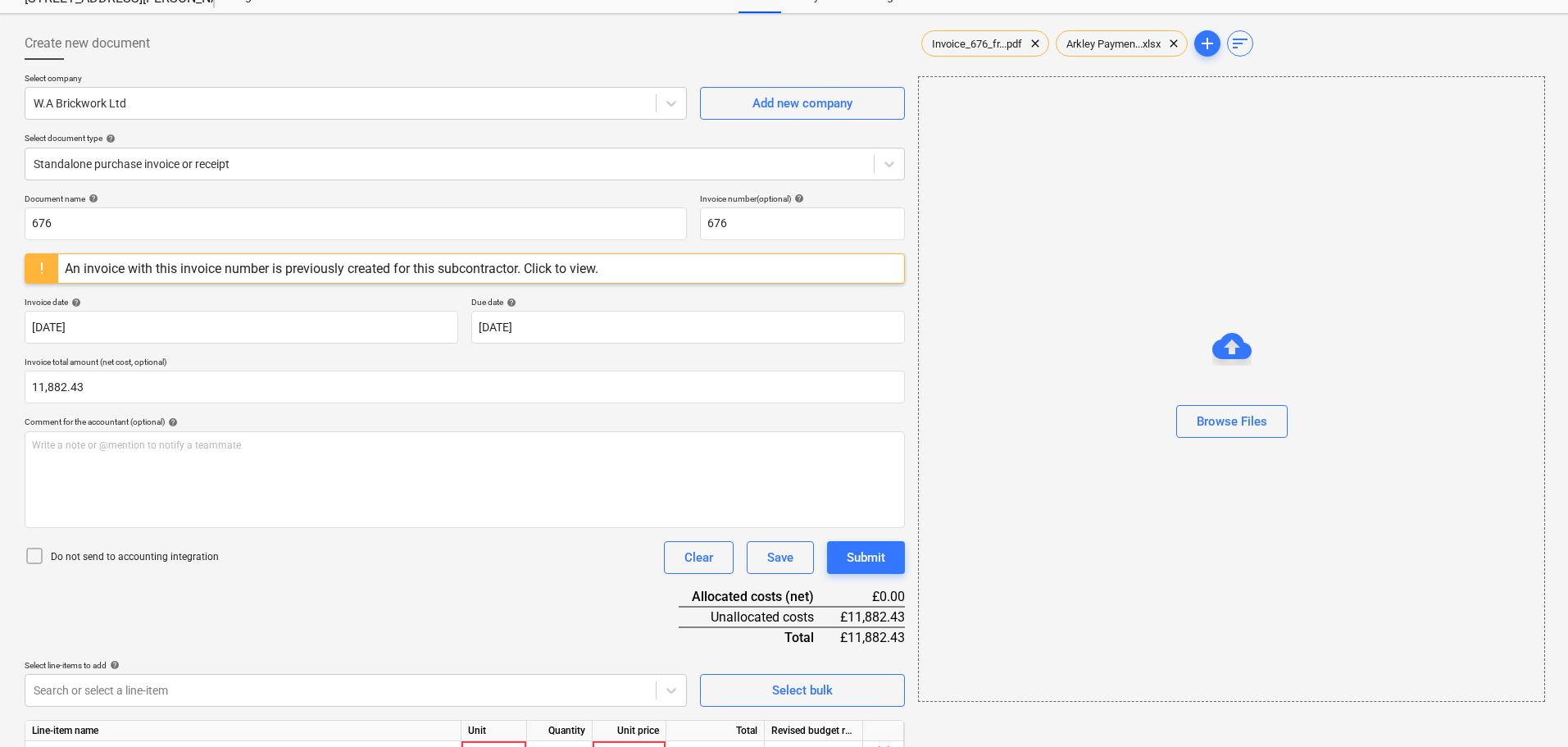
click at [465, 561] on div "Do not send to accounting integration Clear Save Submit" at bounding box center [464, 558] width 881 height 33
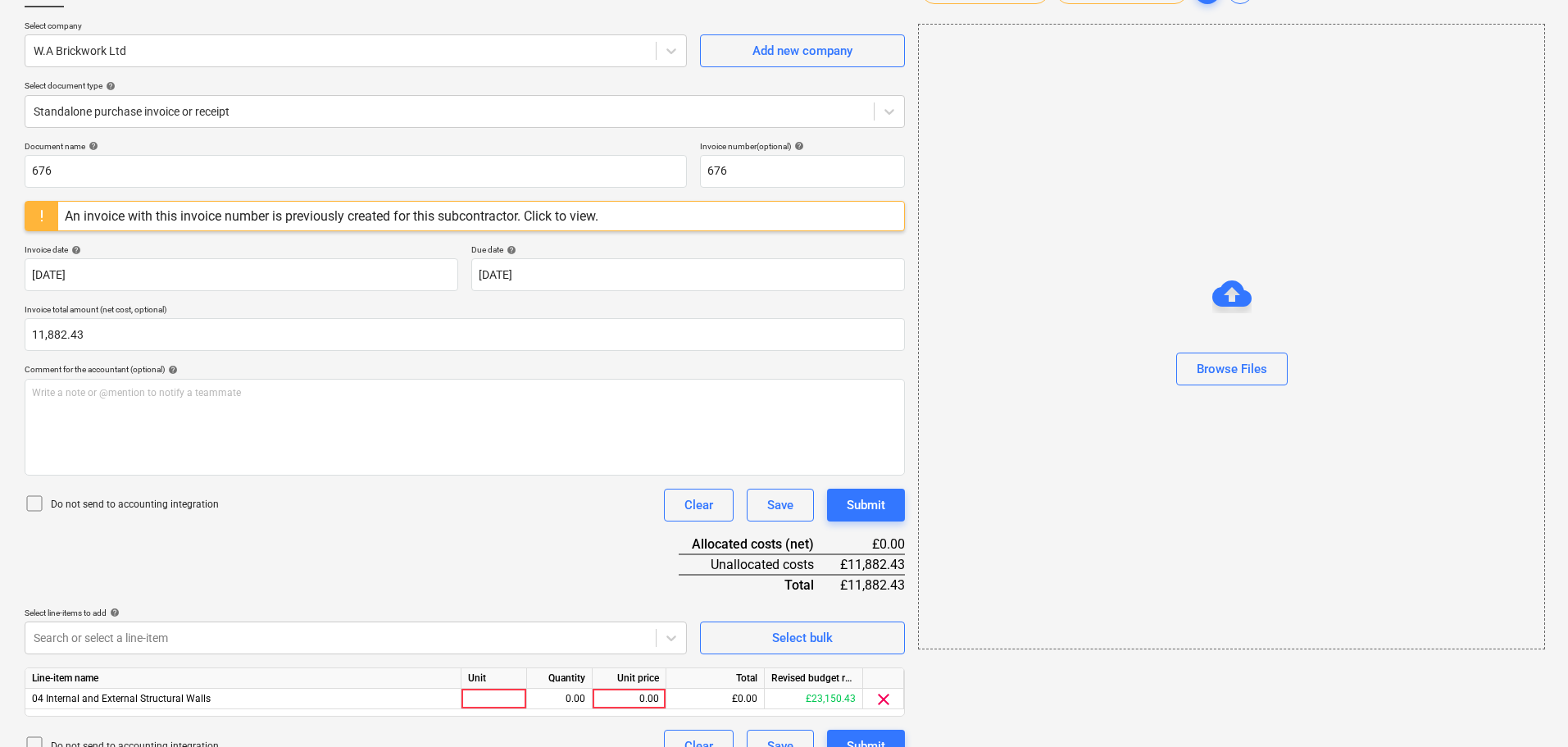
scroll to position [143, 0]
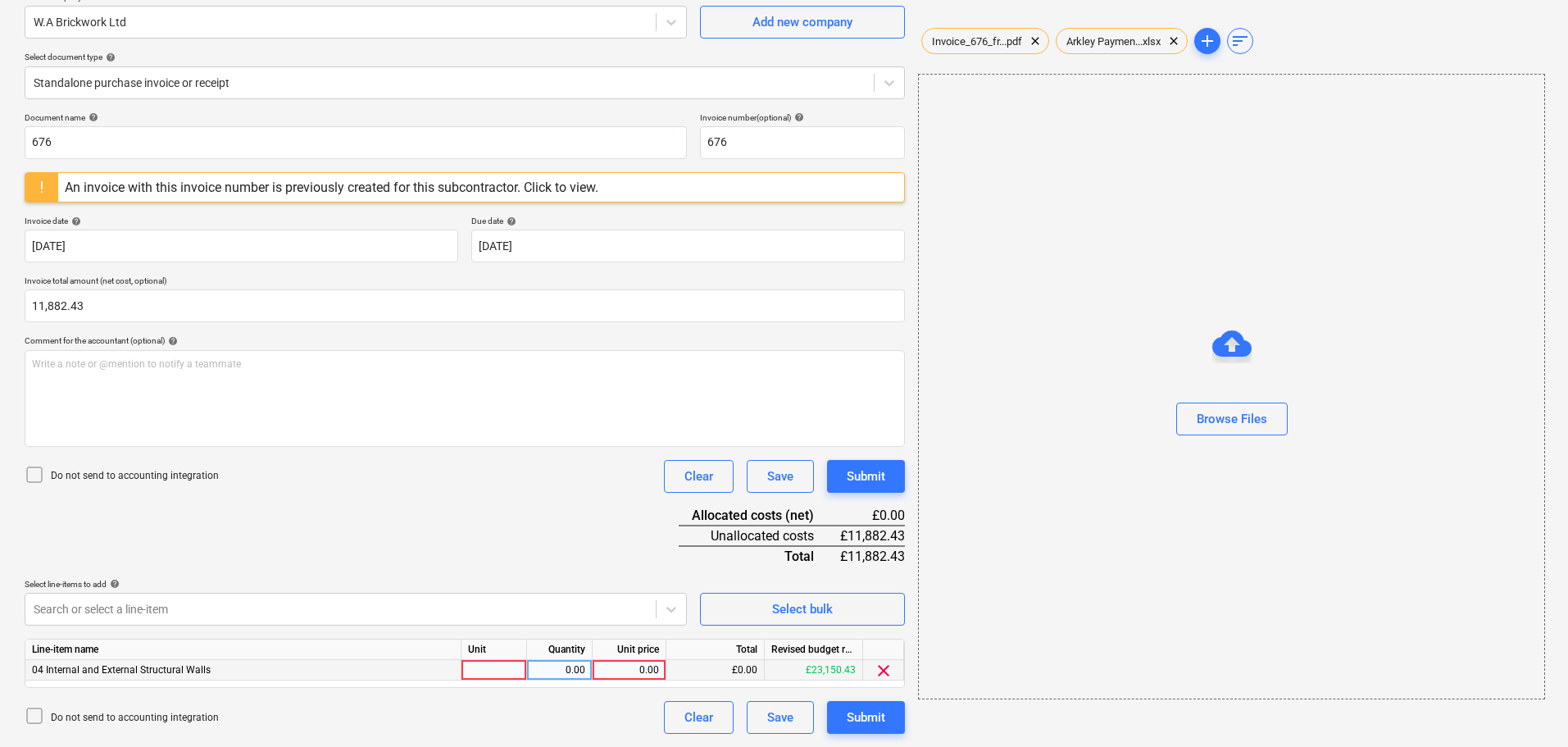
click at [627, 667] on div "0.00" at bounding box center [628, 670] width 60 height 21
type input "11882.43"
click at [548, 553] on div "Document name help 676 Invoice number (optional) help 676 An invoice with this …" at bounding box center [464, 423] width 881 height 622
click at [866, 470] on div "Submit" at bounding box center [866, 476] width 39 height 22
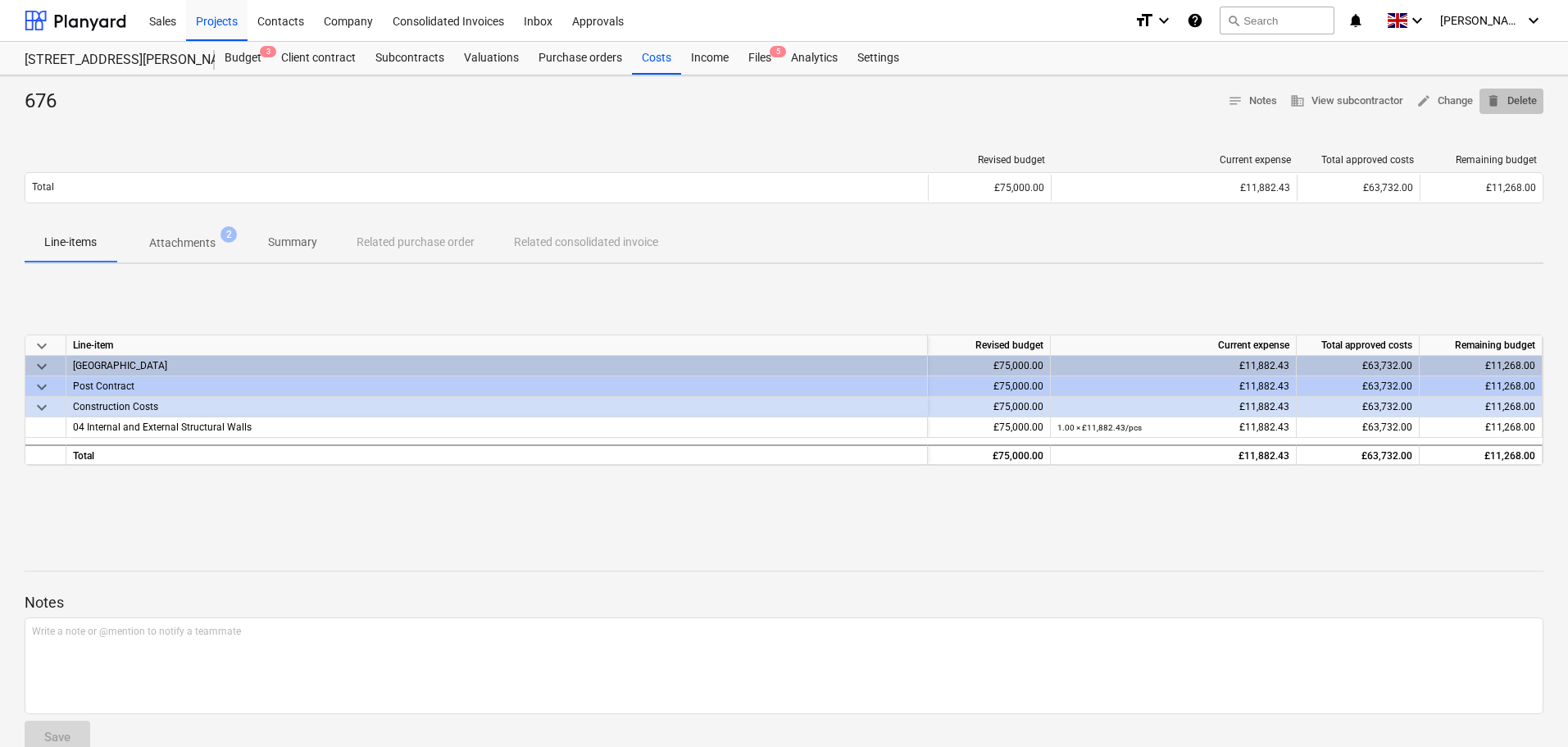
click at [1518, 99] on span "delete Delete" at bounding box center [1512, 101] width 51 height 19
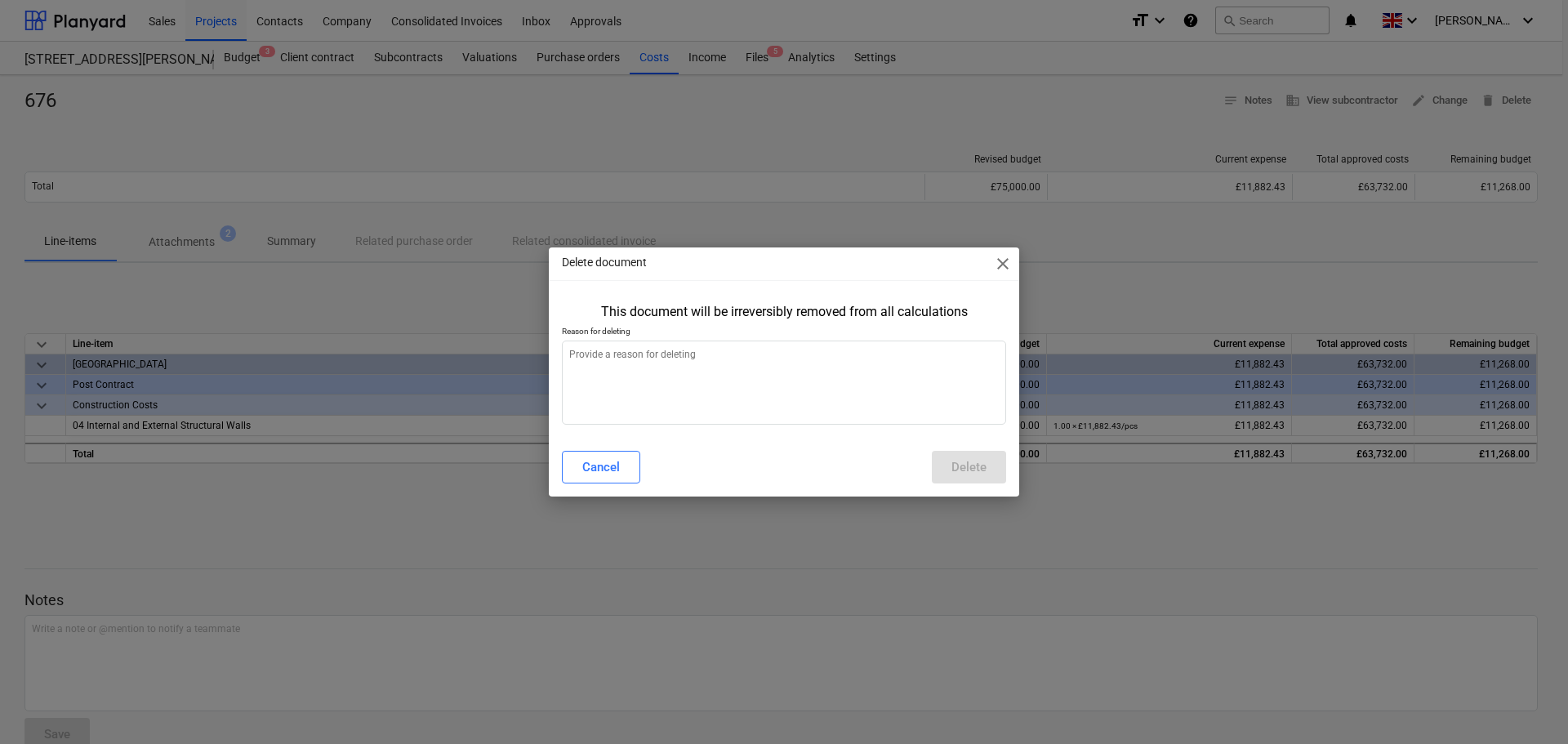
type textarea "x"
click at [725, 369] on textarea at bounding box center [784, 382] width 444 height 84
type textarea "d"
type textarea "x"
type textarea "do"
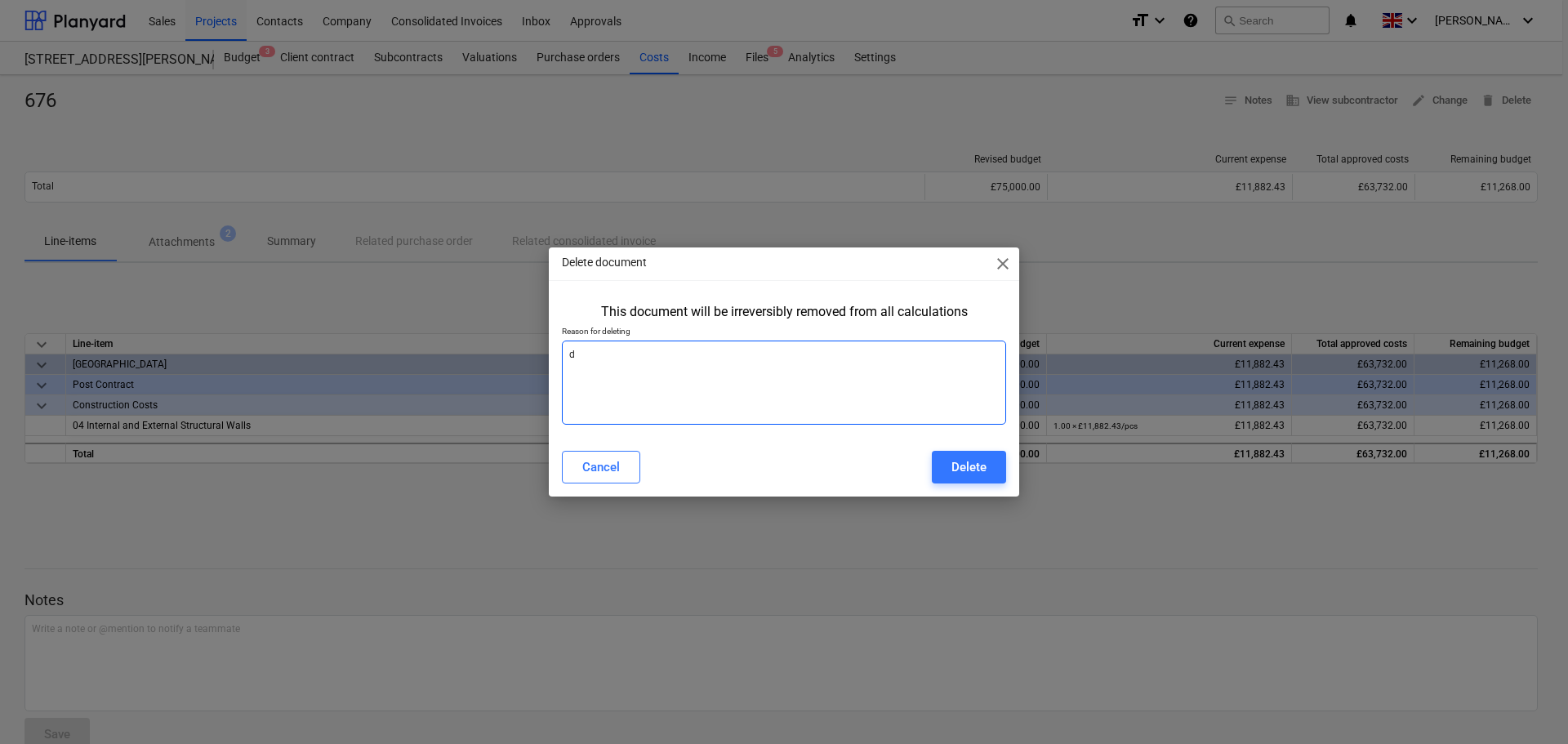
type textarea "x"
type textarea "dou"
type textarea "x"
type textarea "[PERSON_NAME]"
type textarea "x"
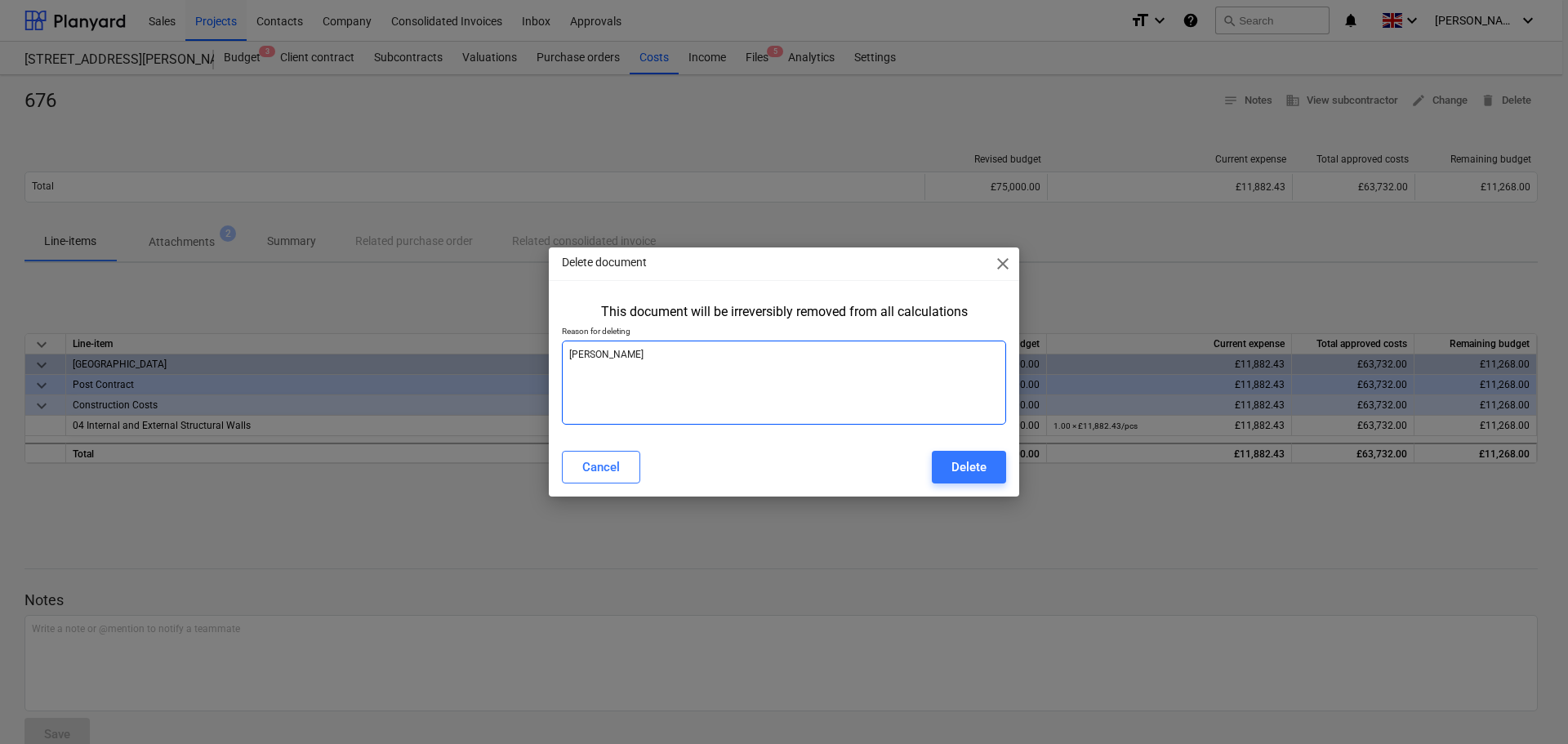
type textarea "doubl"
type textarea "x"
type textarea "double"
type textarea "x"
type textarea "double"
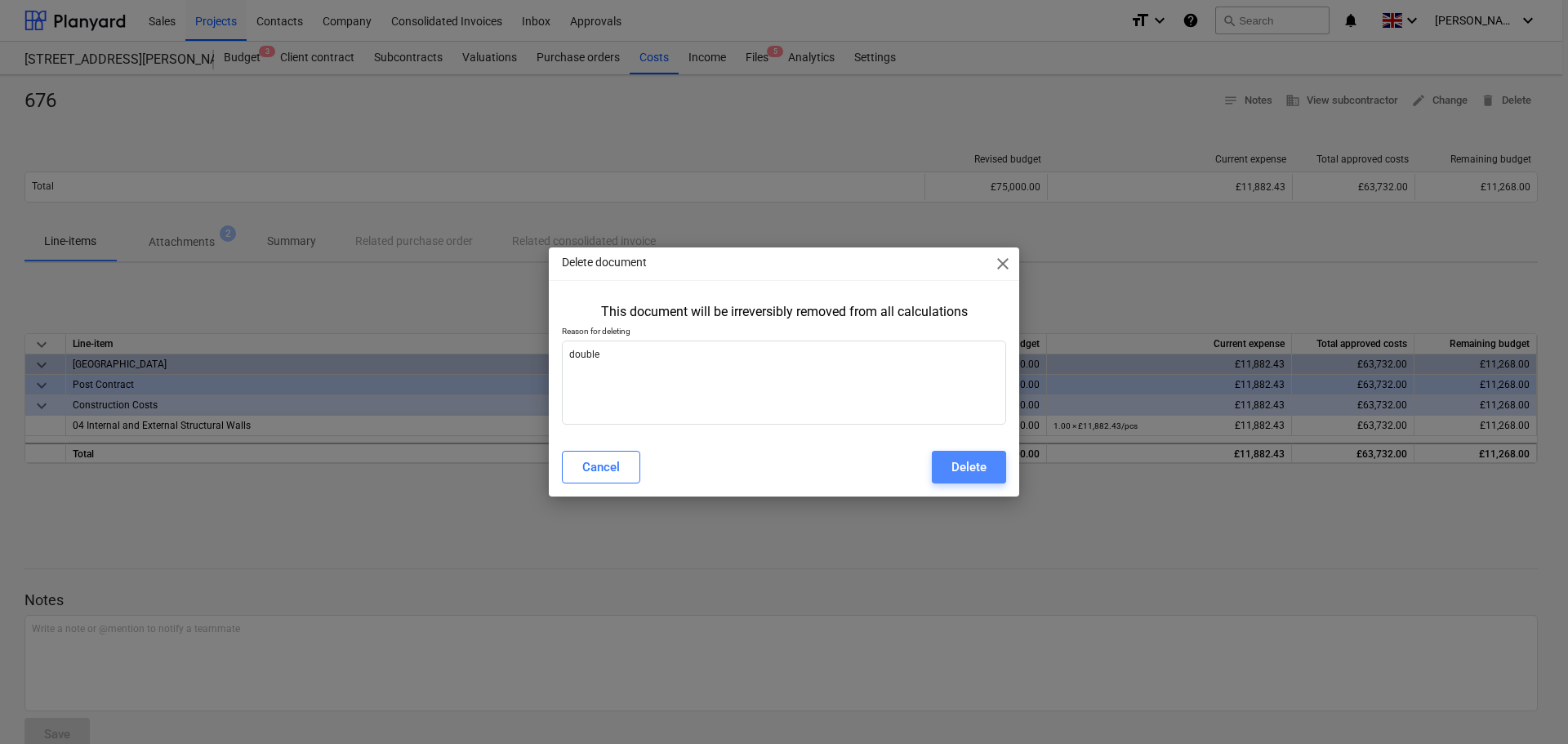
click at [968, 464] on div "Delete" at bounding box center [969, 467] width 35 height 22
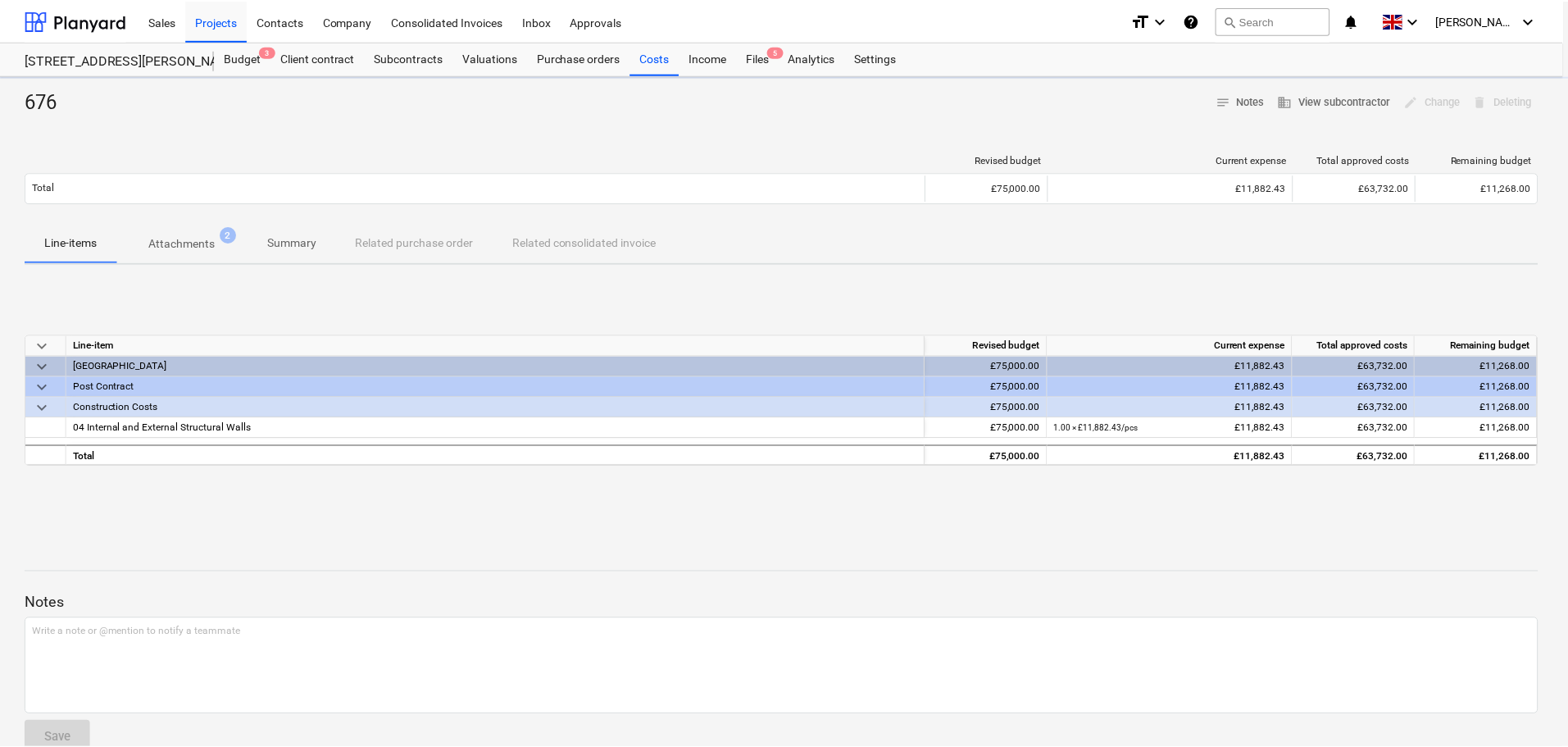
type textarea "x"
